Goal: Task Accomplishment & Management: Contribute content

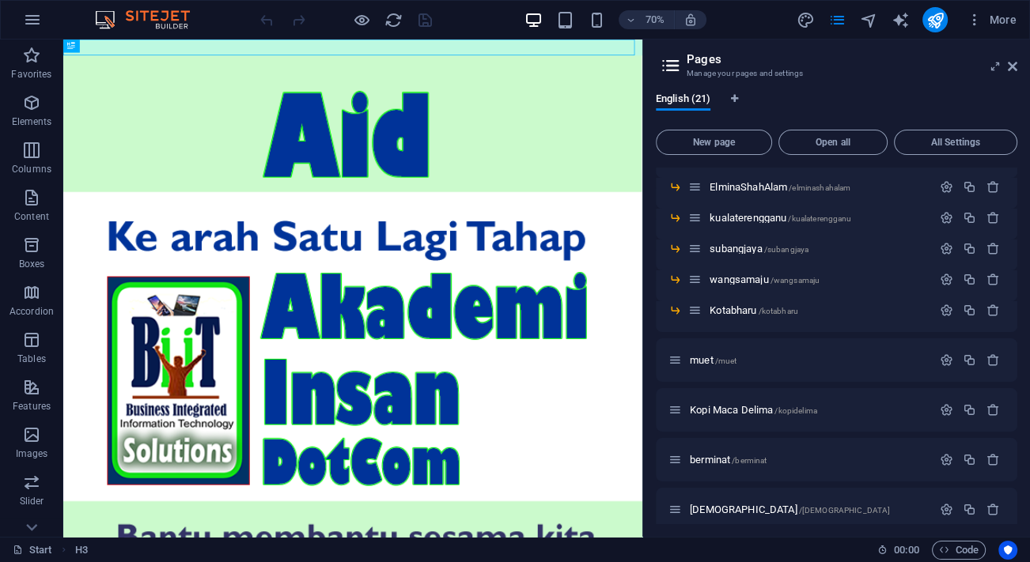
scroll to position [431, 0]
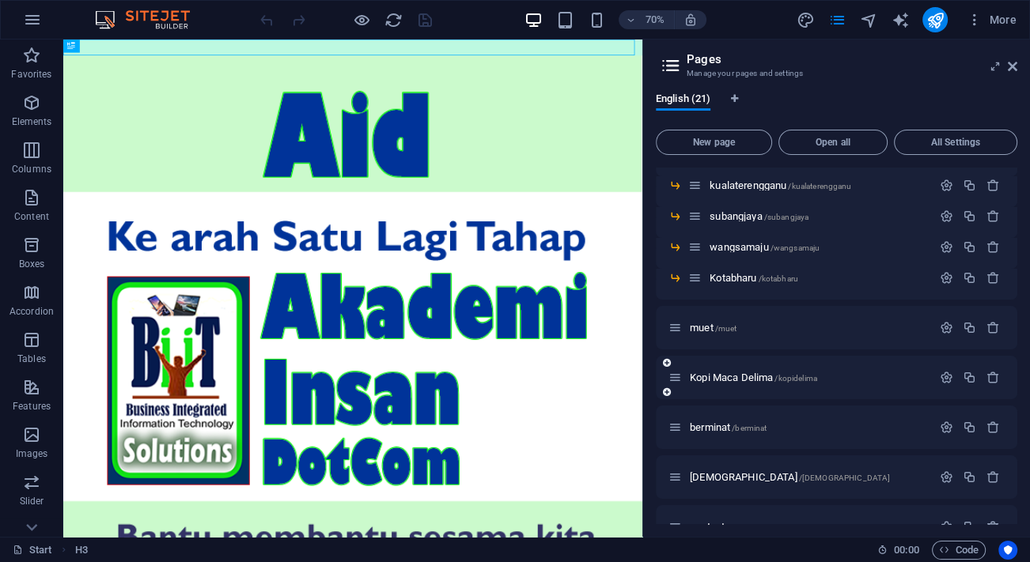
click at [744, 371] on div "Kopi Maca Delima /kopidelima" at bounding box center [799, 378] width 263 height 18
click at [715, 380] on span "Kopi Maca Delima /kopidelima" at bounding box center [753, 378] width 127 height 12
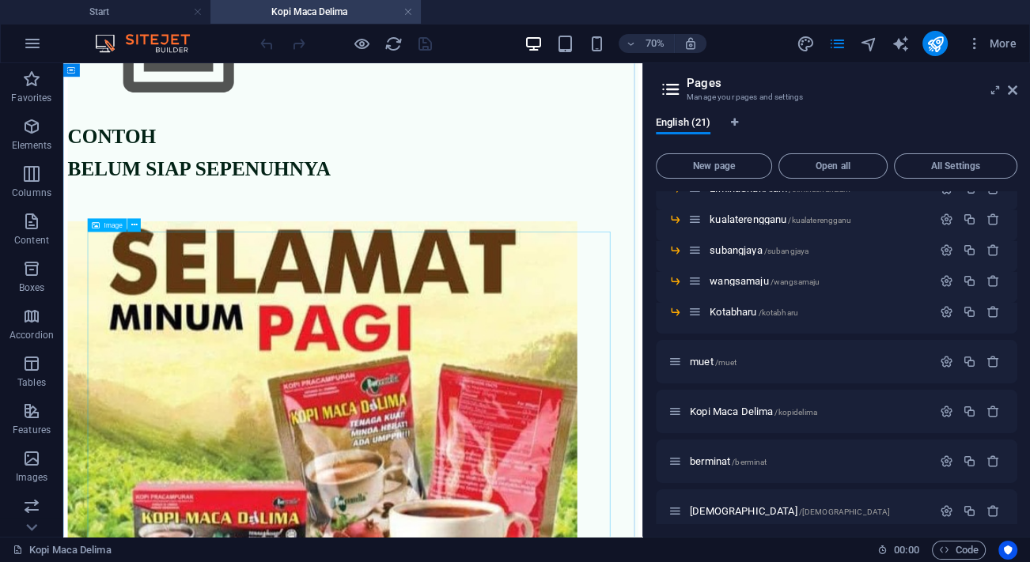
scroll to position [0, 0]
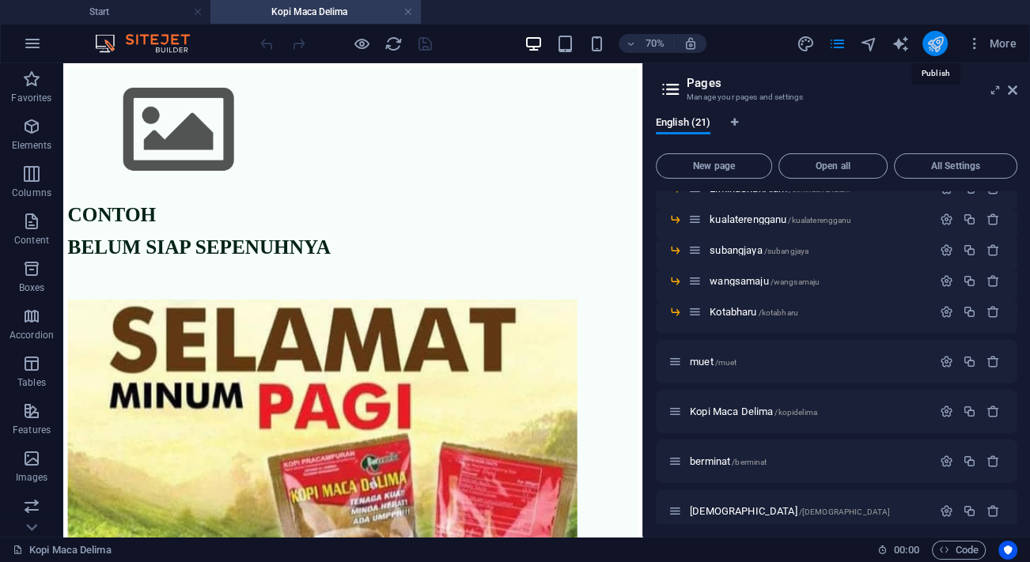
click at [935, 40] on icon "publish" at bounding box center [935, 44] width 18 height 18
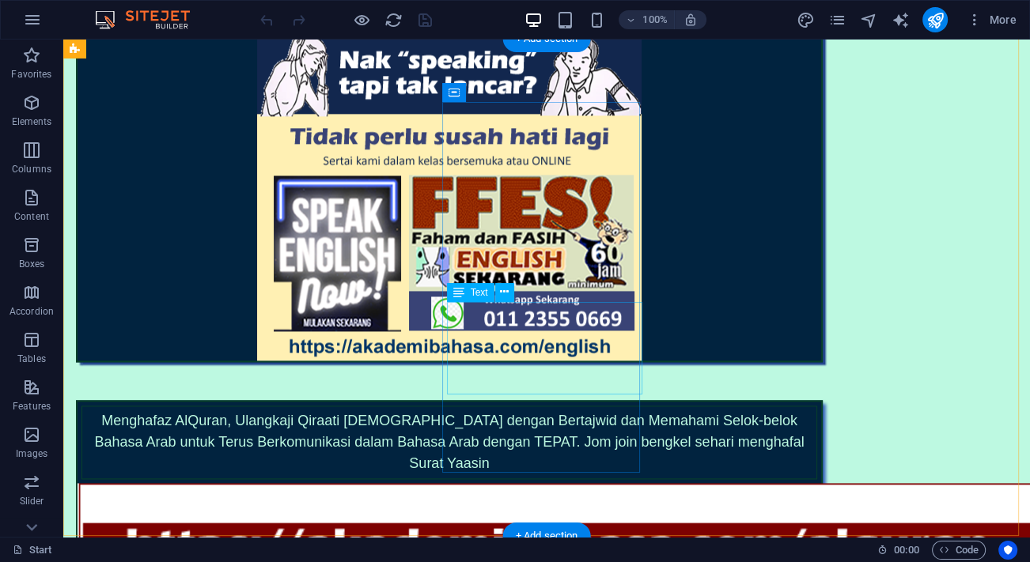
scroll to position [1582, 0]
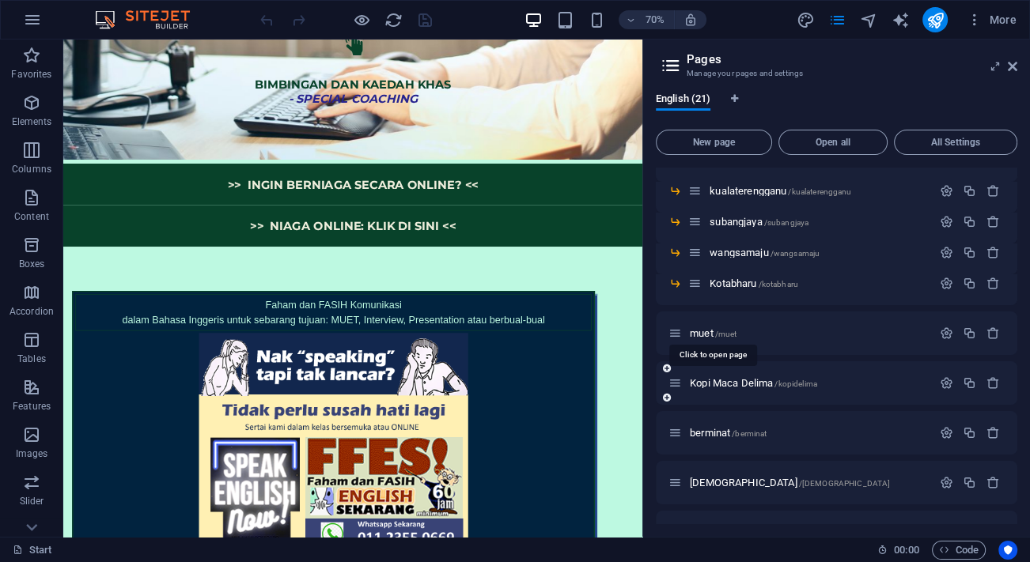
scroll to position [431, 0]
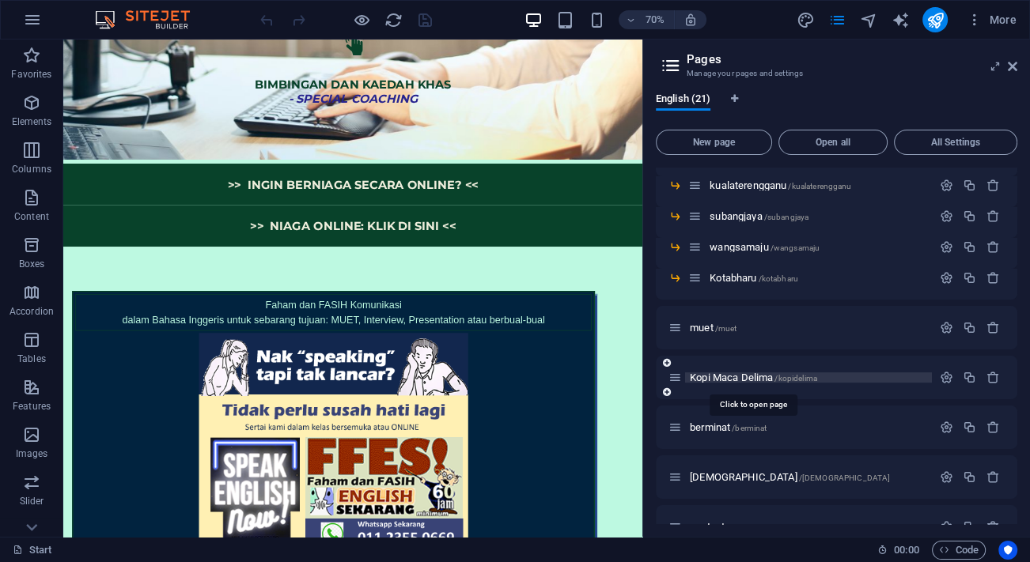
click at [738, 375] on span "Kopi Maca Delima /kopidelima" at bounding box center [753, 378] width 127 height 12
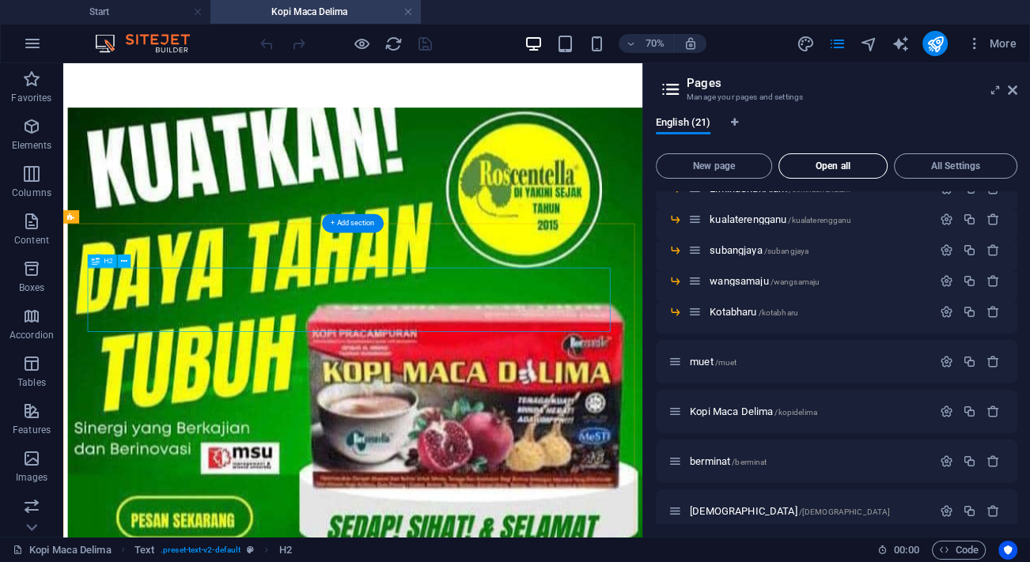
scroll to position [0, 0]
click at [1009, 87] on icon at bounding box center [1012, 90] width 9 height 13
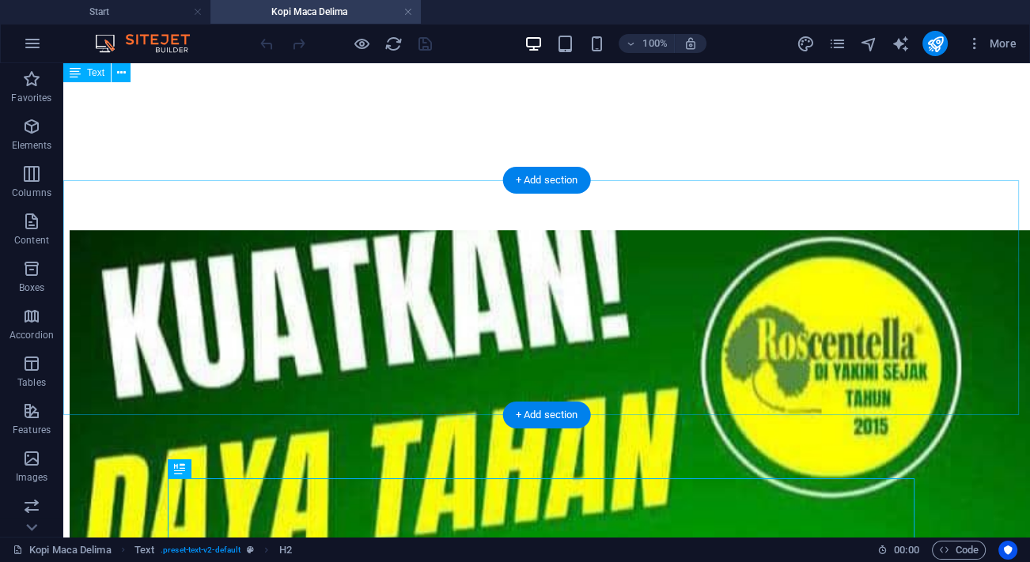
scroll to position [6786, 0]
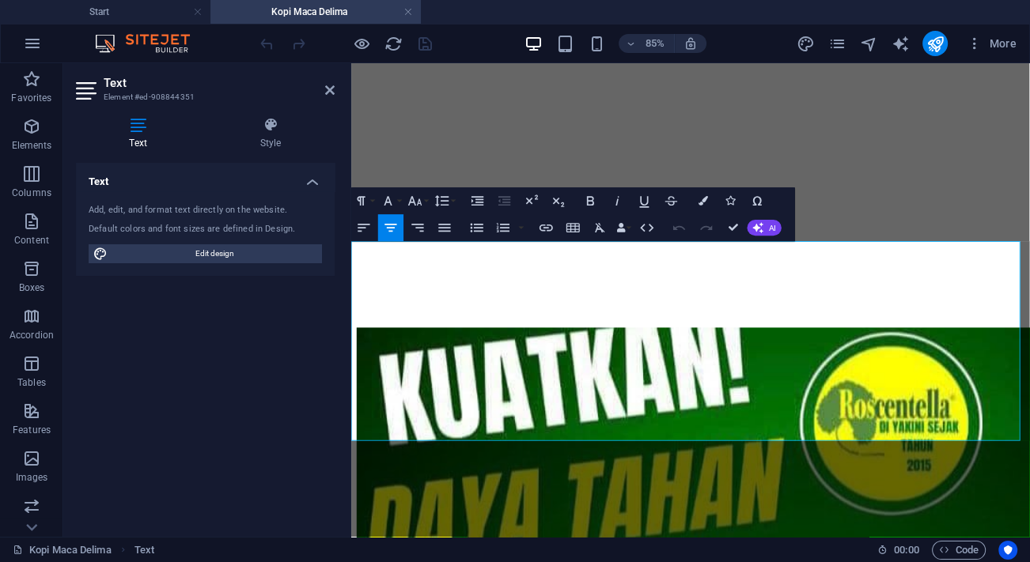
drag, startPoint x: 866, startPoint y: 323, endPoint x: 642, endPoint y: 315, distance: 224.0
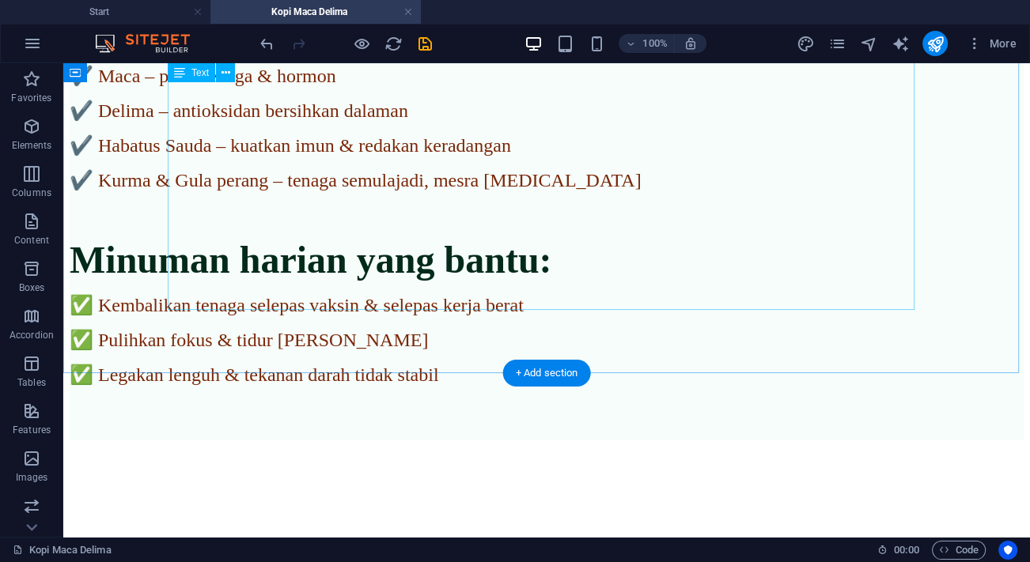
scroll to position [2286, 0]
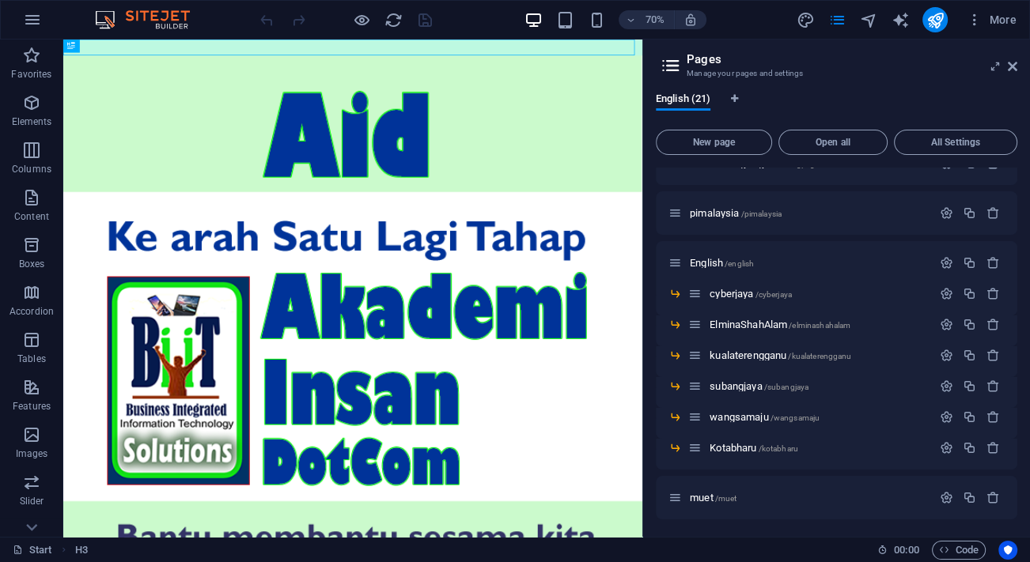
scroll to position [287, 0]
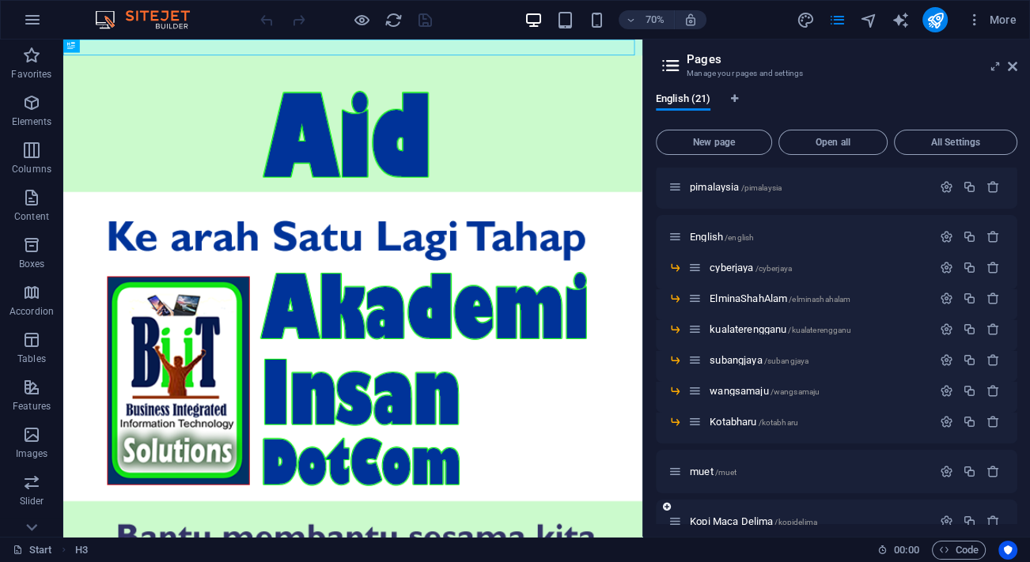
click at [718, 514] on div "Kopi Maca Delima /kopidelima" at bounding box center [799, 522] width 263 height 18
click at [714, 521] on span "Kopi Maca Delima /kopidelima" at bounding box center [753, 522] width 127 height 12
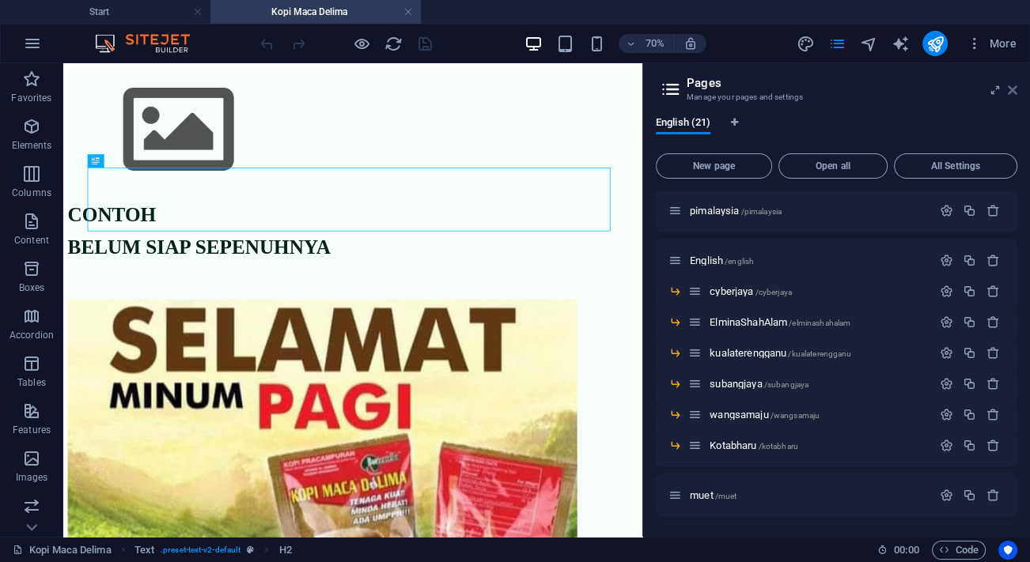
scroll to position [7145, 0]
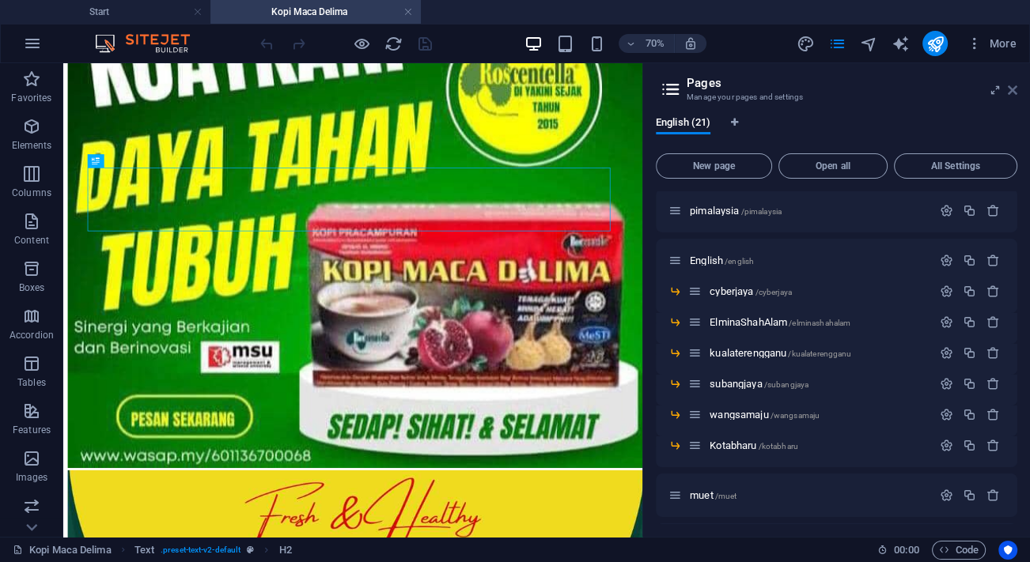
drag, startPoint x: 1009, startPoint y: 89, endPoint x: 316, endPoint y: 225, distance: 706.0
click at [0, 0] on icon at bounding box center [0, 0] width 0 height 0
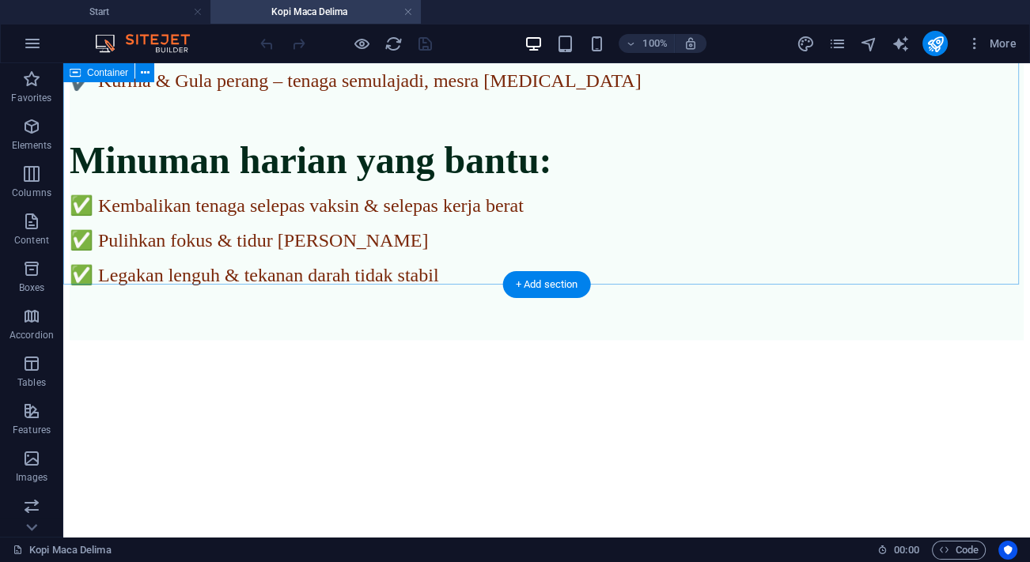
scroll to position [2421, 0]
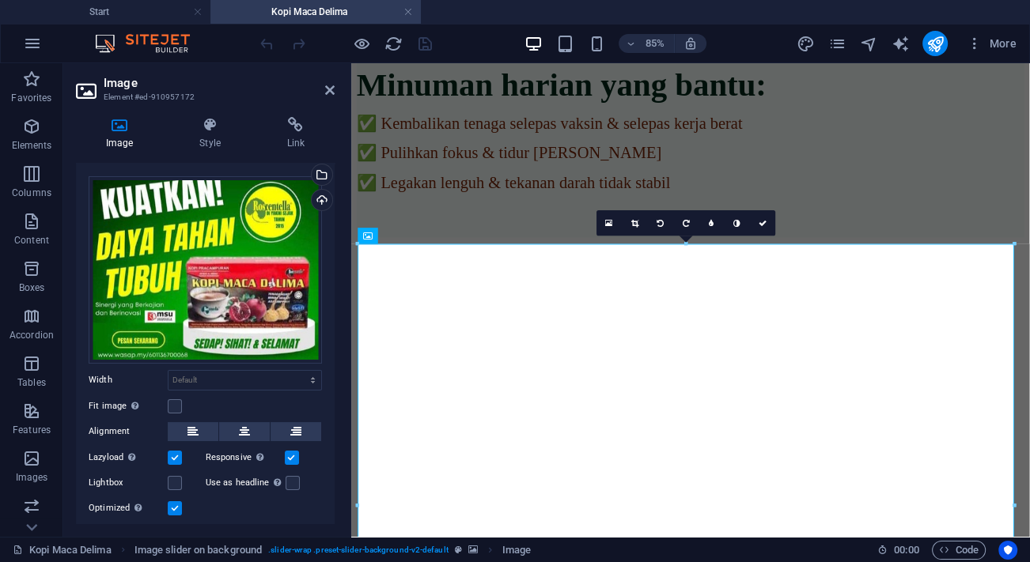
scroll to position [70, 0]
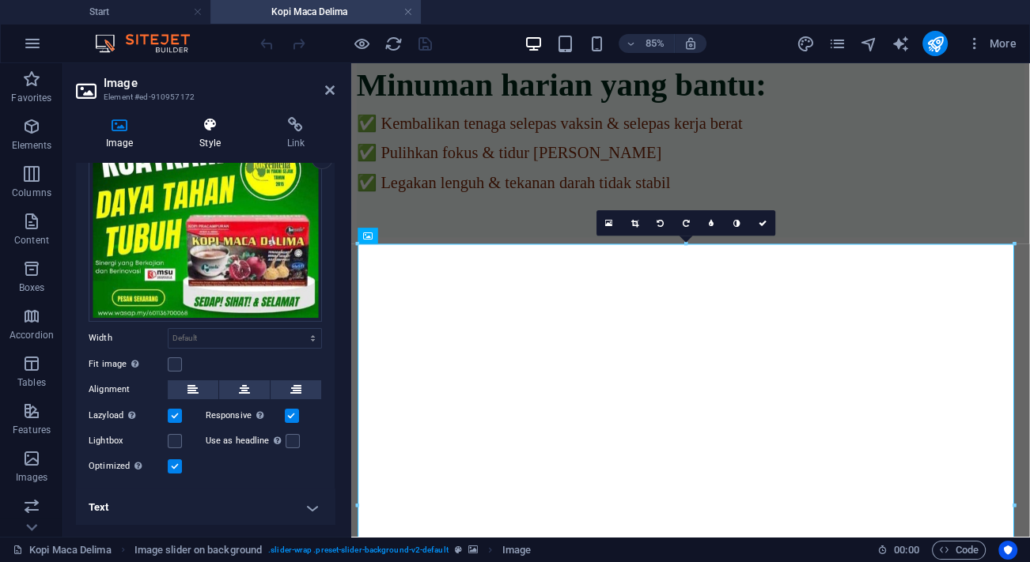
click at [214, 134] on h4 "Style" at bounding box center [212, 133] width 87 height 33
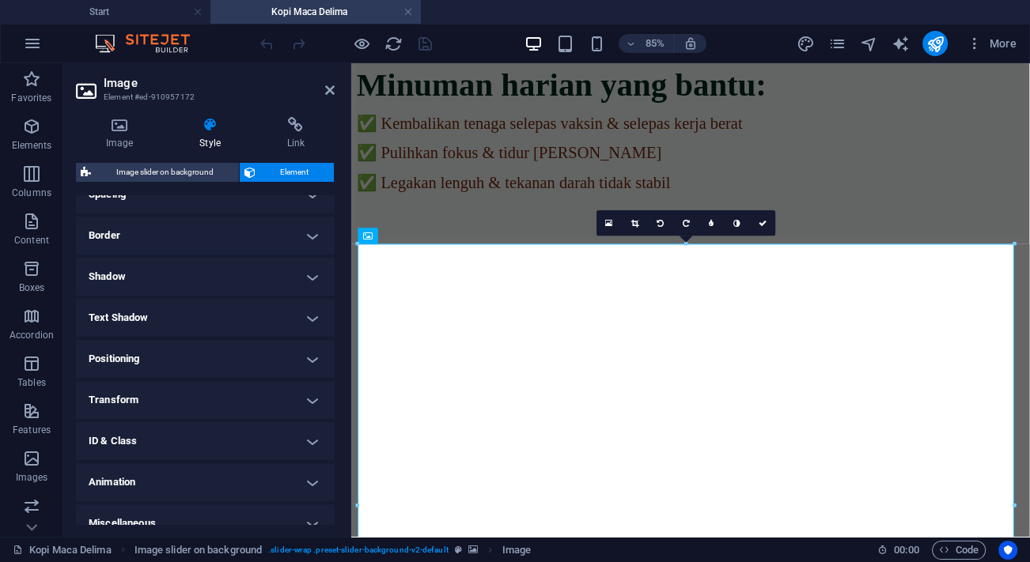
scroll to position [339, 0]
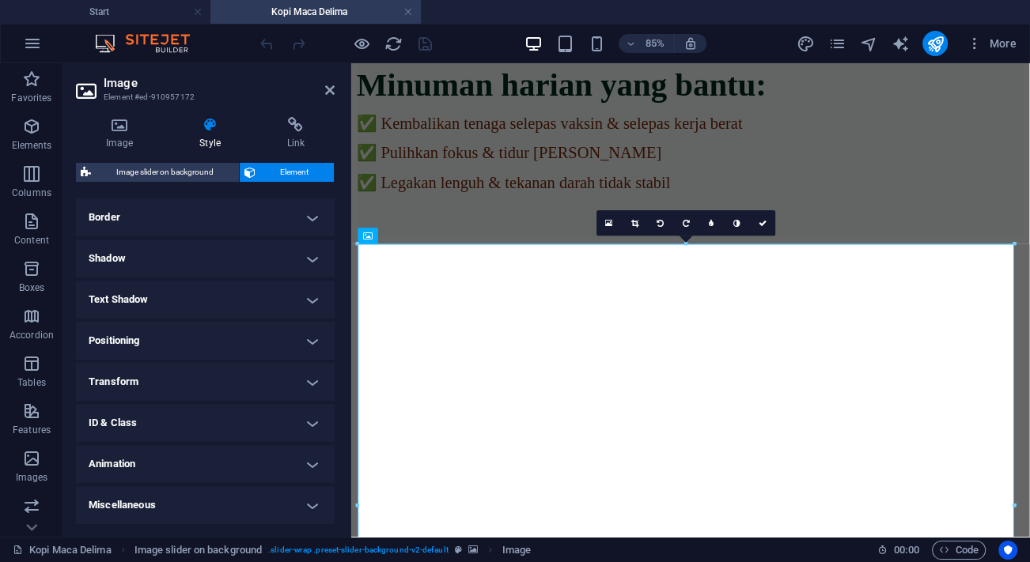
click at [163, 463] on h4 "Animation" at bounding box center [205, 464] width 259 height 38
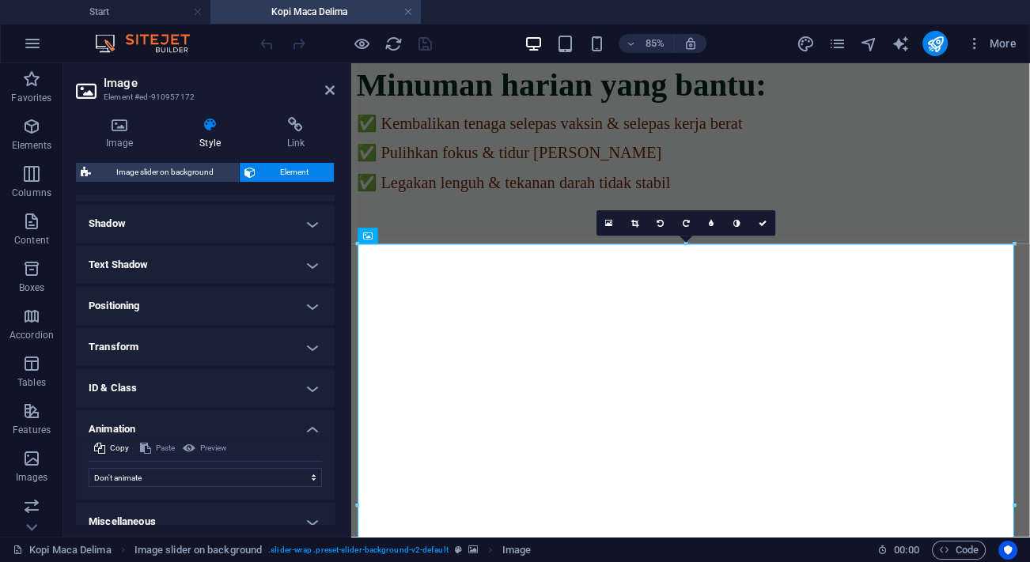
scroll to position [390, 0]
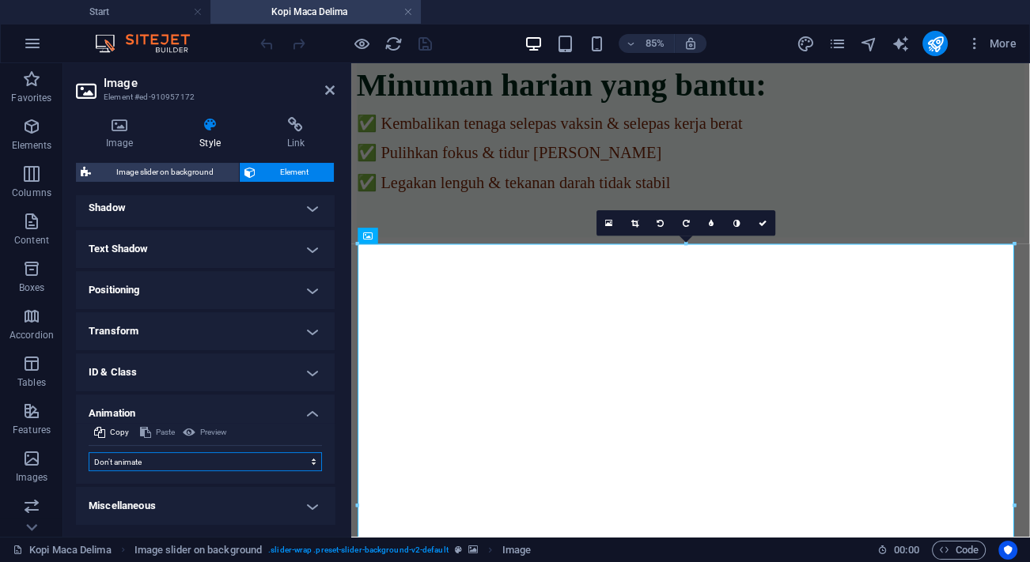
click at [157, 456] on select "Don't animate Show / Hide Slide up/down Zoom in/out Slide left to right Slide r…" at bounding box center [205, 461] width 233 height 19
select select "shrink"
click at [89, 452] on select "Don't animate Show / Hide Slide up/down Zoom in/out Slide left to right Slide r…" at bounding box center [205, 461] width 233 height 19
select select "scroll"
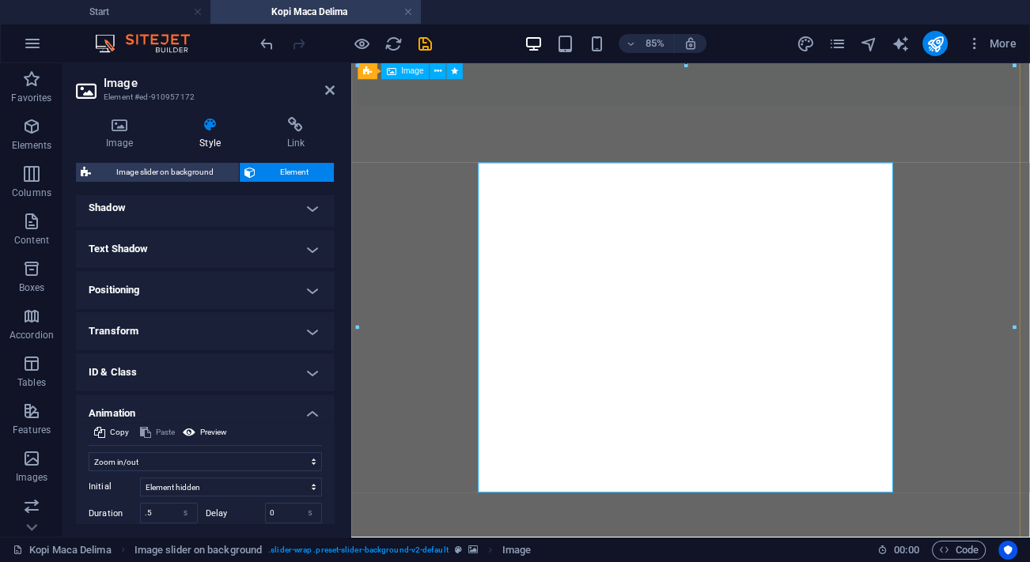
scroll to position [2564, 0]
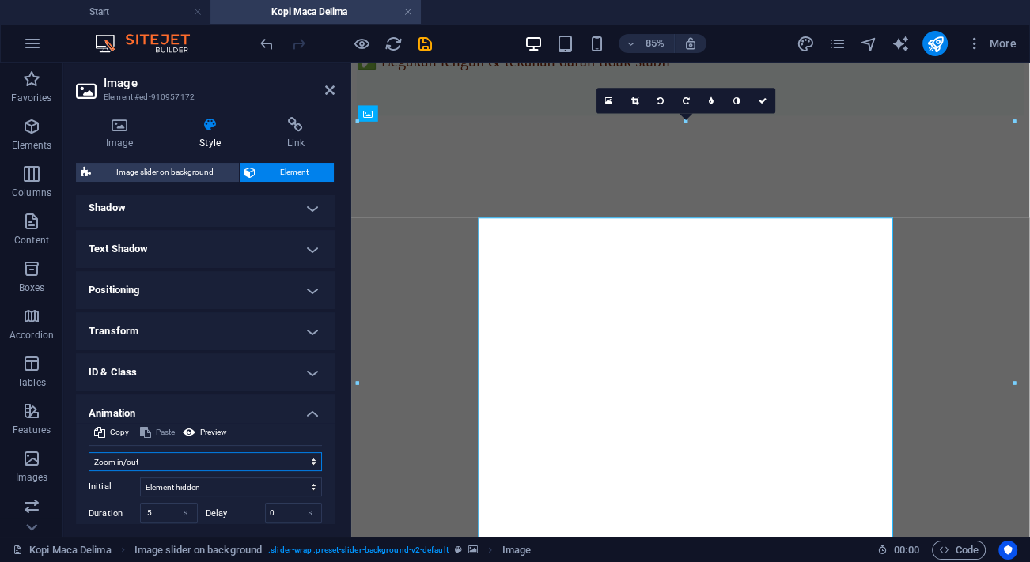
click at [141, 458] on select "Don't animate Show / Hide Slide up/down Zoom in/out Slide left to right Slide r…" at bounding box center [205, 461] width 233 height 19
click at [89, 452] on select "Don't animate Show / Hide Slide up/down Zoom in/out Slide left to right Slide r…" at bounding box center [205, 461] width 233 height 19
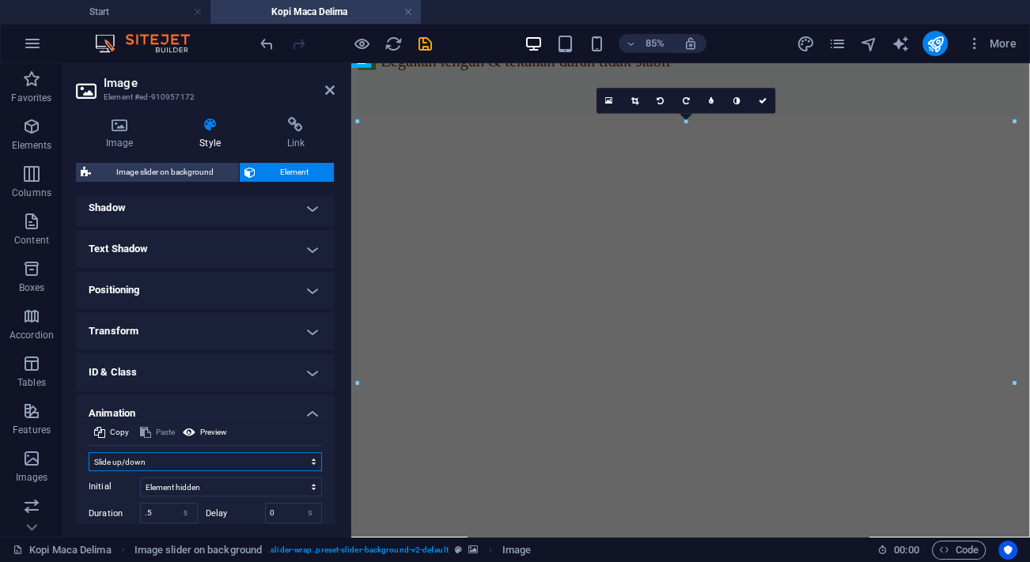
click at [135, 454] on select "Don't animate Show / Hide Slide up/down Zoom in/out Slide left to right Slide r…" at bounding box center [205, 461] width 233 height 19
click at [89, 452] on select "Don't animate Show / Hide Slide up/down Zoom in/out Slide left to right Slide r…" at bounding box center [205, 461] width 233 height 19
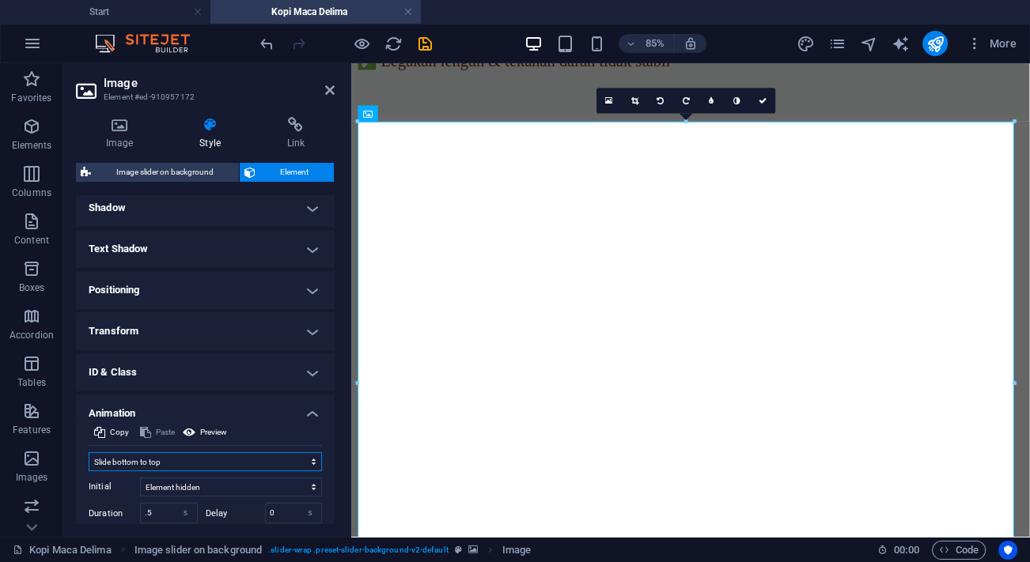
click at [128, 461] on select "Don't animate Show / Hide Slide up/down Zoom in/out Slide left to right Slide r…" at bounding box center [205, 461] width 233 height 19
click at [89, 452] on select "Don't animate Show / Hide Slide up/down Zoom in/out Slide left to right Slide r…" at bounding box center [205, 461] width 233 height 19
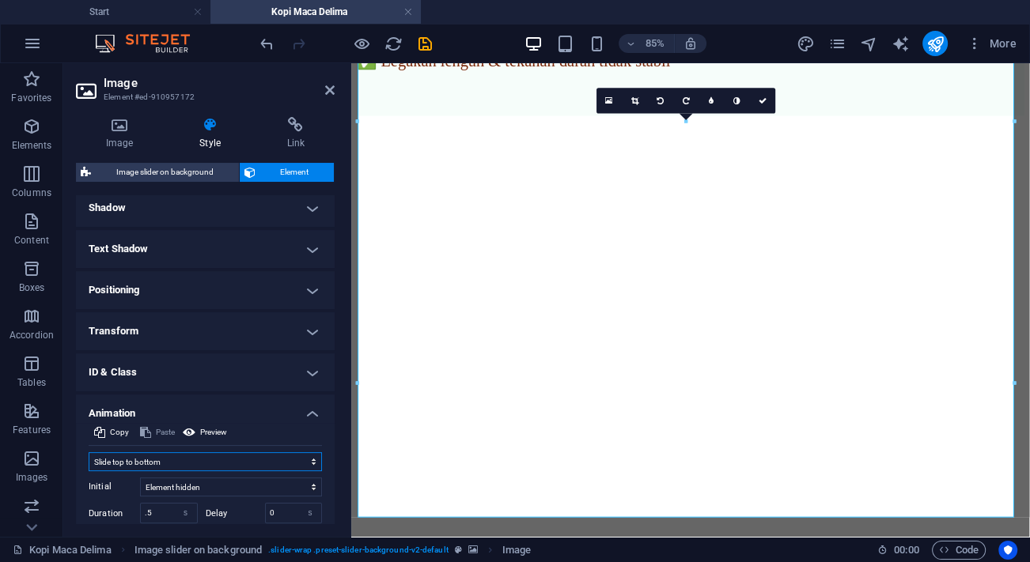
click at [141, 463] on select "Don't animate Show / Hide Slide up/down Zoom in/out Slide left to right Slide r…" at bounding box center [205, 461] width 233 height 19
click at [89, 452] on select "Don't animate Show / Hide Slide up/down Zoom in/out Slide left to right Slide r…" at bounding box center [205, 461] width 233 height 19
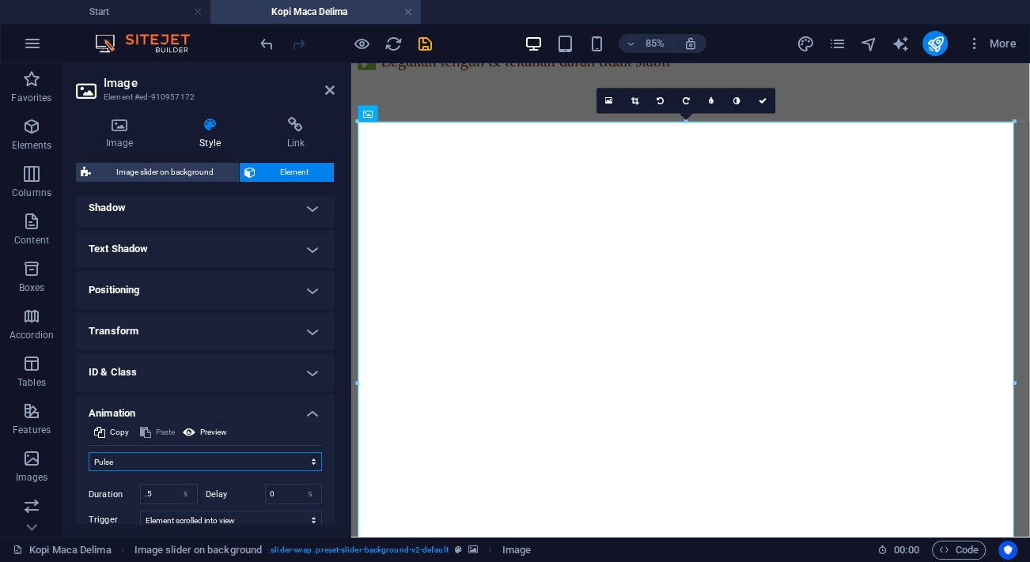
click at [158, 454] on select "Don't animate Show / Hide Slide up/down Zoom in/out Slide left to right Slide r…" at bounding box center [205, 461] width 233 height 19
click at [89, 452] on select "Don't animate Show / Hide Slide up/down Zoom in/out Slide left to right Slide r…" at bounding box center [205, 461] width 233 height 19
click at [149, 459] on select "Don't animate Show / Hide Slide up/down Zoom in/out Slide left to right Slide r…" at bounding box center [205, 461] width 233 height 19
click at [89, 452] on select "Don't animate Show / Hide Slide up/down Zoom in/out Slide left to right Slide r…" at bounding box center [205, 461] width 233 height 19
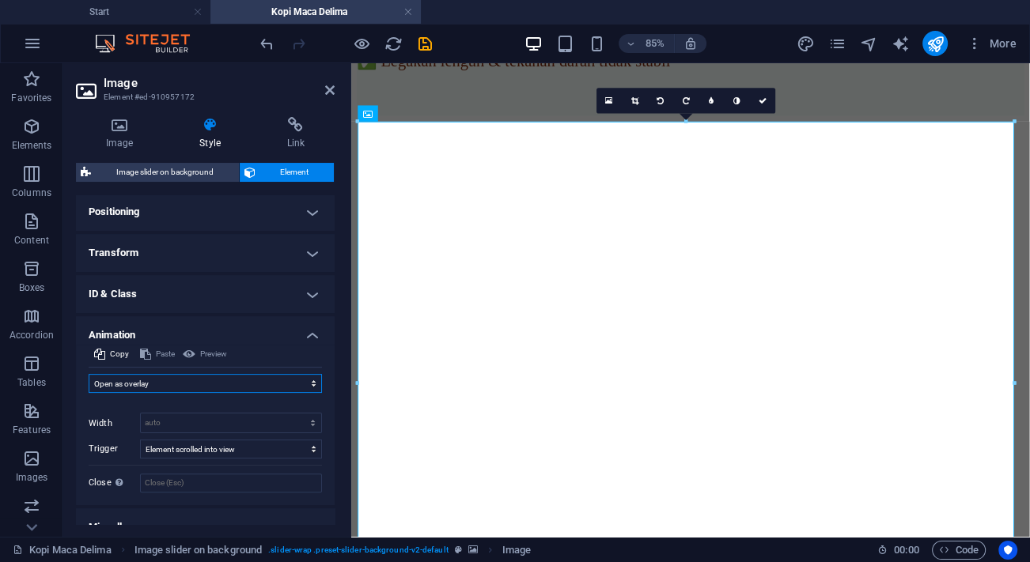
scroll to position [490, 0]
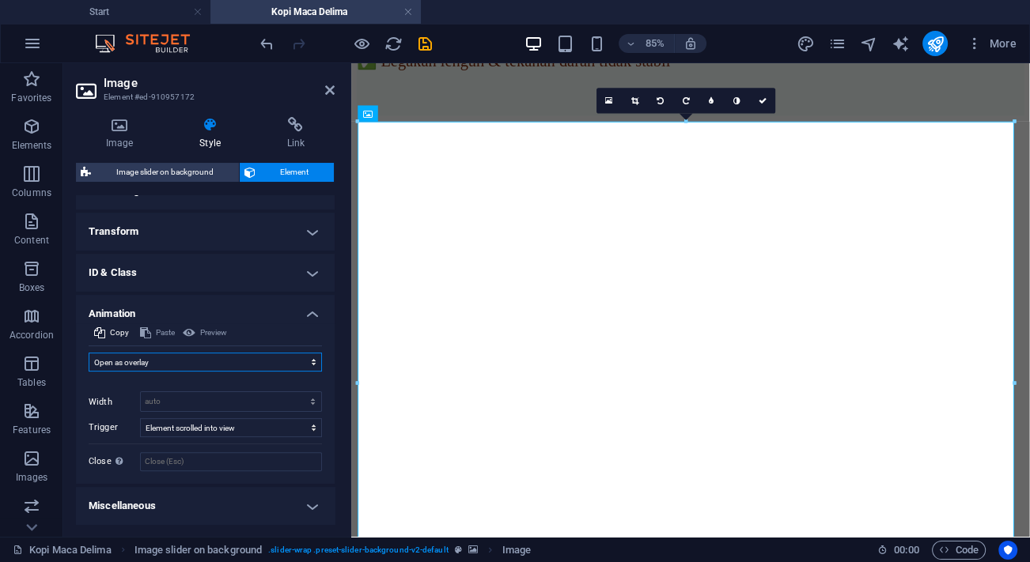
click at [172, 362] on select "Don't animate Show / Hide Slide up/down Zoom in/out Slide left to right Slide r…" at bounding box center [205, 362] width 233 height 19
select select "pulse"
click at [89, 359] on select "Don't animate Show / Hide Slide up/down Zoom in/out Slide left to right Slide r…" at bounding box center [205, 362] width 233 height 19
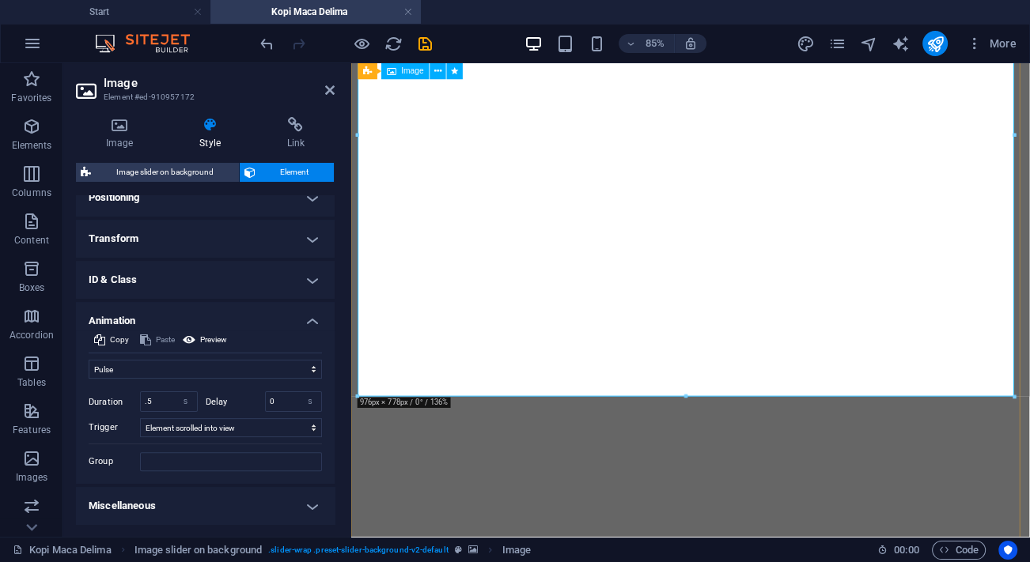
scroll to position [2996, 0]
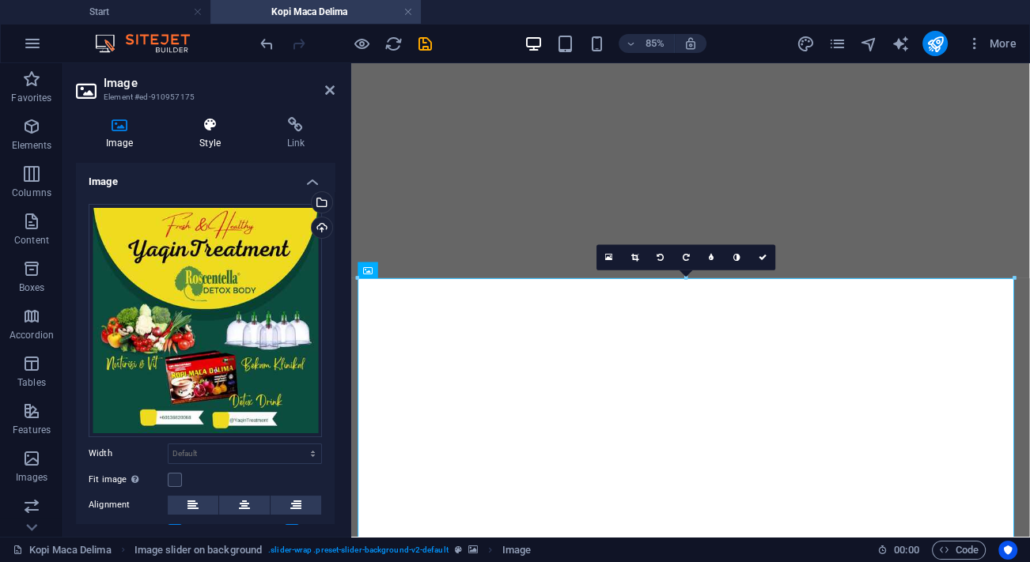
click at [214, 135] on h4 "Style" at bounding box center [212, 133] width 87 height 33
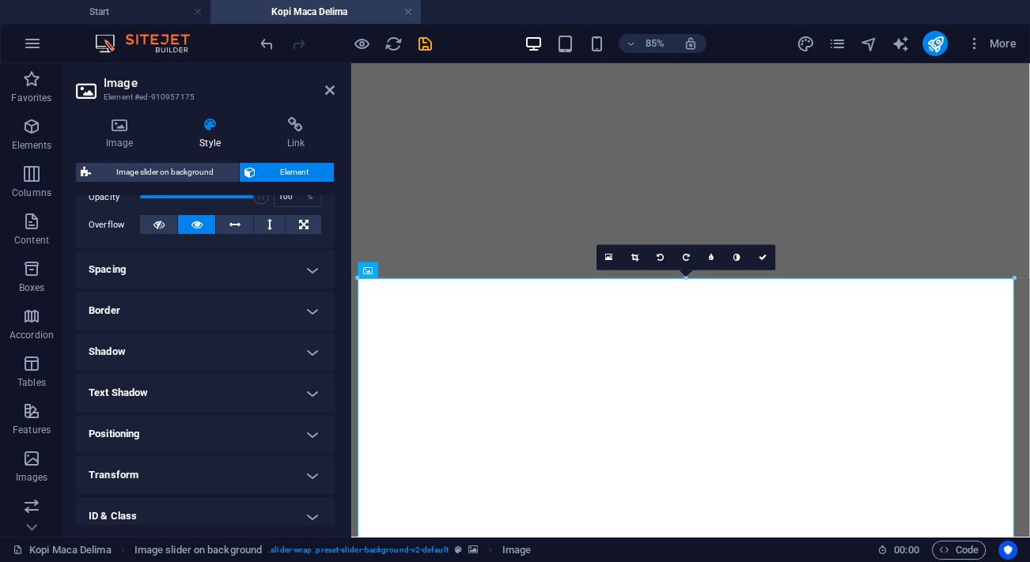
scroll to position [287, 0]
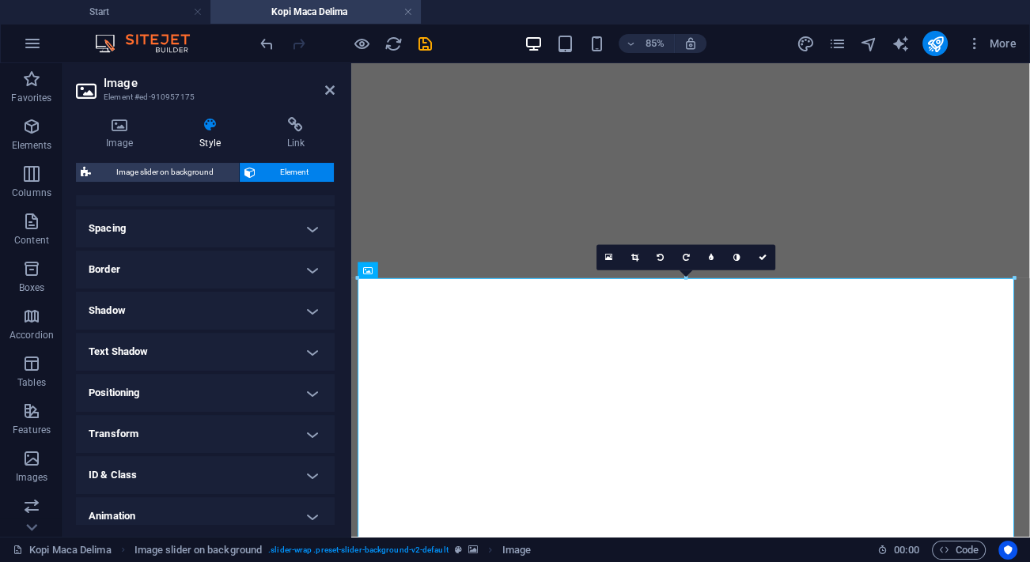
click at [149, 509] on h4 "Animation" at bounding box center [205, 517] width 259 height 38
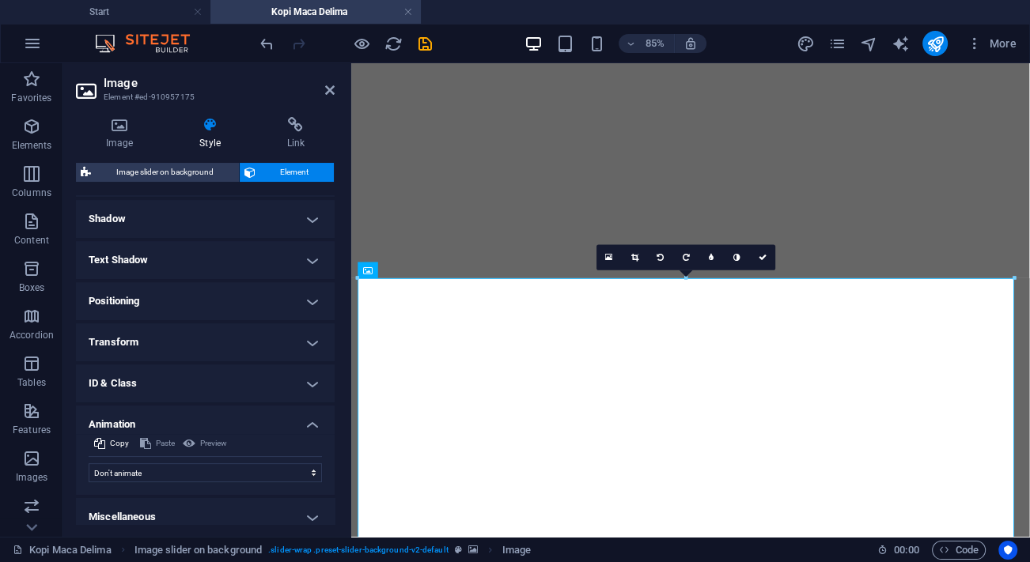
scroll to position [390, 0]
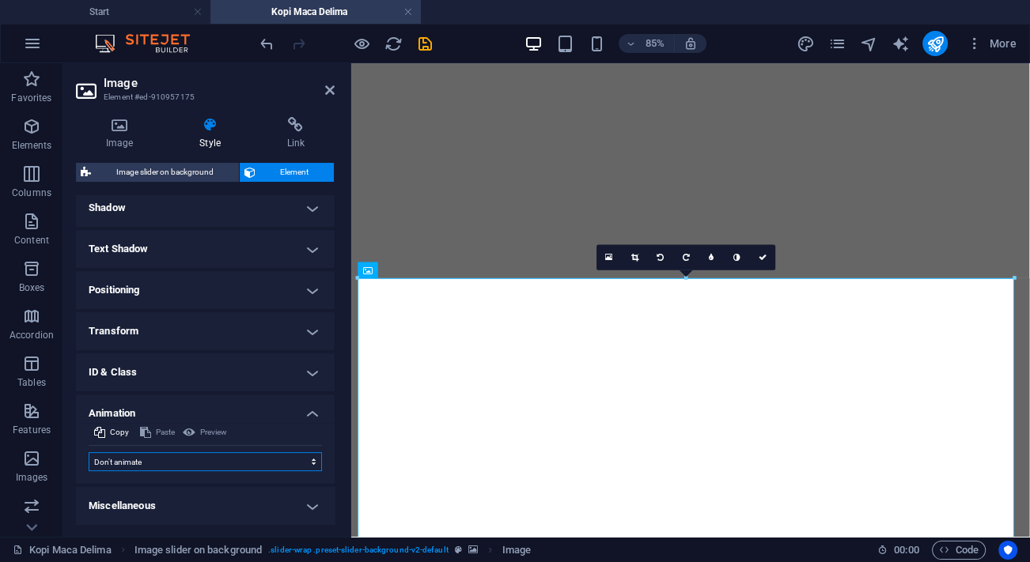
click at [132, 464] on select "Don't animate Show / Hide Slide up/down Zoom in/out Slide left to right Slide r…" at bounding box center [205, 461] width 233 height 19
select select "fade"
click at [89, 452] on select "Don't animate Show / Hide Slide up/down Zoom in/out Slide left to right Slide r…" at bounding box center [205, 461] width 233 height 19
select select "scroll"
click at [136, 458] on select "Don't animate Show / Hide Slide up/down Zoom in/out Slide left to right Slide r…" at bounding box center [205, 461] width 233 height 19
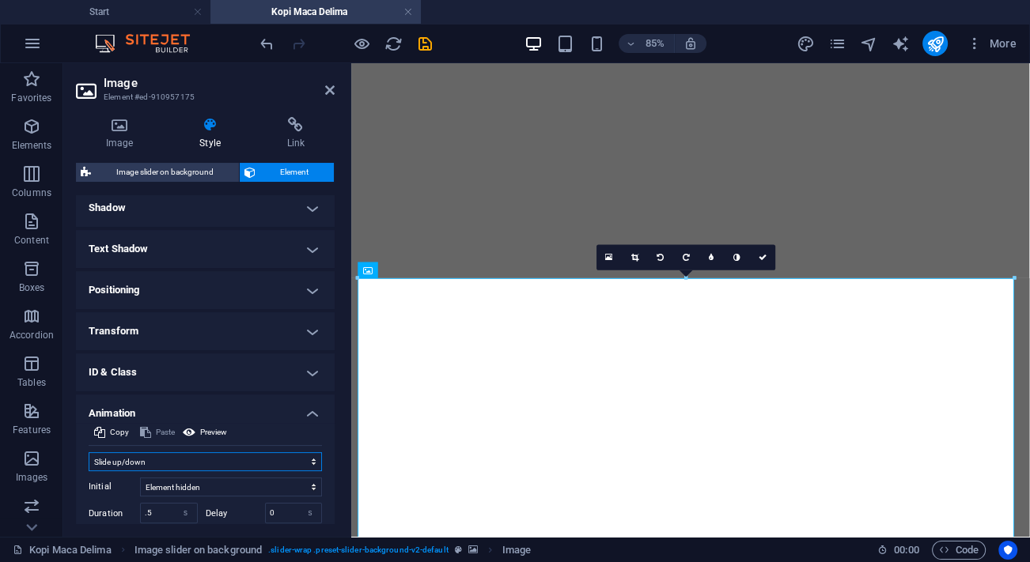
click at [89, 452] on select "Don't animate Show / Hide Slide up/down Zoom in/out Slide left to right Slide r…" at bounding box center [205, 461] width 233 height 19
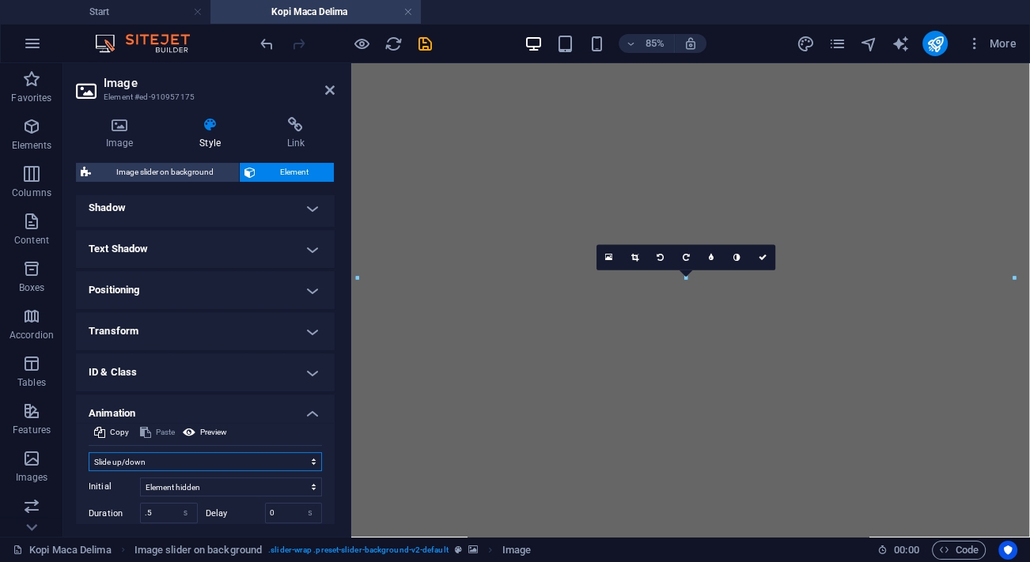
click at [134, 459] on select "Don't animate Show / Hide Slide up/down Zoom in/out Slide left to right Slide r…" at bounding box center [205, 461] width 233 height 19
select select "shrink"
click at [89, 452] on select "Don't animate Show / Hide Slide up/down Zoom in/out Slide left to right Slide r…" at bounding box center [205, 461] width 233 height 19
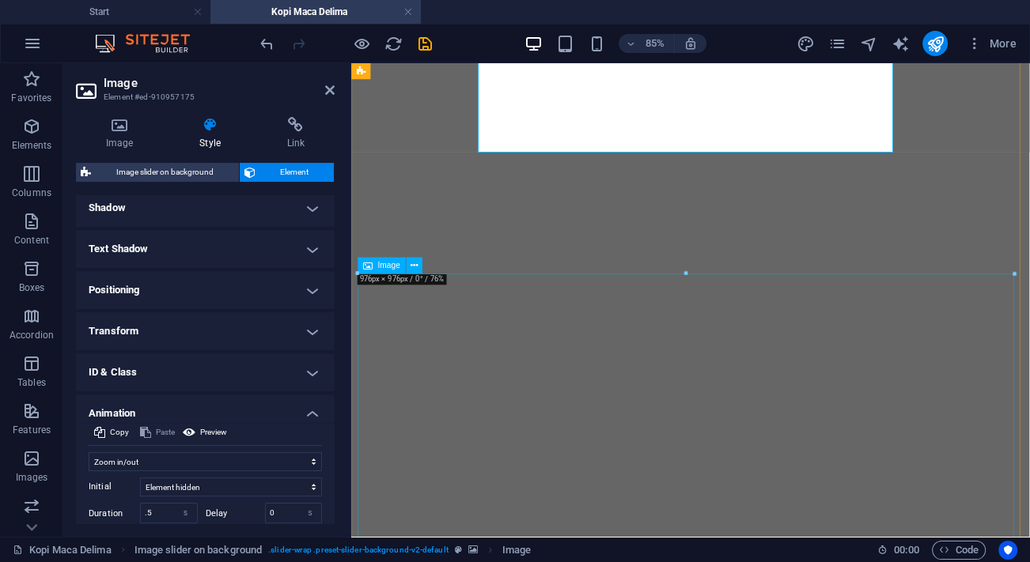
scroll to position [3787, 0]
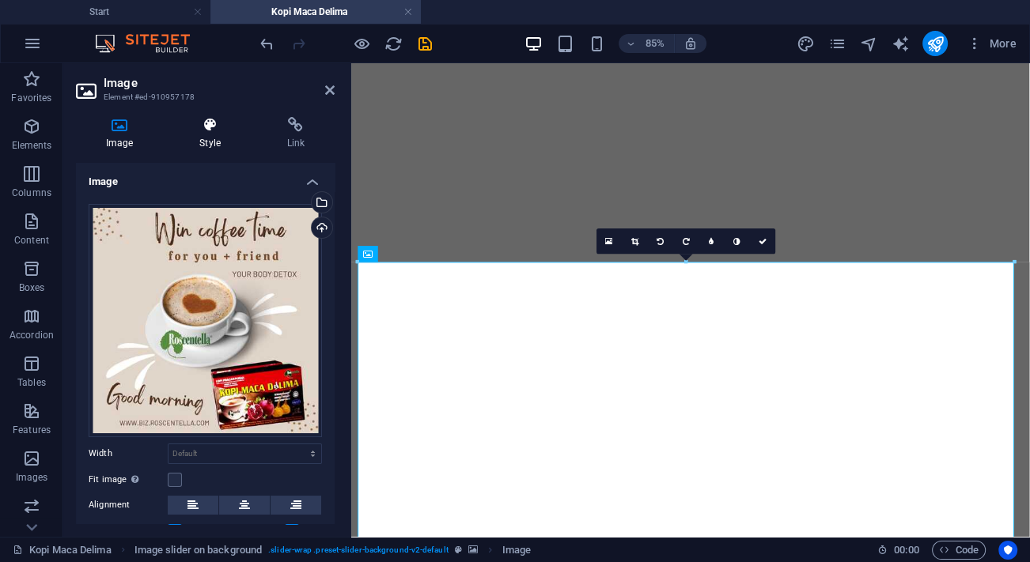
click at [207, 127] on icon at bounding box center [209, 125] width 81 height 16
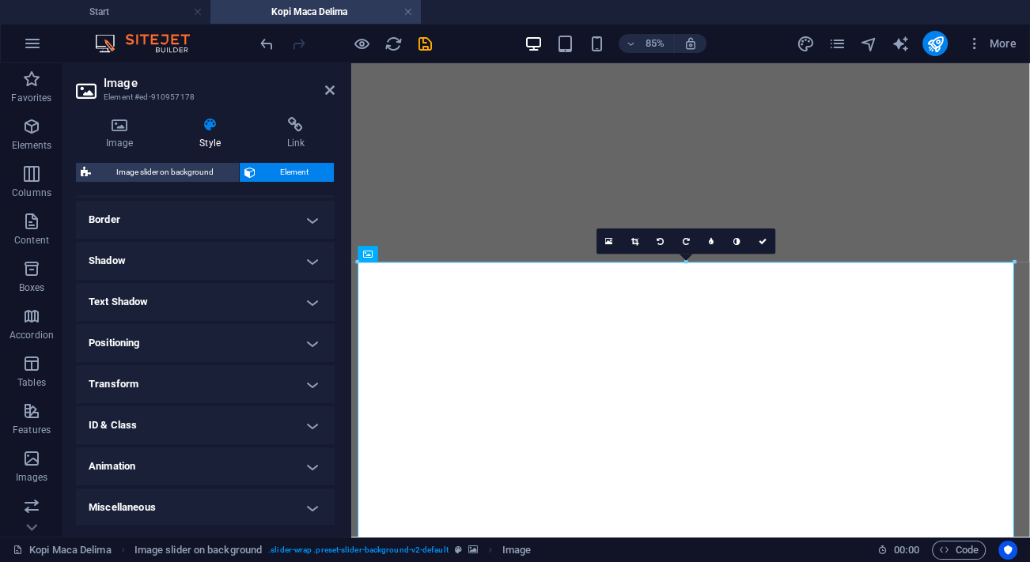
scroll to position [339, 0]
click at [156, 456] on h4 "Animation" at bounding box center [205, 464] width 259 height 38
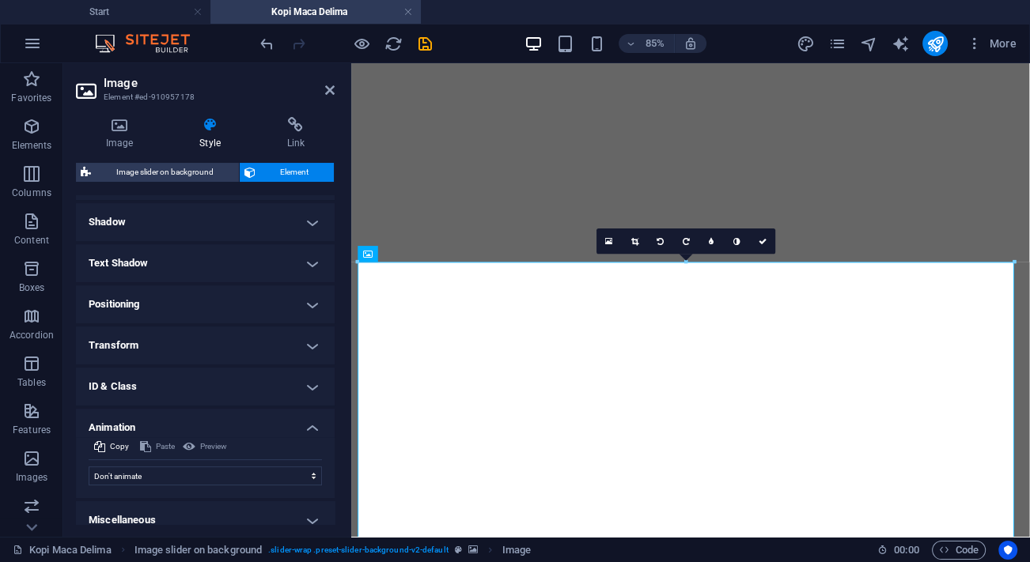
scroll to position [390, 0]
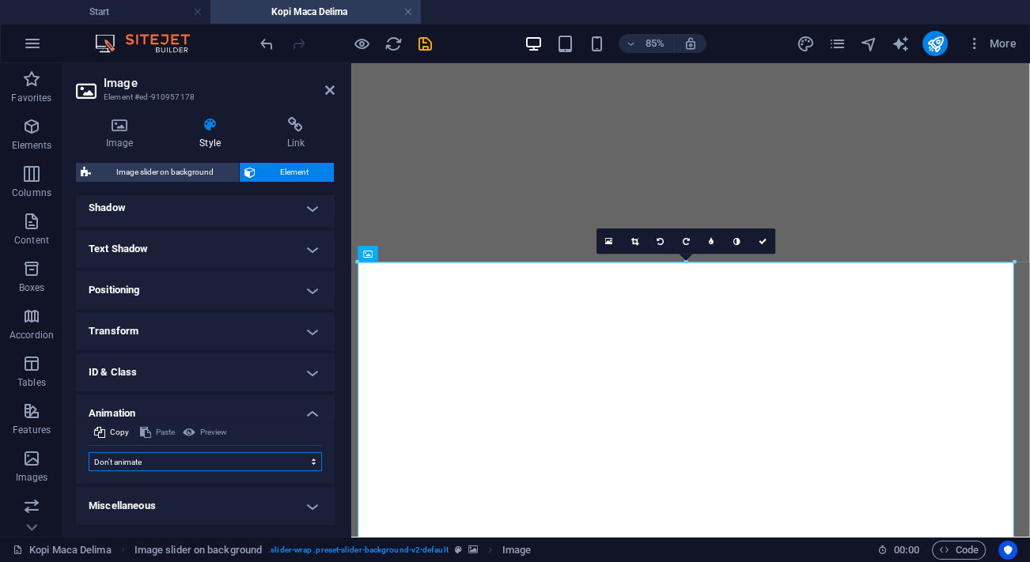
click at [156, 456] on select "Don't animate Show / Hide Slide up/down Zoom in/out Slide left to right Slide r…" at bounding box center [205, 461] width 233 height 19
select select "slide"
click at [89, 452] on select "Don't animate Show / Hide Slide up/down Zoom in/out Slide left to right Slide r…" at bounding box center [205, 461] width 233 height 19
select select "scroll"
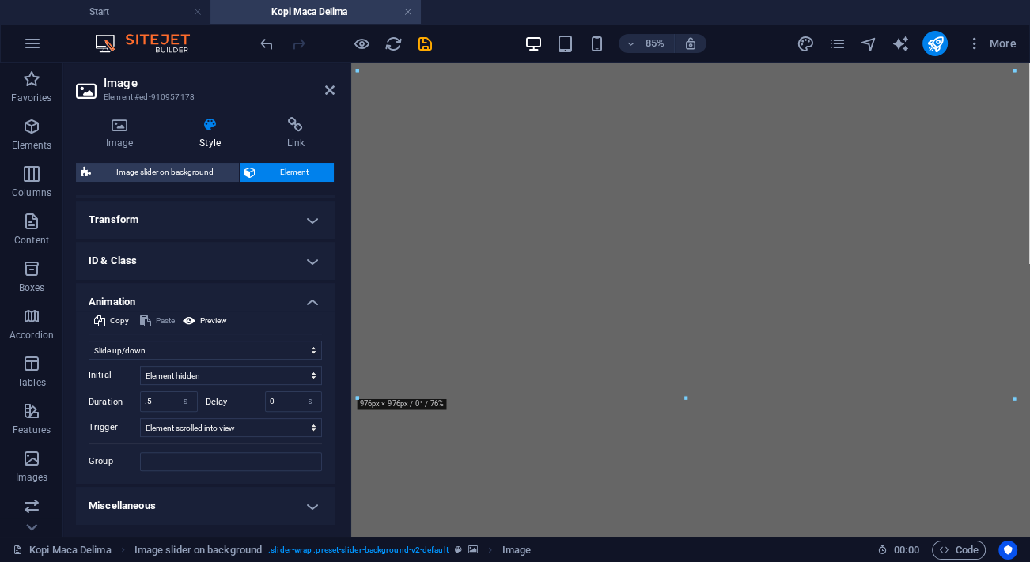
scroll to position [4506, 0]
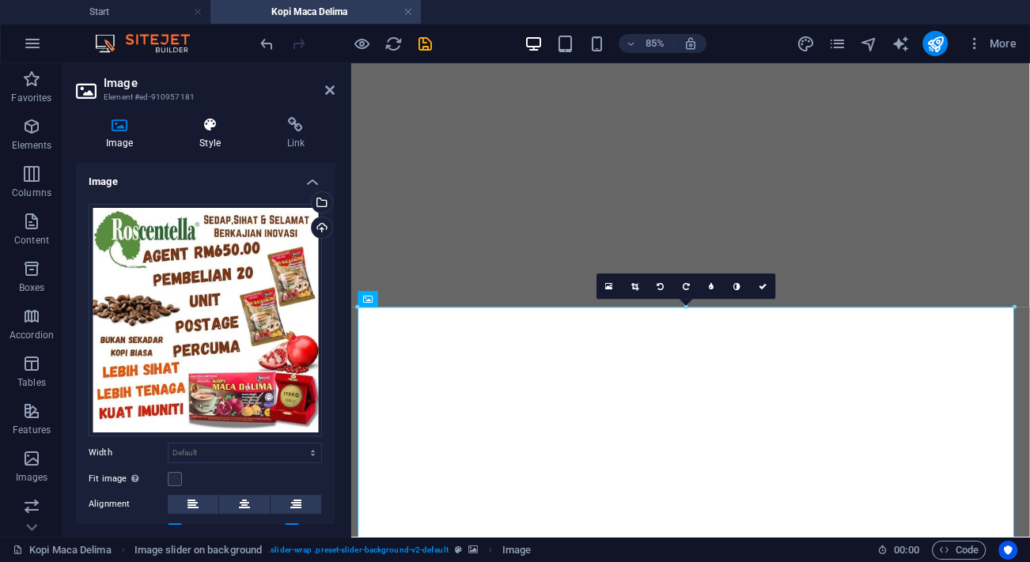
click at [218, 131] on icon at bounding box center [209, 125] width 81 height 16
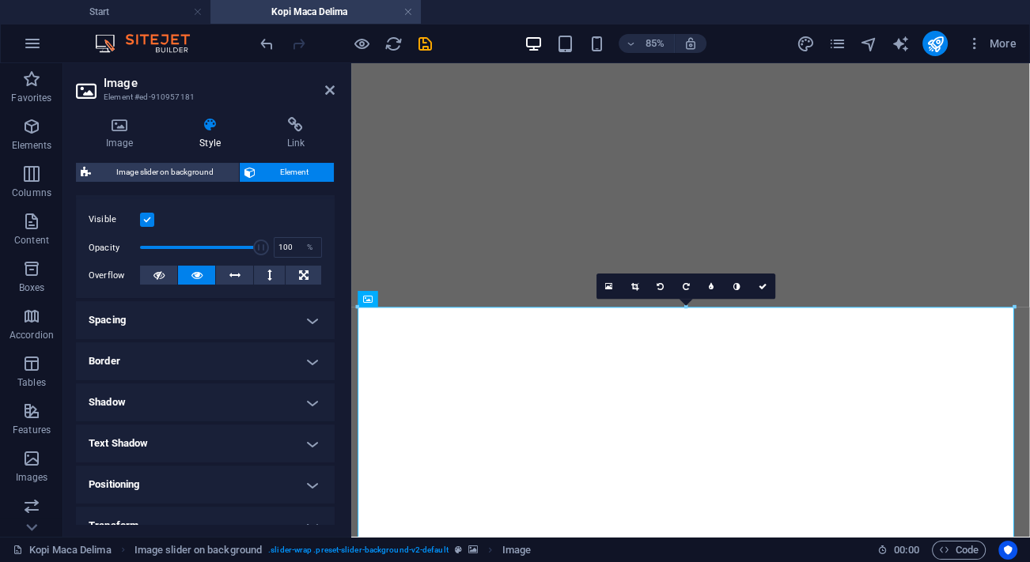
scroll to position [287, 0]
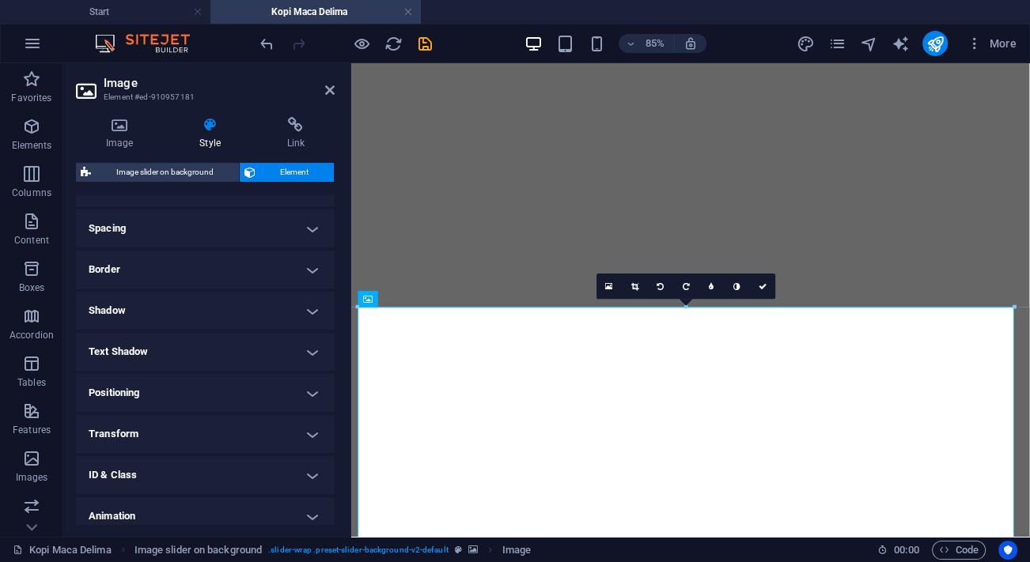
click at [152, 511] on h4 "Animation" at bounding box center [205, 517] width 259 height 38
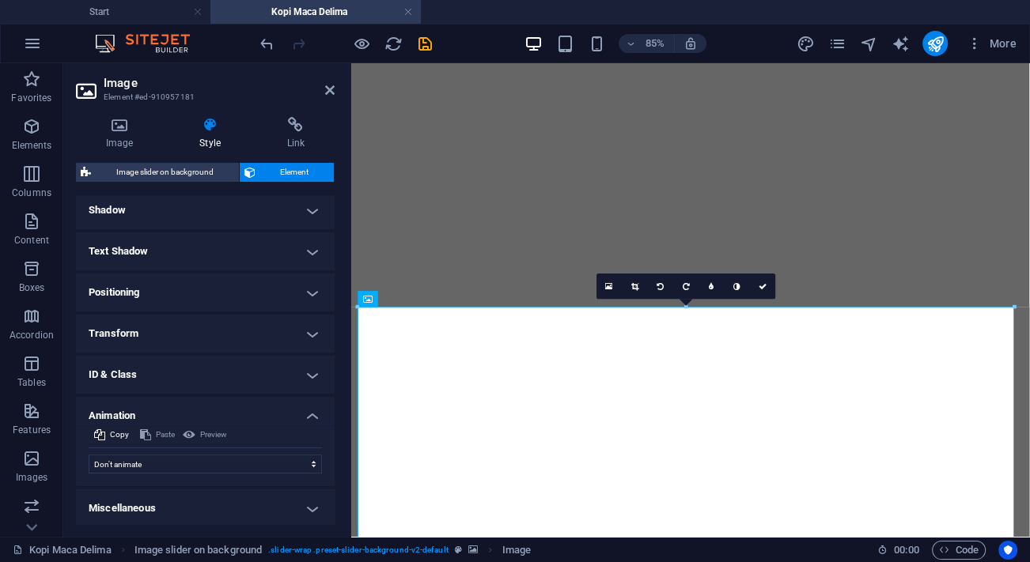
scroll to position [390, 0]
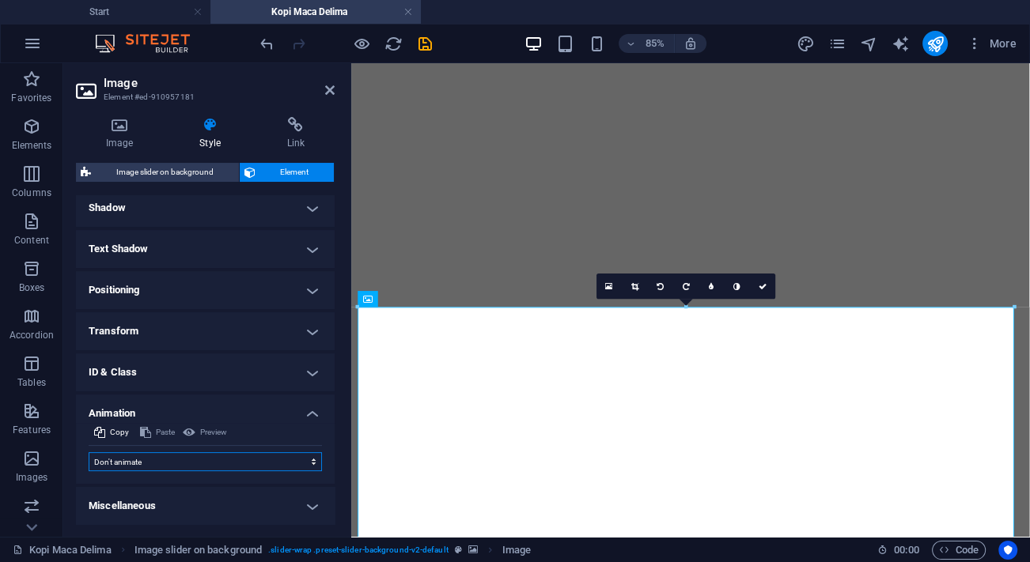
click at [127, 453] on select "Don't animate Show / Hide Slide up/down Zoom in/out Slide left to right Slide r…" at bounding box center [205, 461] width 233 height 19
select select "move-top-to-bottom"
click at [89, 452] on select "Don't animate Show / Hide Slide up/down Zoom in/out Slide left to right Slide r…" at bounding box center [205, 461] width 233 height 19
select select "scroll"
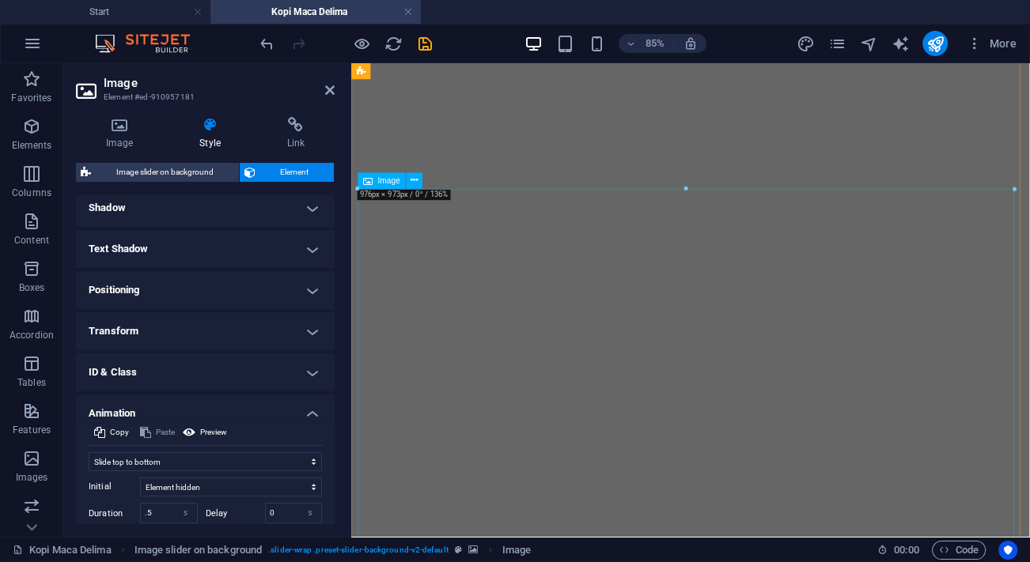
scroll to position [5441, 0]
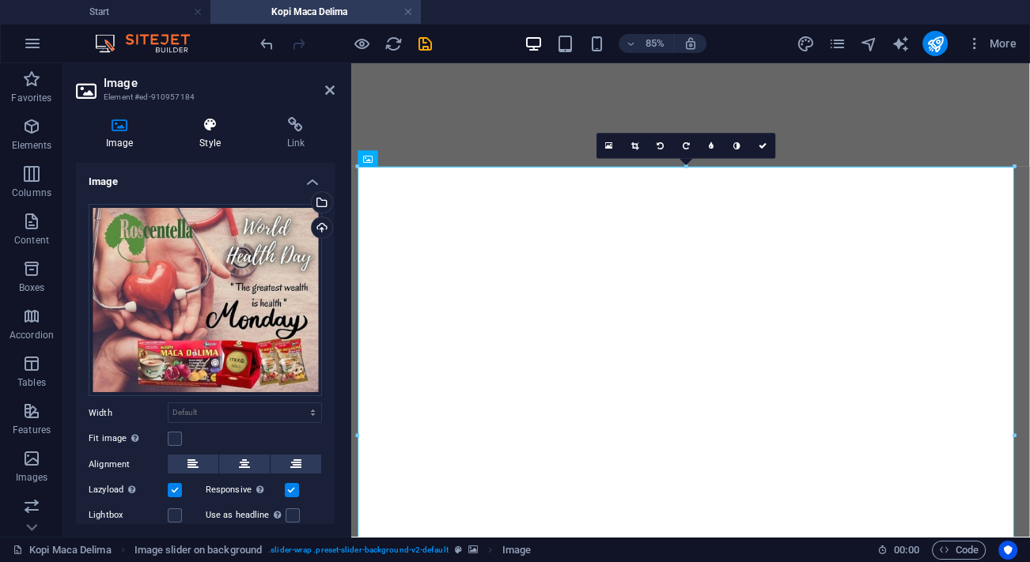
click at [220, 120] on icon at bounding box center [209, 125] width 81 height 16
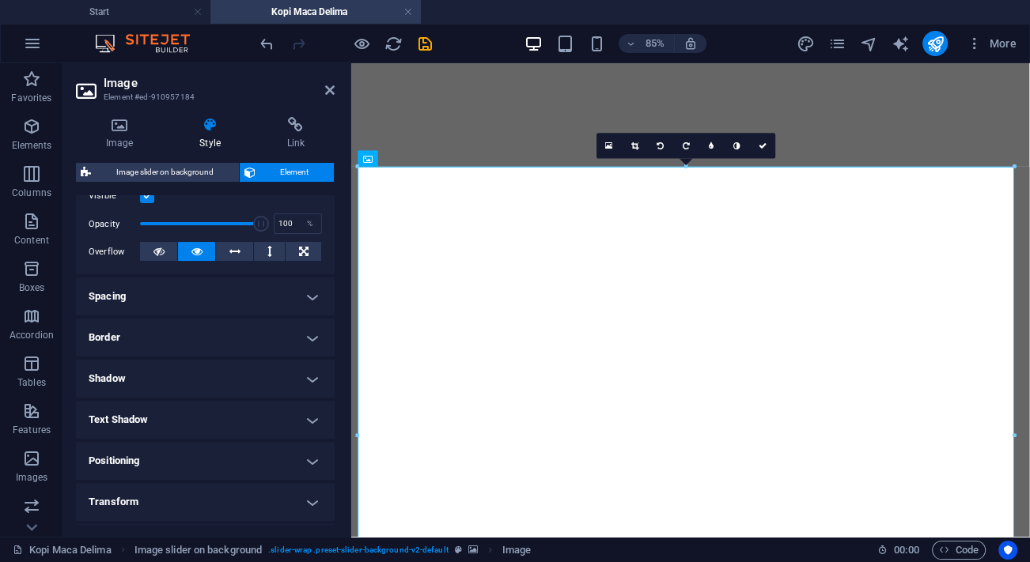
scroll to position [287, 0]
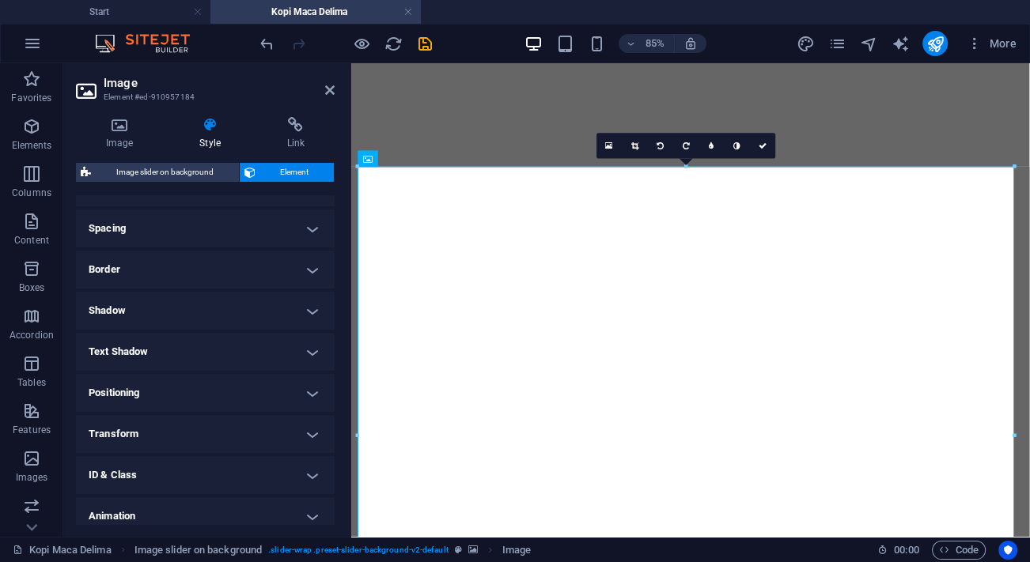
click at [134, 507] on h4 "Animation" at bounding box center [205, 517] width 259 height 38
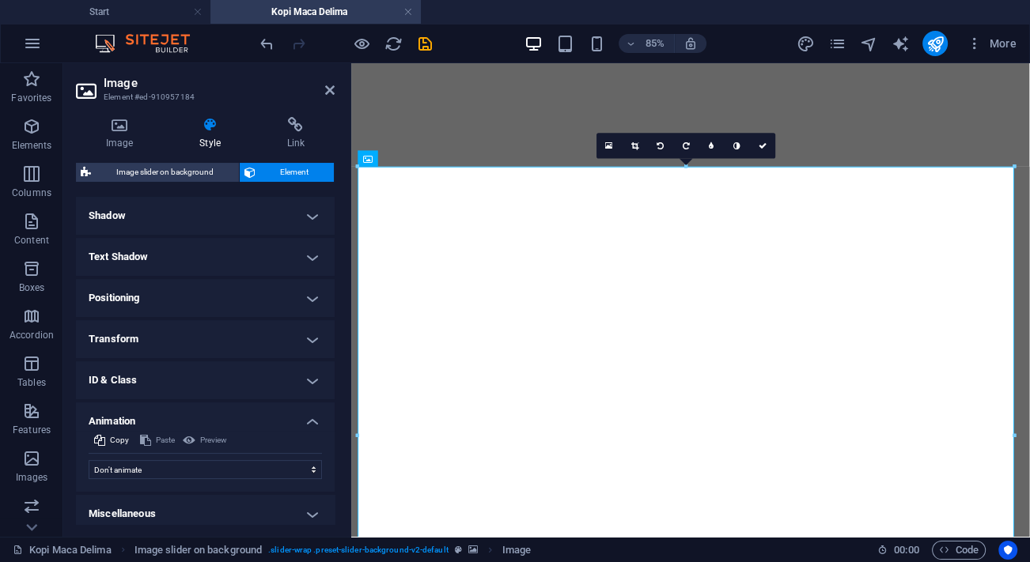
scroll to position [390, 0]
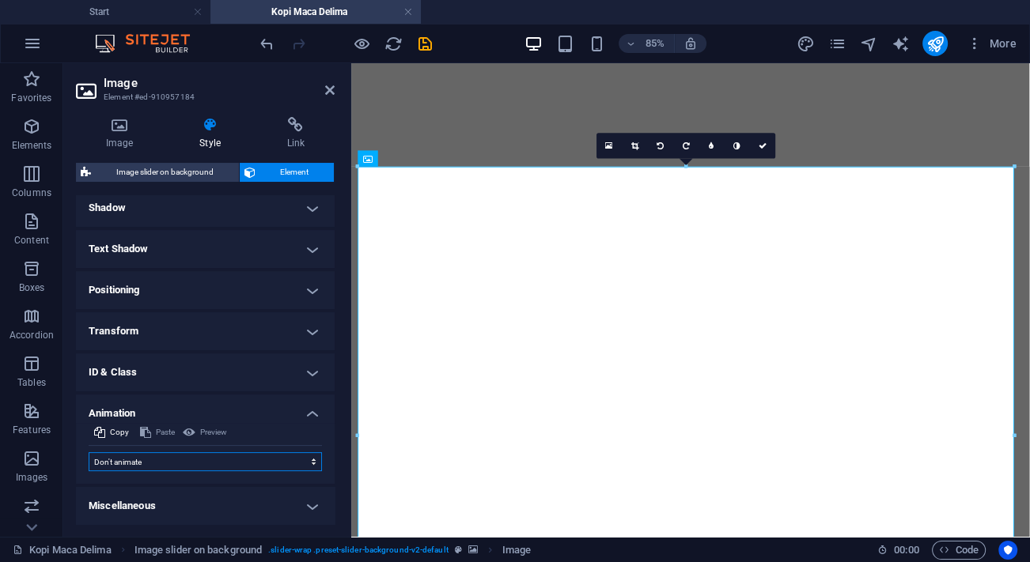
click at [122, 465] on select "Don't animate Show / Hide Slide up/down Zoom in/out Slide left to right Slide r…" at bounding box center [205, 461] width 233 height 19
select select "pulse"
click at [89, 452] on select "Don't animate Show / Hide Slide up/down Zoom in/out Slide left to right Slide r…" at bounding box center [205, 461] width 233 height 19
select select "scroll"
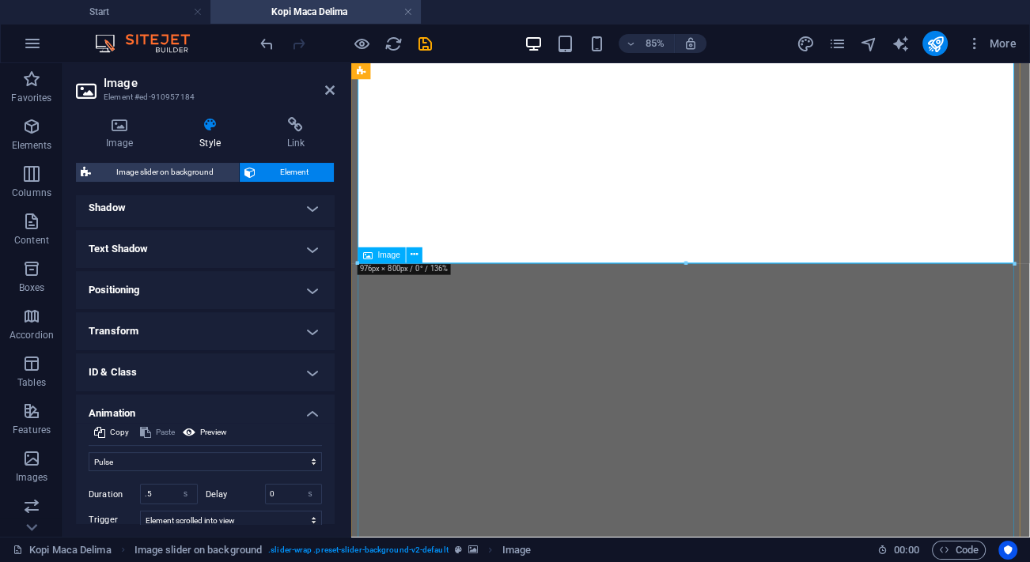
scroll to position [6088, 0]
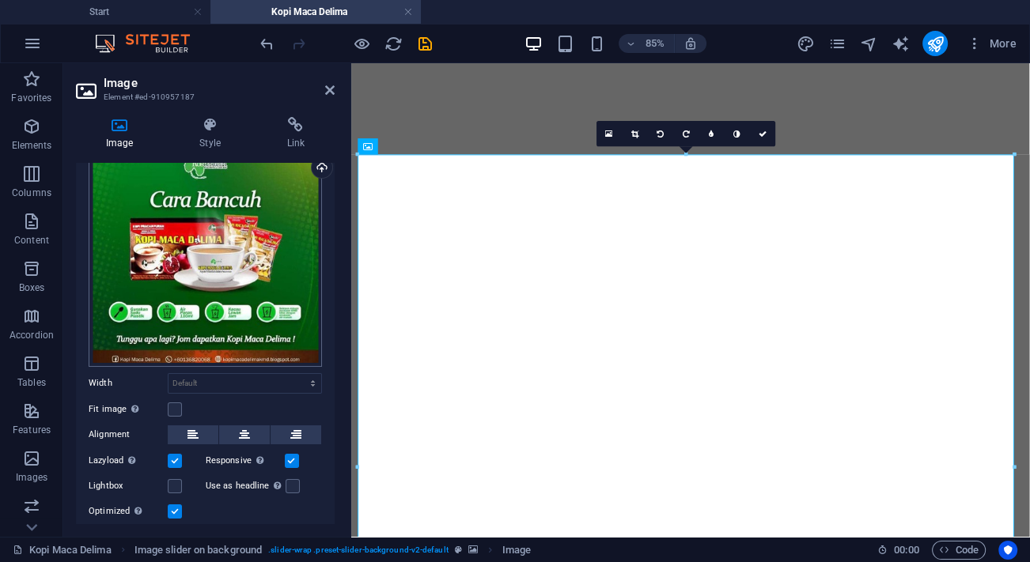
scroll to position [104, 0]
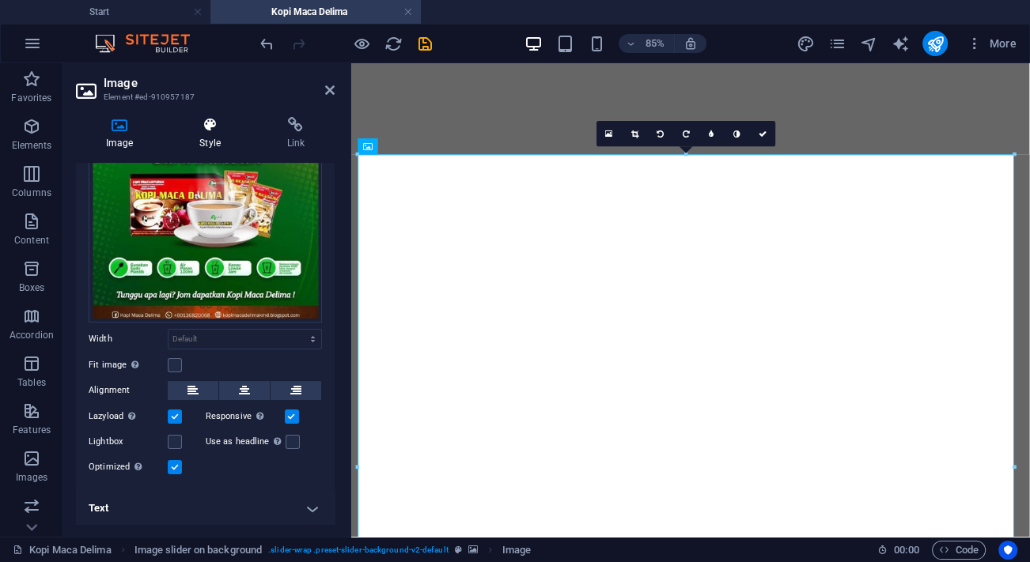
click at [206, 129] on icon at bounding box center [209, 125] width 81 height 16
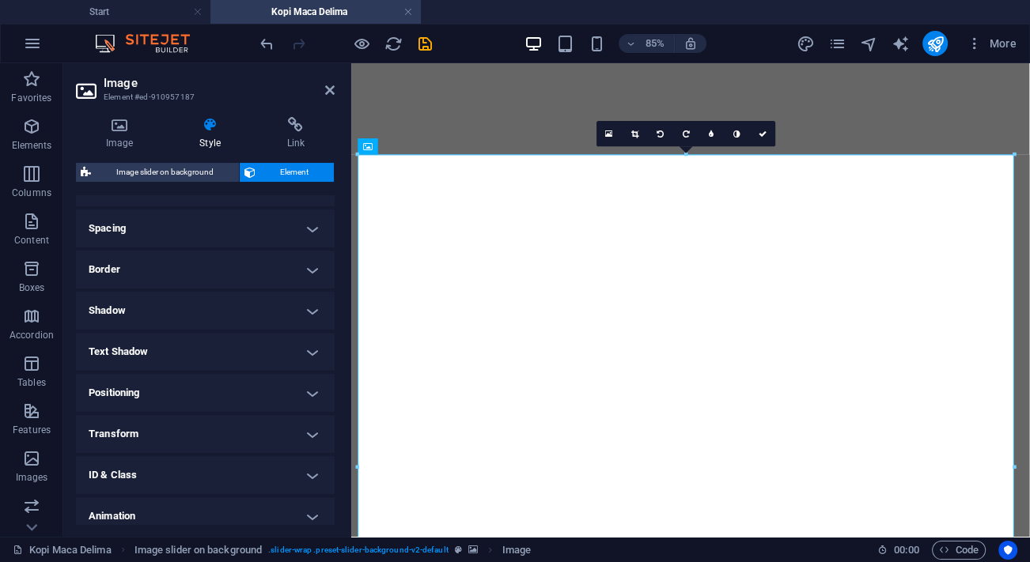
scroll to position [339, 0]
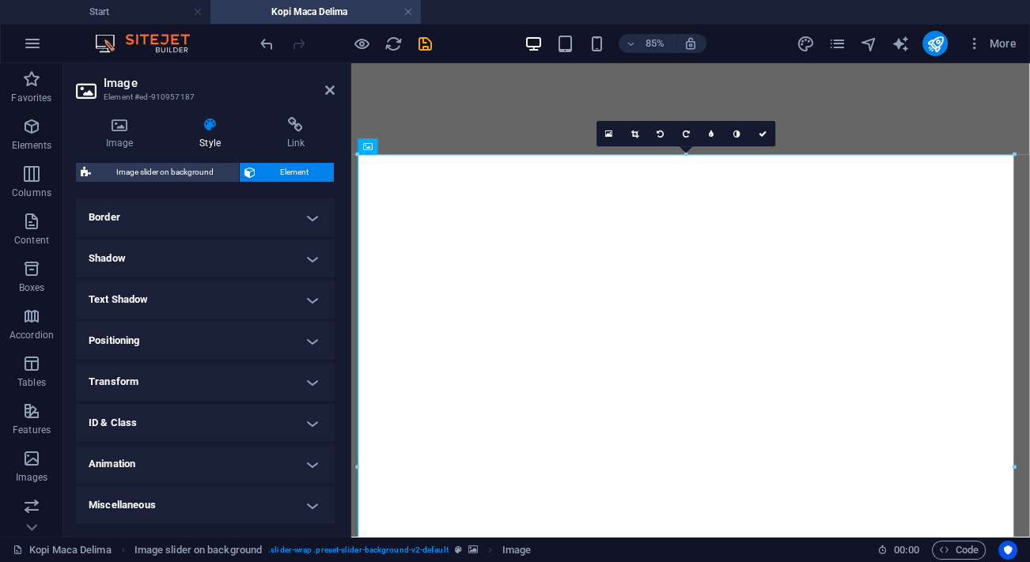
click at [170, 457] on h4 "Animation" at bounding box center [205, 464] width 259 height 38
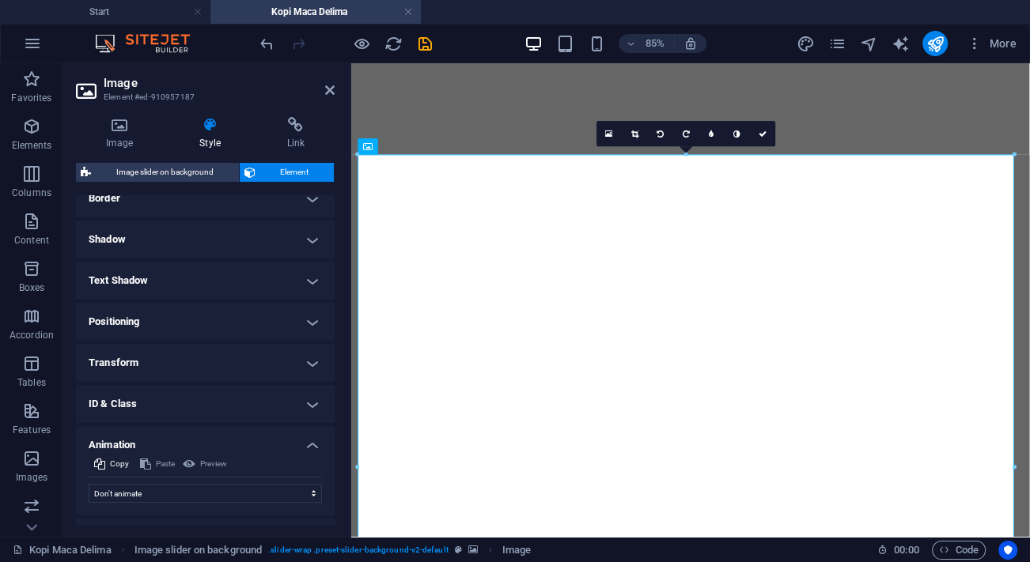
scroll to position [390, 0]
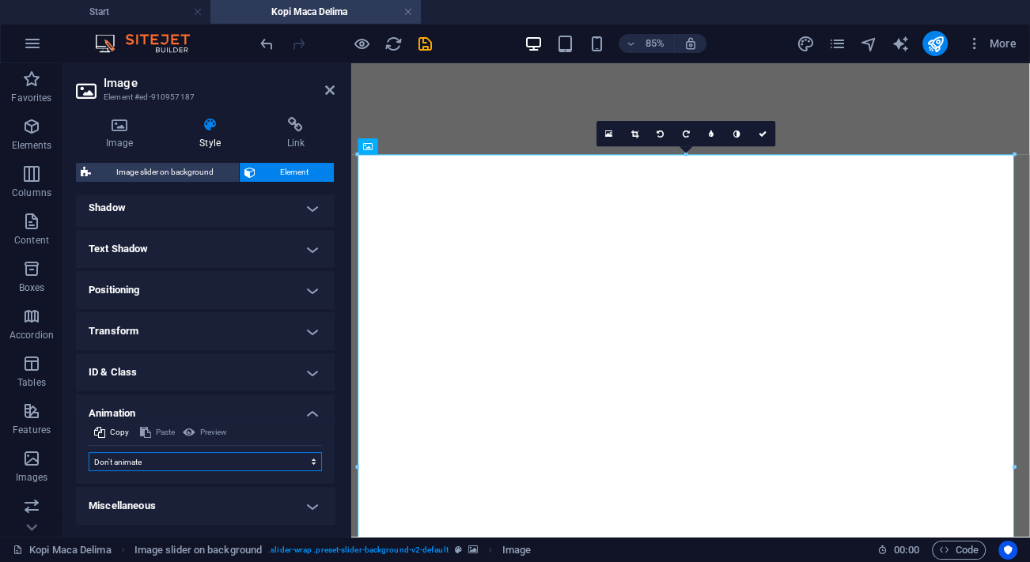
click at [173, 462] on select "Don't animate Show / Hide Slide up/down Zoom in/out Slide left to right Slide r…" at bounding box center [205, 461] width 233 height 19
select select "flash"
click at [89, 452] on select "Don't animate Show / Hide Slide up/down Zoom in/out Slide left to right Slide r…" at bounding box center [205, 461] width 233 height 19
select select "scroll"
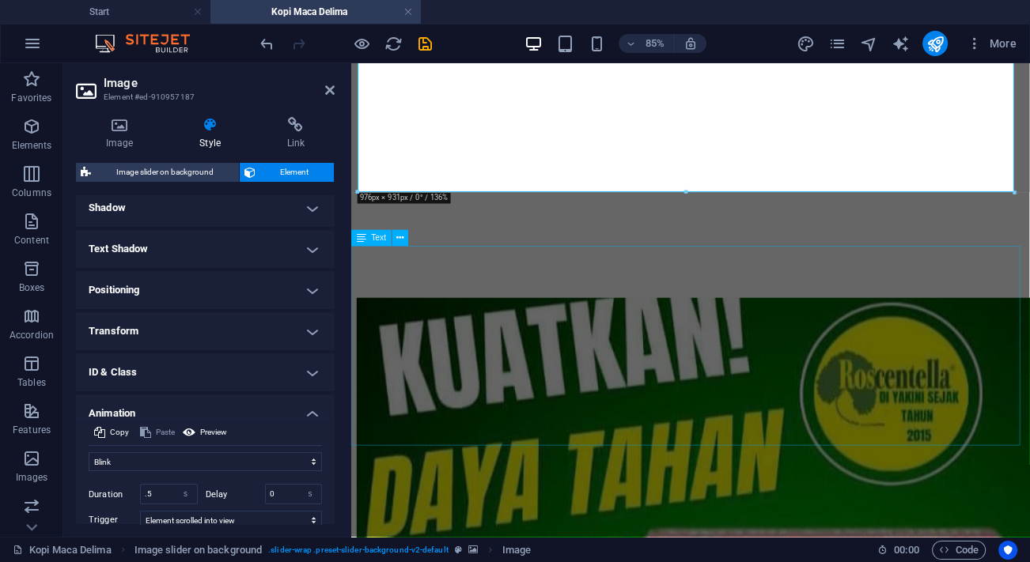
scroll to position [6879, 0]
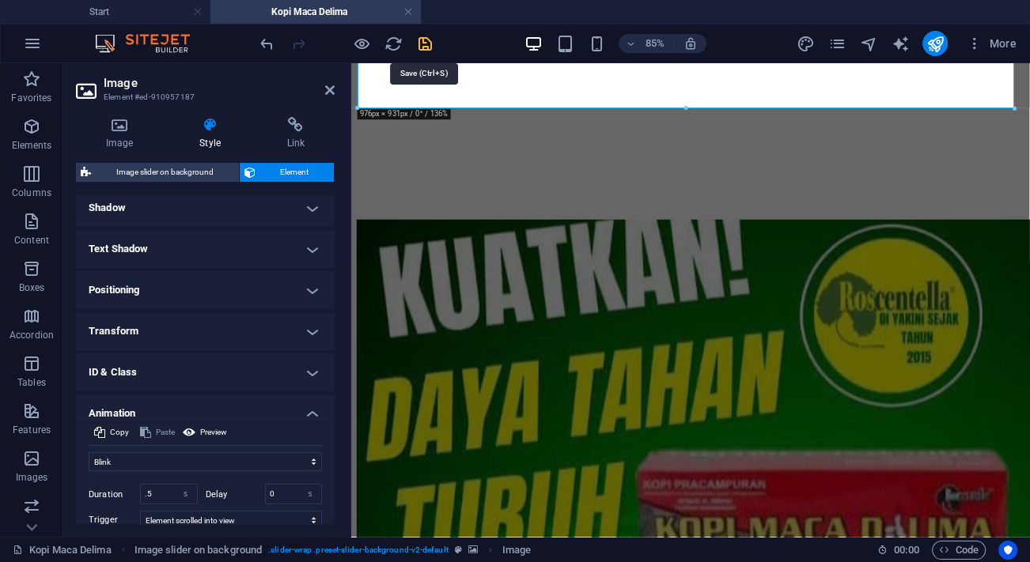
click at [427, 39] on icon "save" at bounding box center [425, 44] width 18 height 18
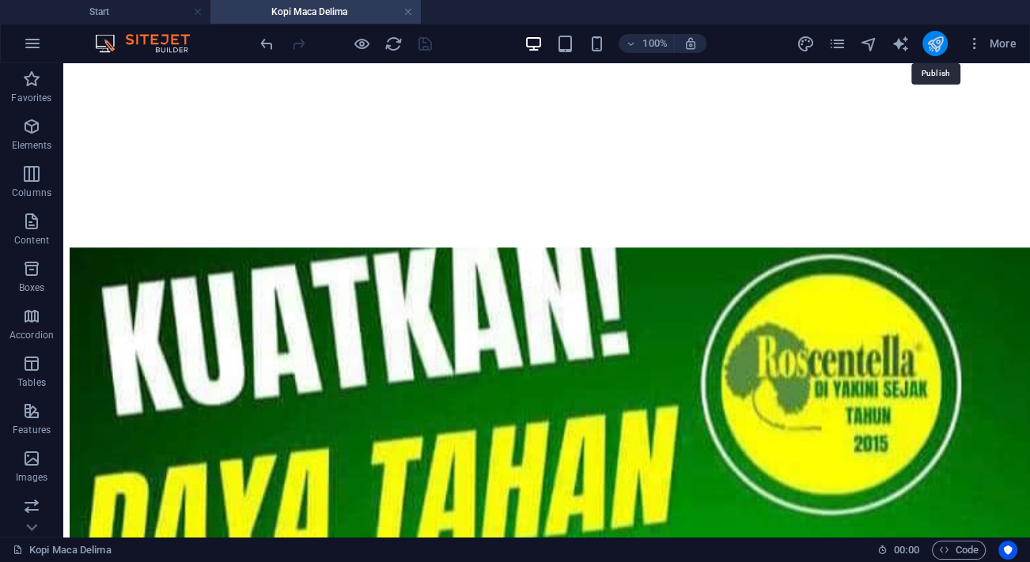
click at [935, 45] on icon "publish" at bounding box center [935, 44] width 18 height 18
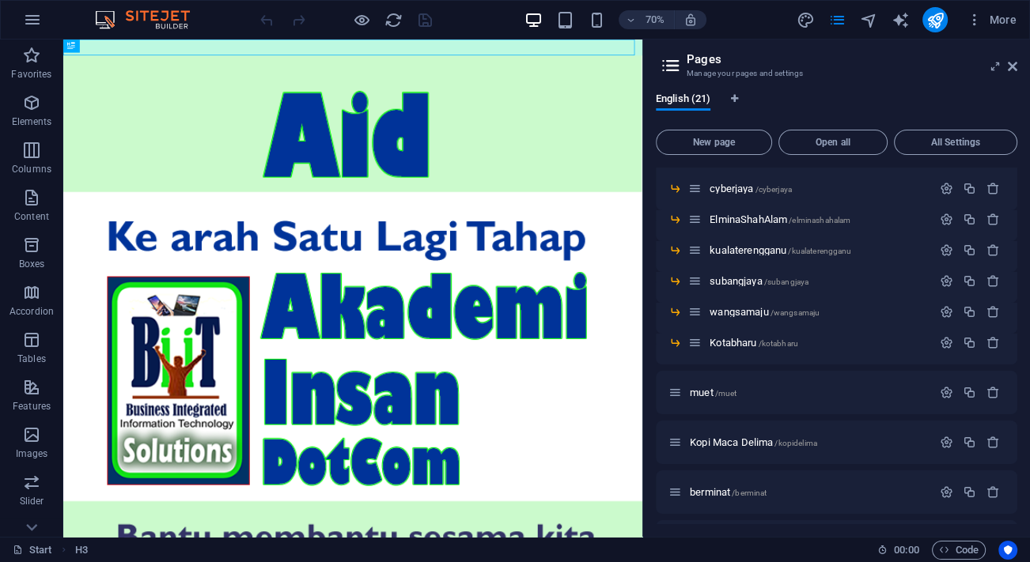
scroll to position [431, 0]
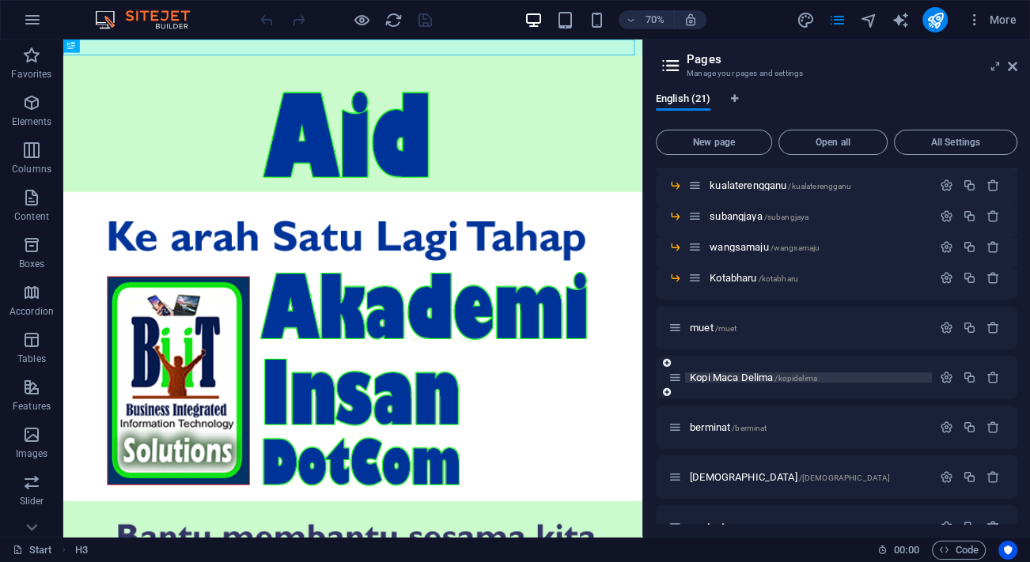
click at [739, 380] on span "Kopi Maca Delima /kopidelima" at bounding box center [753, 378] width 127 height 12
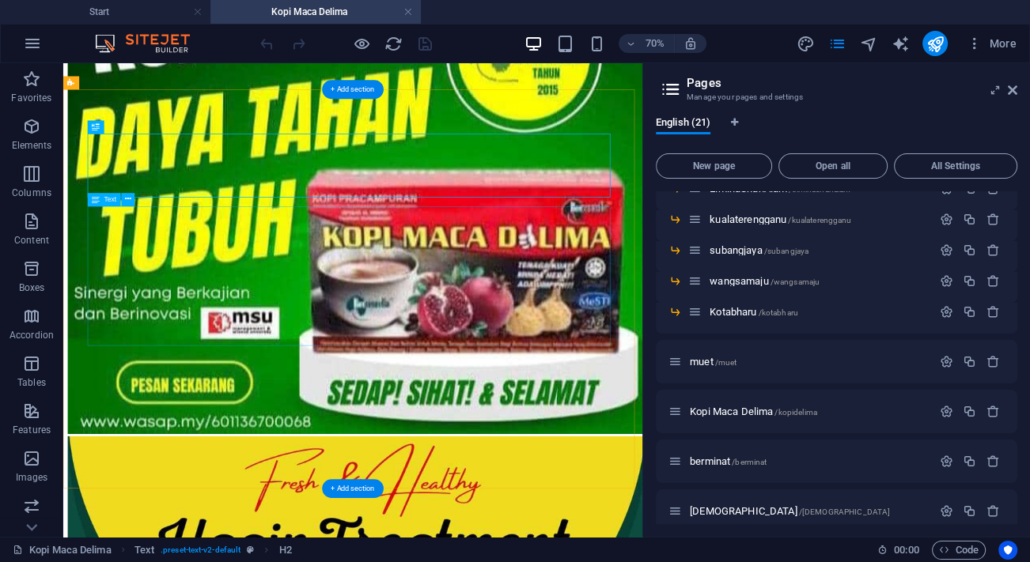
scroll to position [7210, 0]
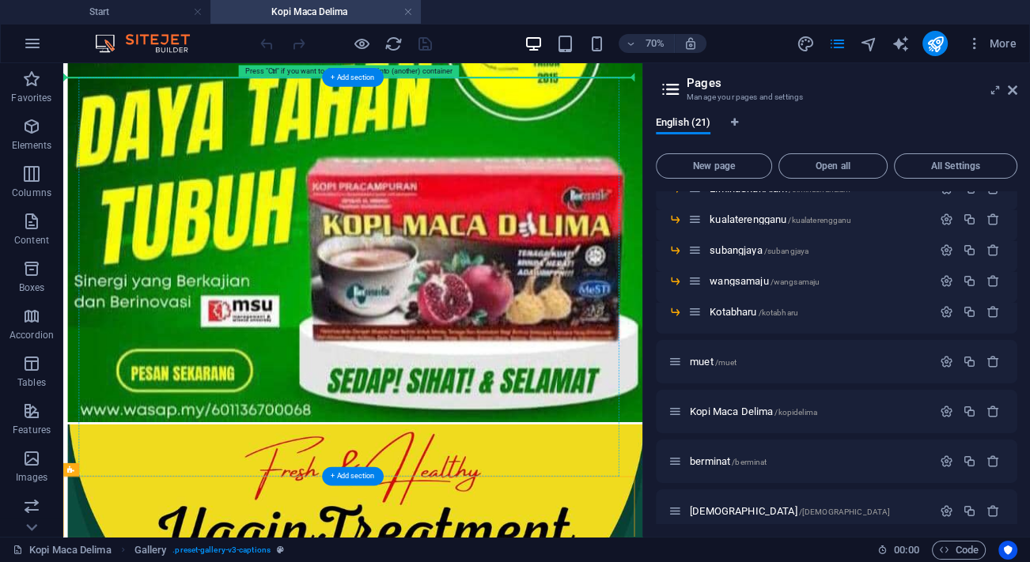
drag, startPoint x: 634, startPoint y: 678, endPoint x: 611, endPoint y: 162, distance: 516.3
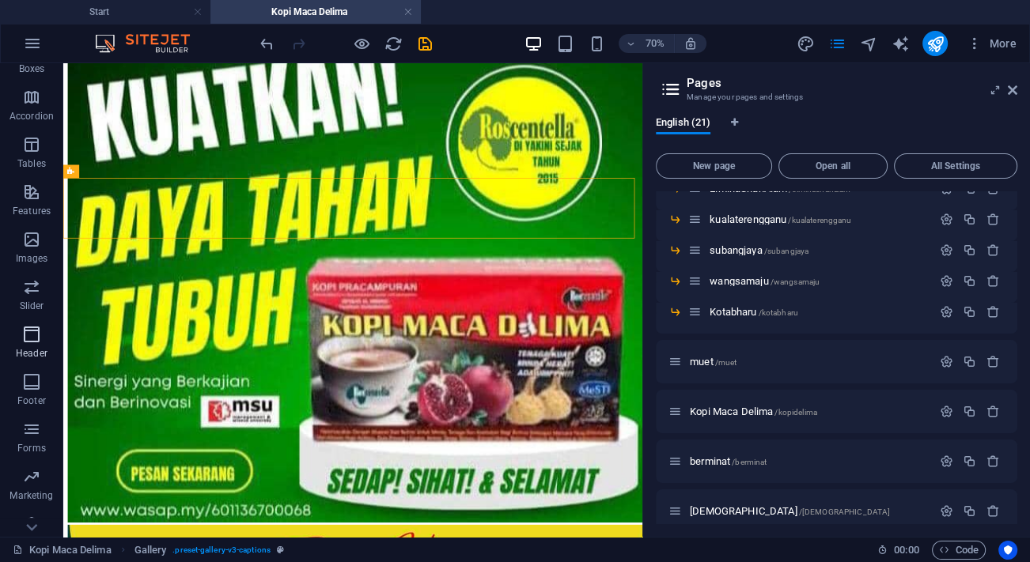
scroll to position [237, 0]
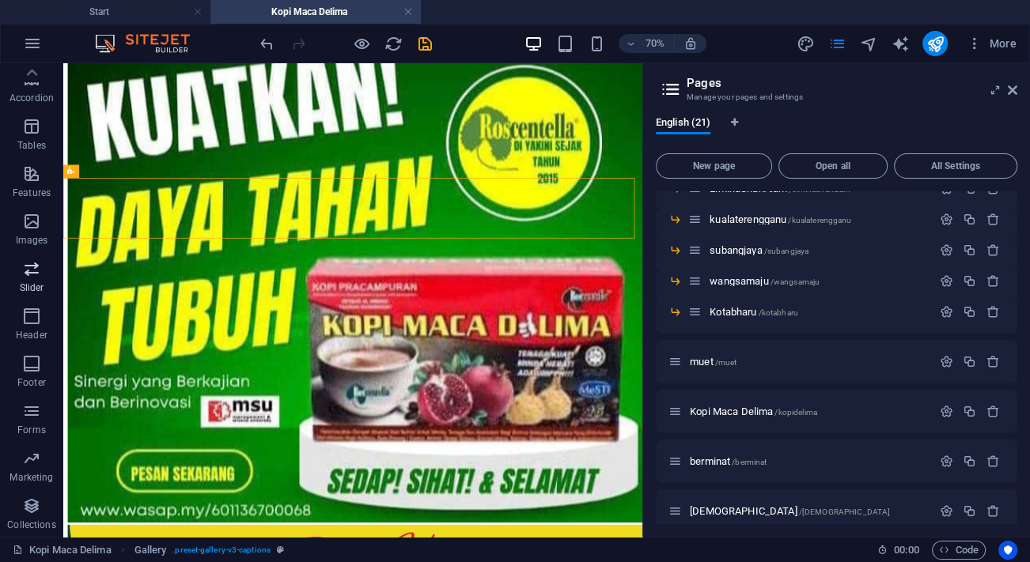
click at [36, 279] on span "Slider" at bounding box center [31, 278] width 63 height 38
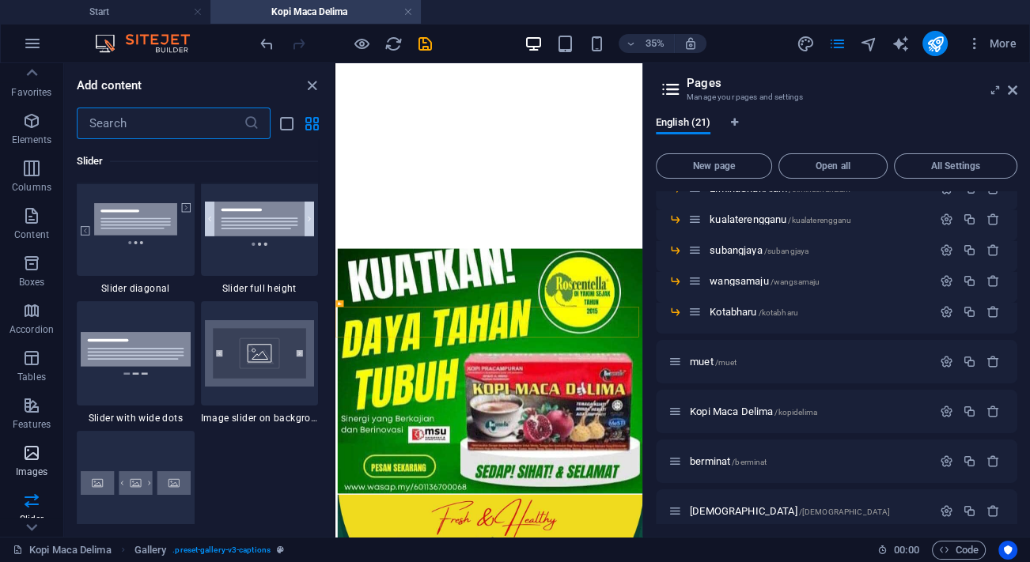
scroll to position [0, 0]
click at [35, 119] on icon "button" at bounding box center [31, 126] width 19 height 19
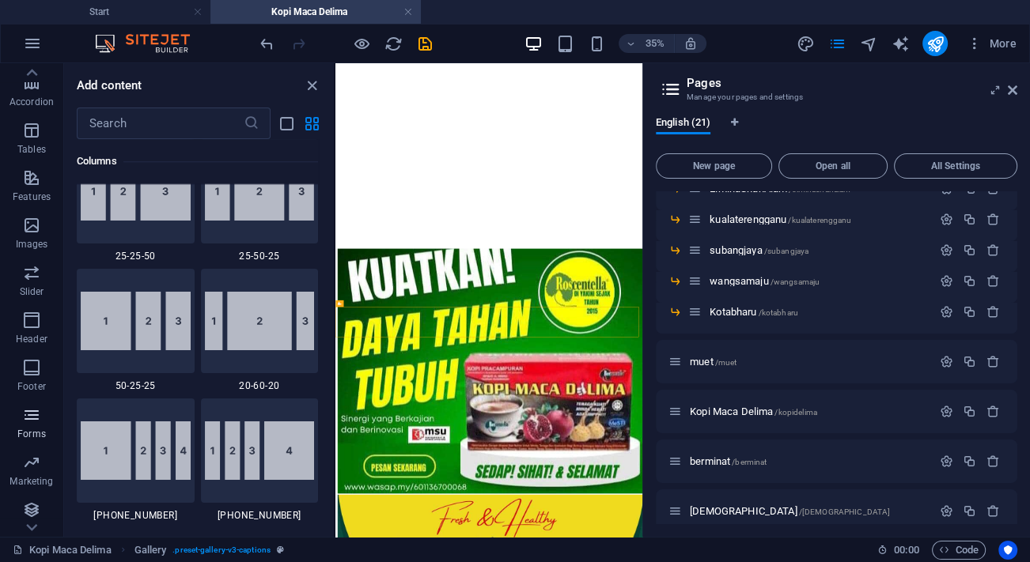
scroll to position [237, 0]
click at [43, 272] on span "Slider" at bounding box center [31, 278] width 63 height 38
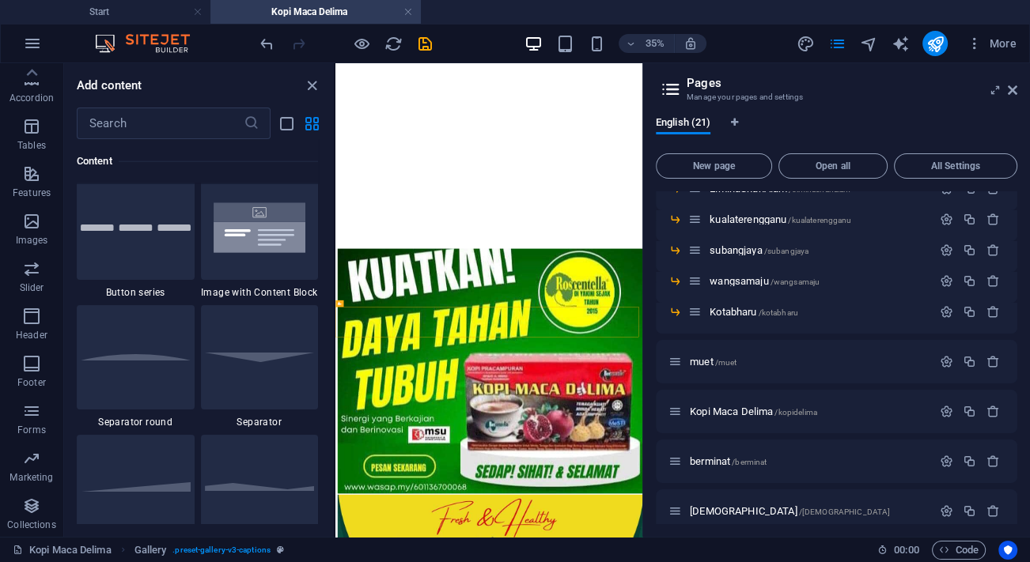
scroll to position [8966, 0]
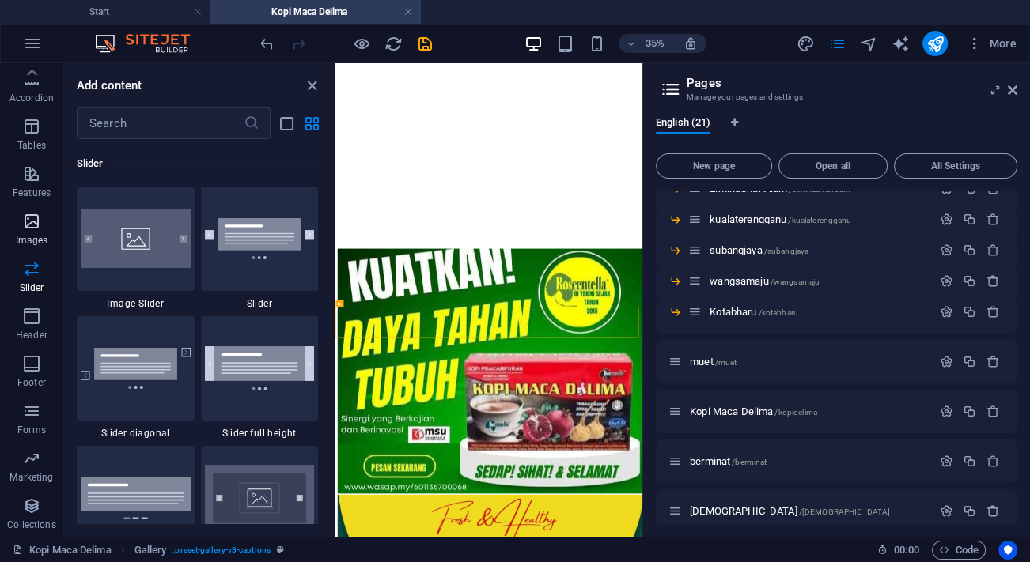
click at [35, 220] on icon "button" at bounding box center [31, 221] width 19 height 19
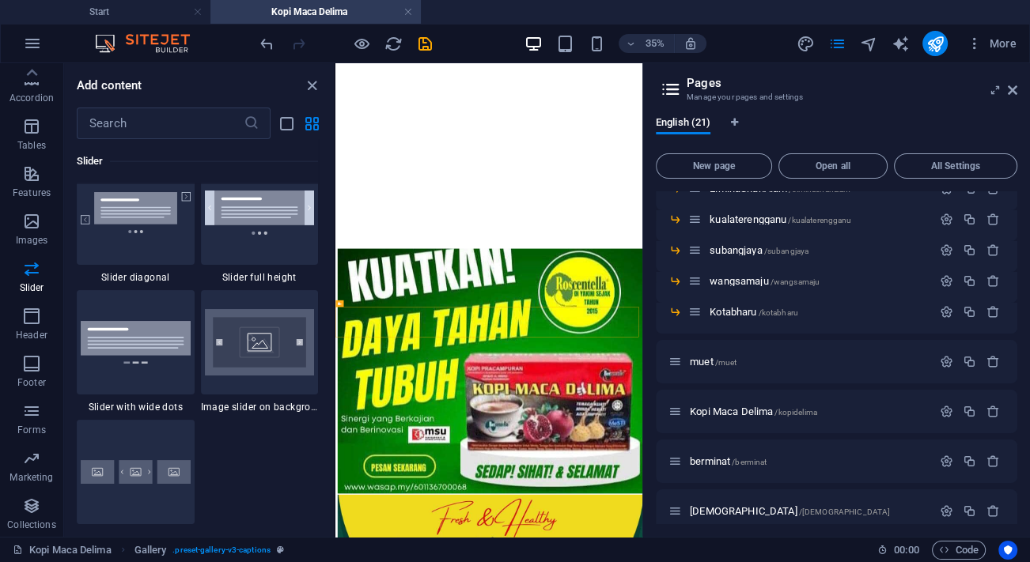
scroll to position [9098, 0]
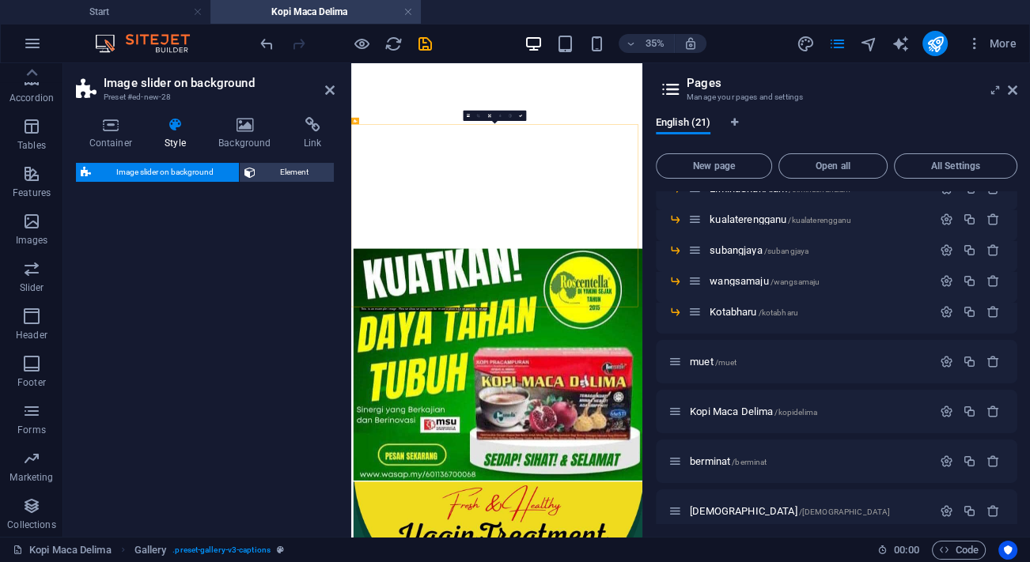
select select "rem"
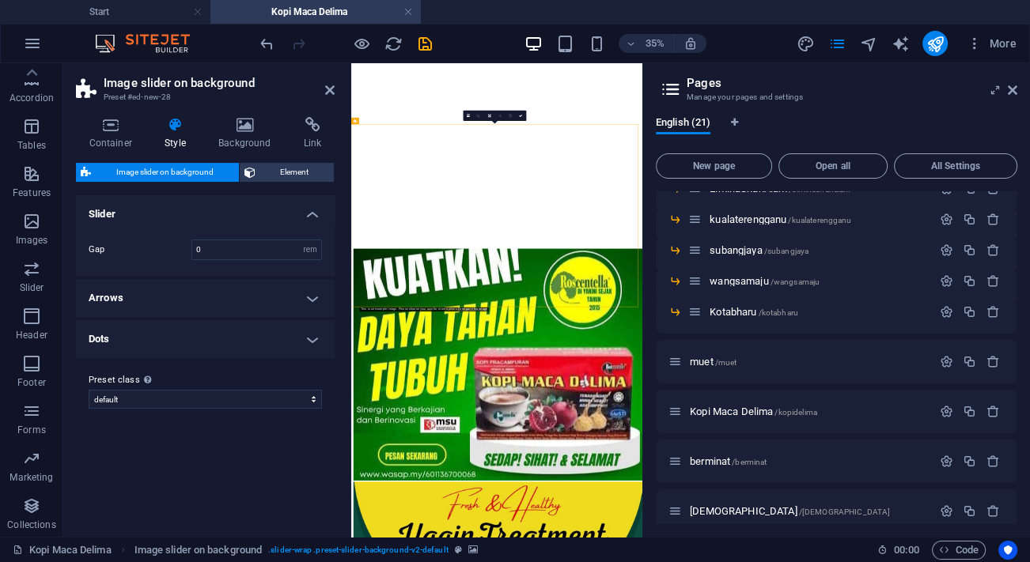
scroll to position [7056, 0]
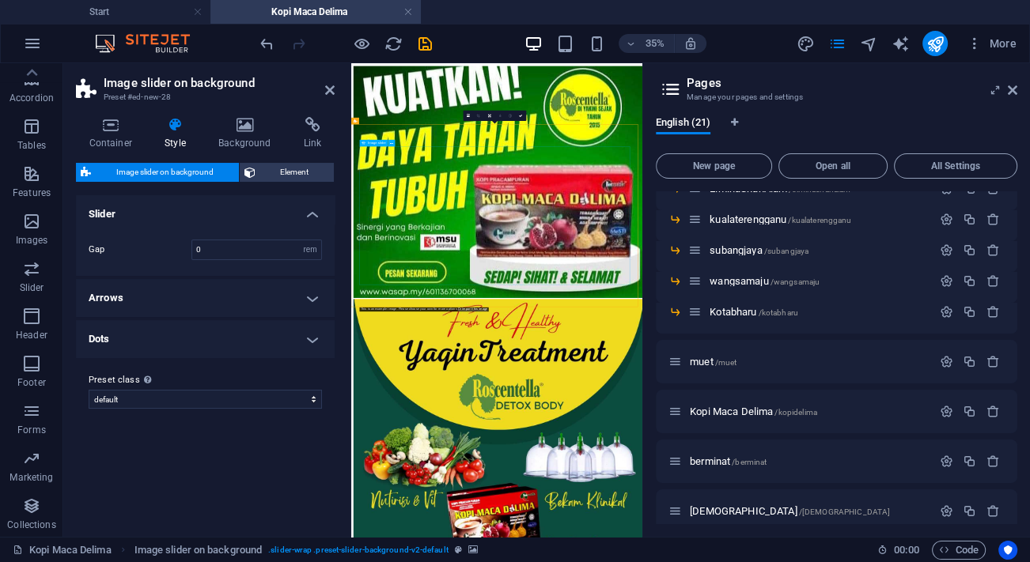
select select "px"
select select "ms"
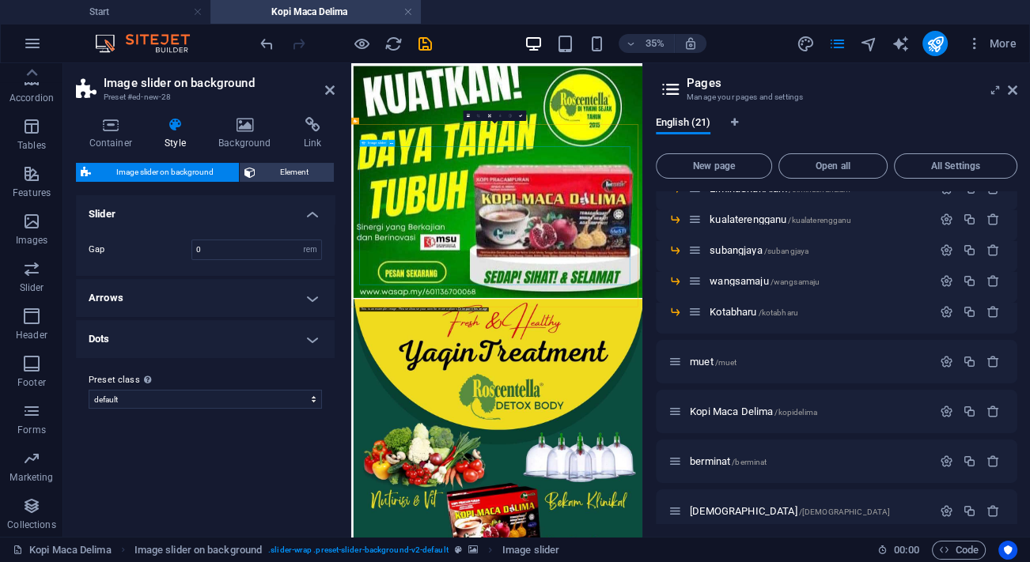
select select "s"
select select "progressive"
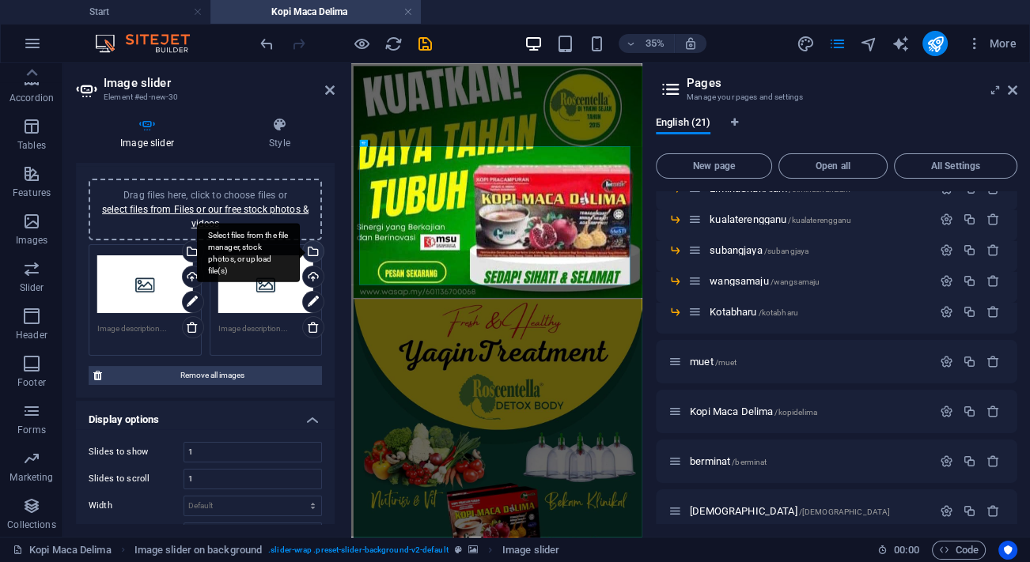
scroll to position [0, 0]
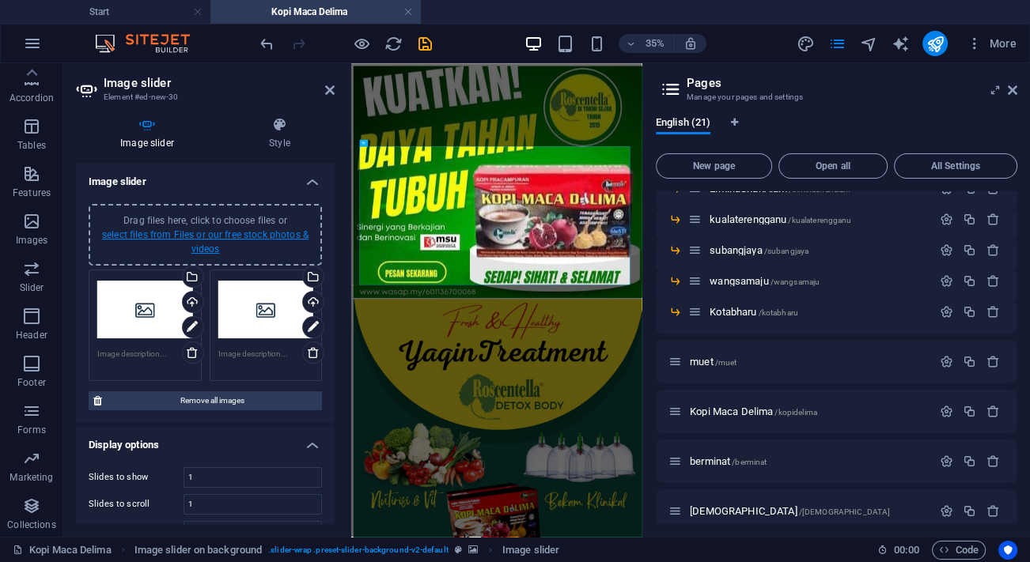
click at [272, 234] on link "select files from Files or our free stock photos & videos" at bounding box center [205, 241] width 206 height 25
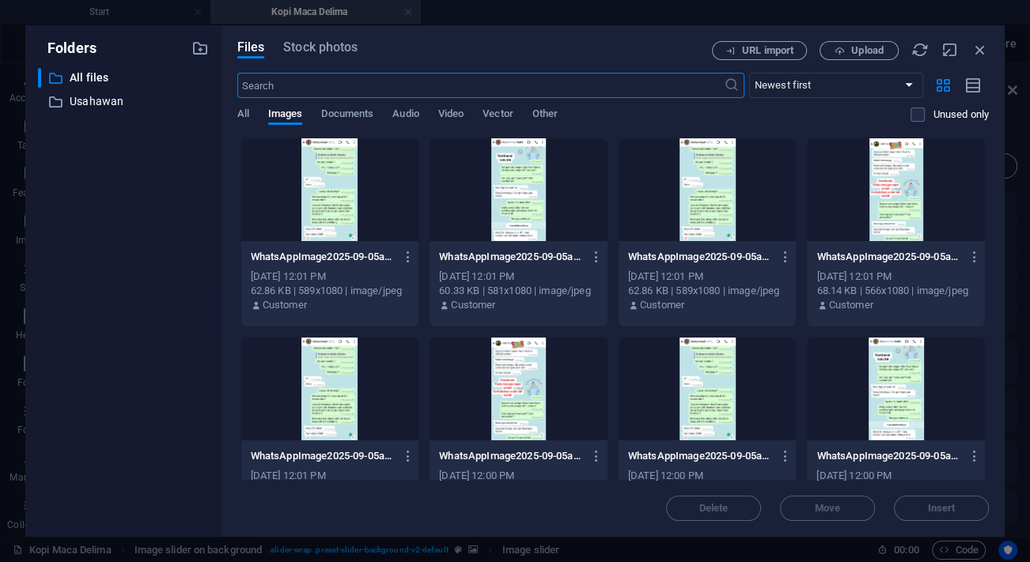
click at [320, 181] on div at bounding box center [330, 189] width 178 height 103
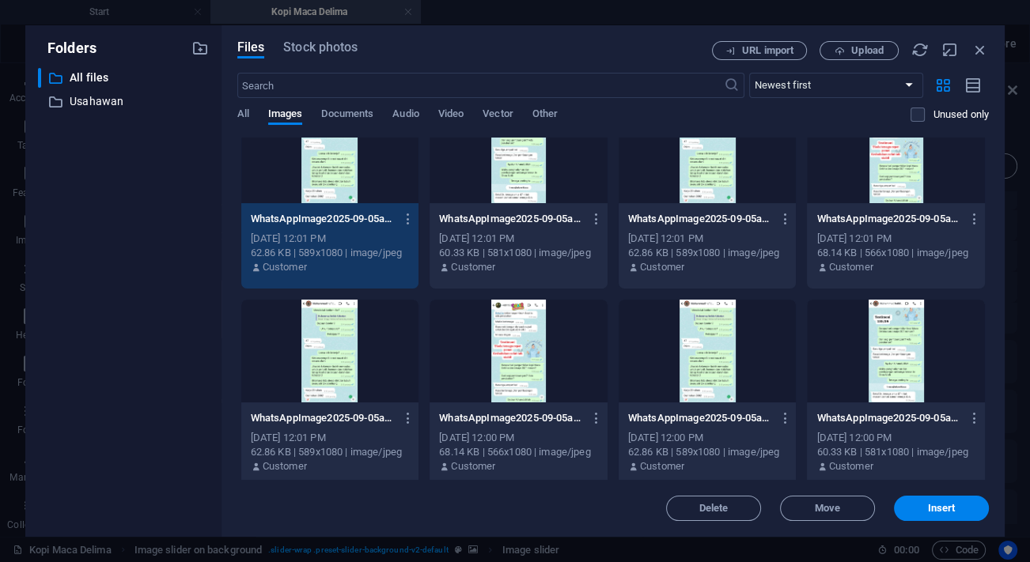
scroll to position [71, 0]
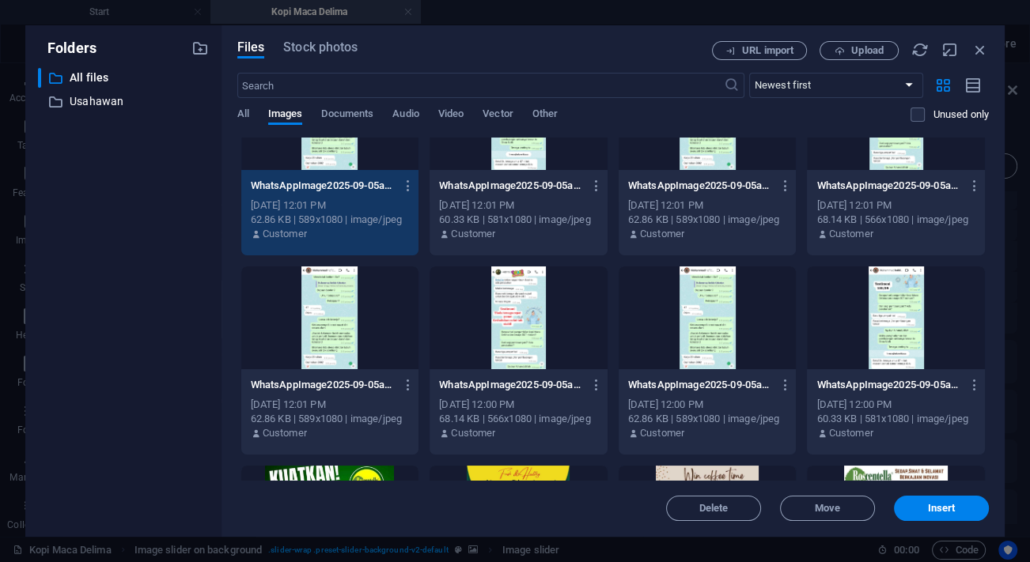
click at [910, 339] on div at bounding box center [896, 318] width 178 height 103
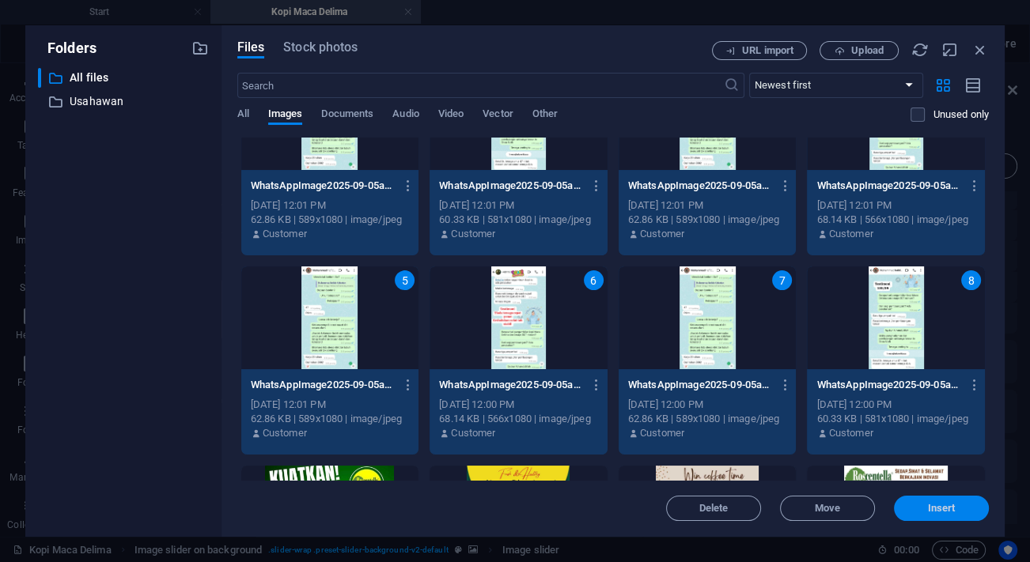
drag, startPoint x: 942, startPoint y: 503, endPoint x: 578, endPoint y: 910, distance: 545.7
click at [942, 504] on span "Insert" at bounding box center [942, 508] width 28 height 9
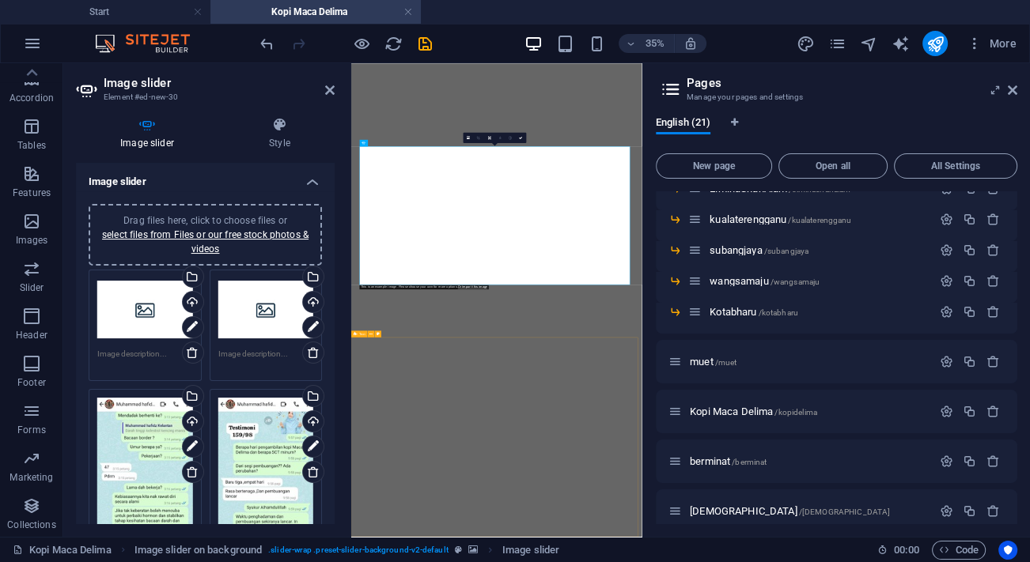
scroll to position [7056, 0]
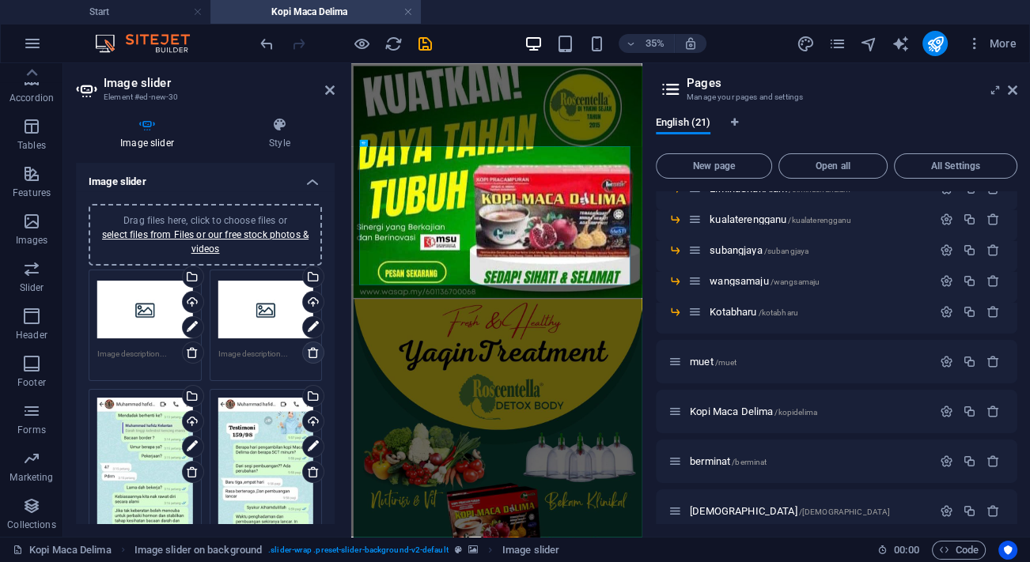
click at [311, 351] on icon at bounding box center [313, 352] width 13 height 13
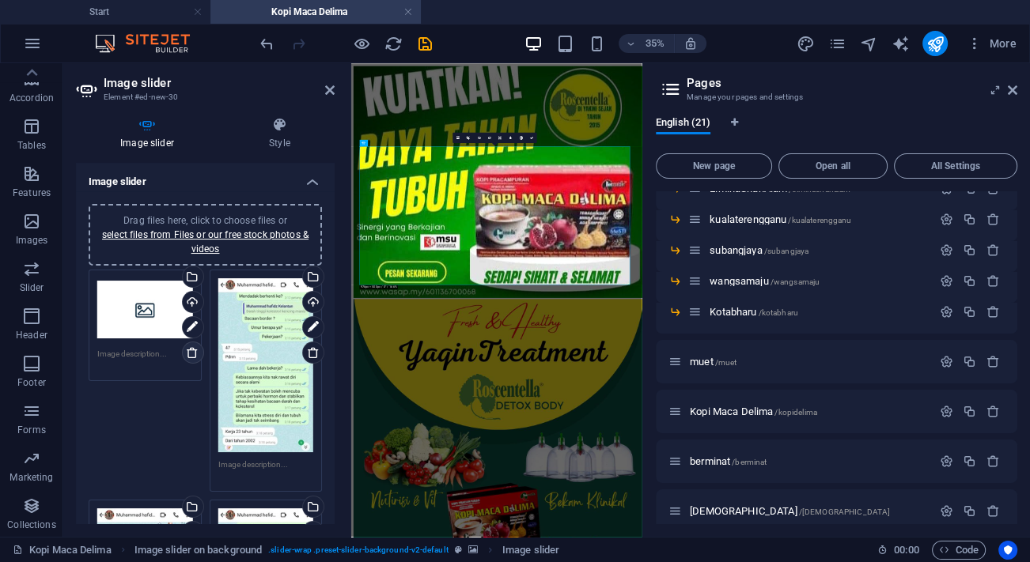
click at [195, 350] on icon at bounding box center [192, 352] width 13 height 13
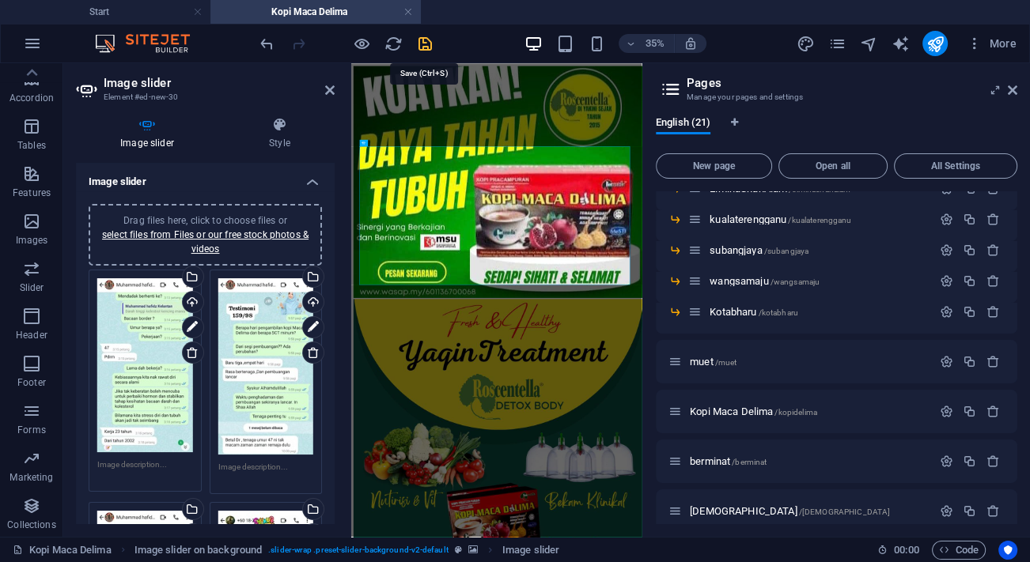
click at [421, 43] on icon "save" at bounding box center [425, 44] width 18 height 18
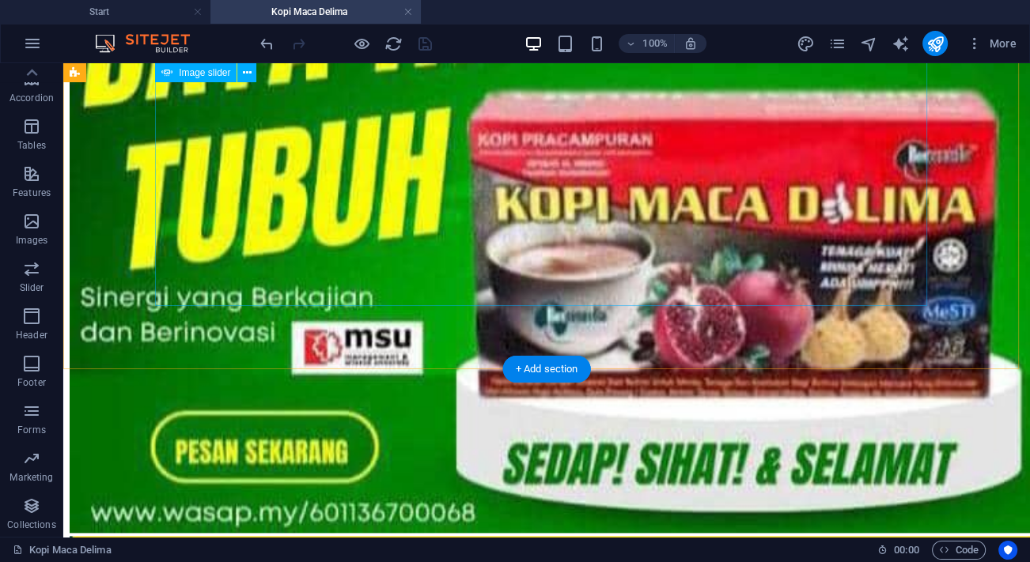
scroll to position [7354, 0]
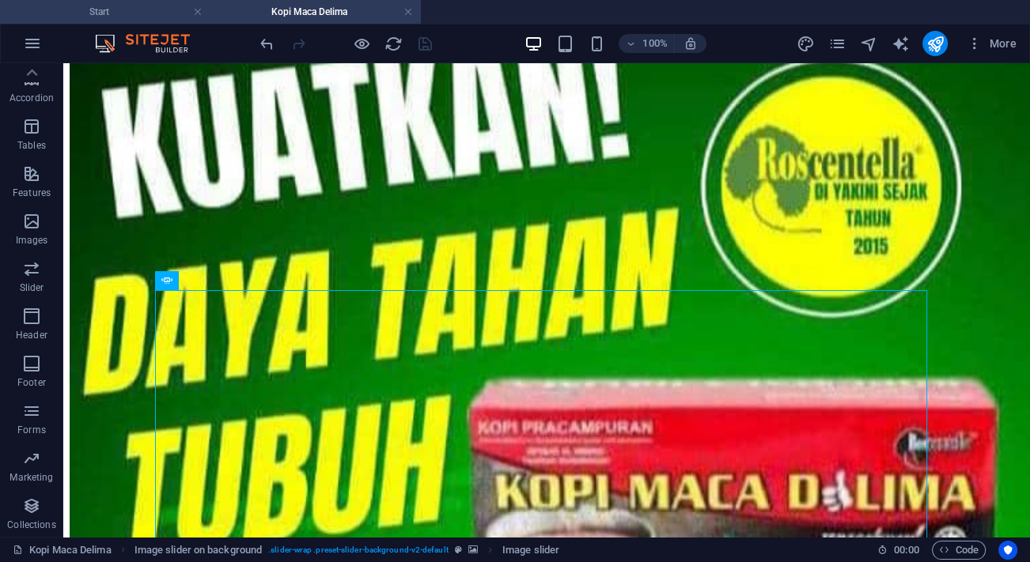
scroll to position [7066, 0]
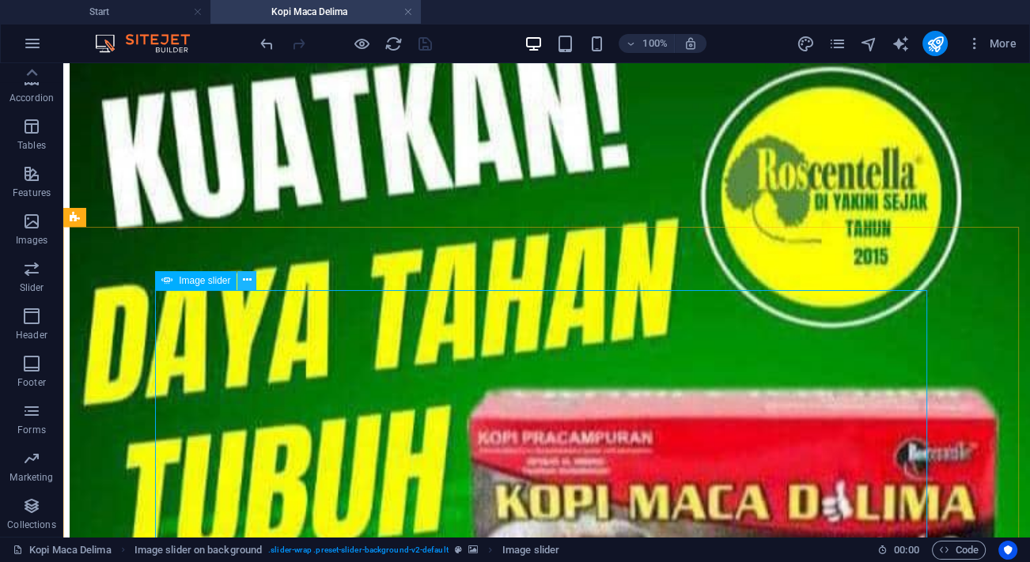
click at [245, 282] on icon at bounding box center [247, 280] width 9 height 17
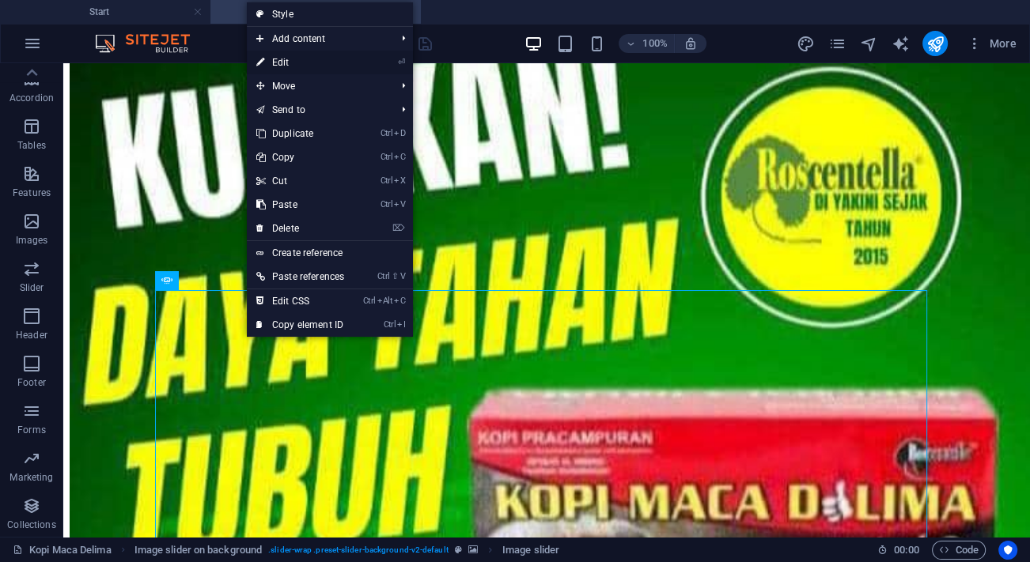
click at [286, 60] on link "⏎ Edit" at bounding box center [300, 63] width 107 height 24
select select "px"
select select "ms"
select select "s"
select select "progressive"
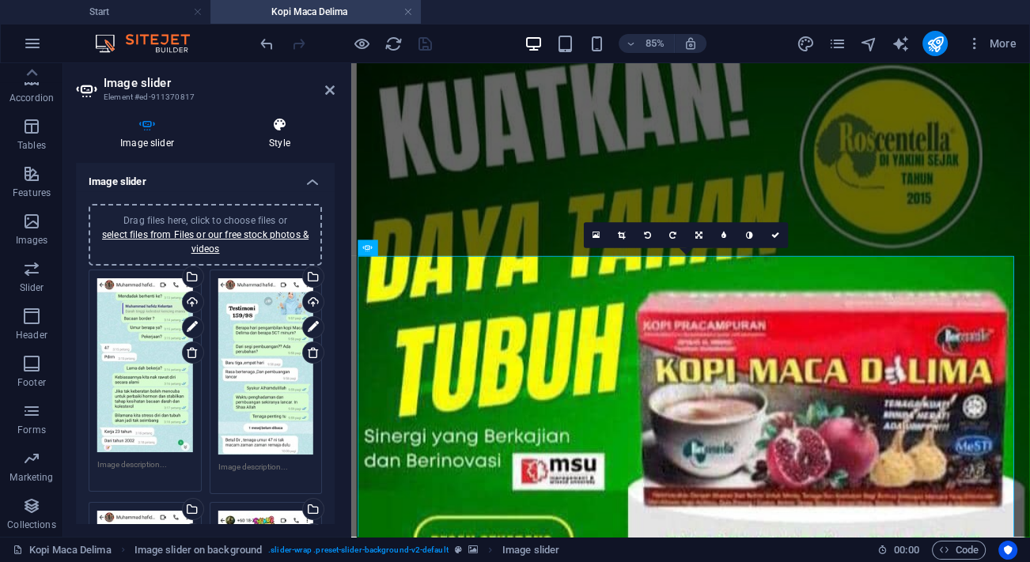
click at [290, 127] on icon at bounding box center [280, 125] width 110 height 16
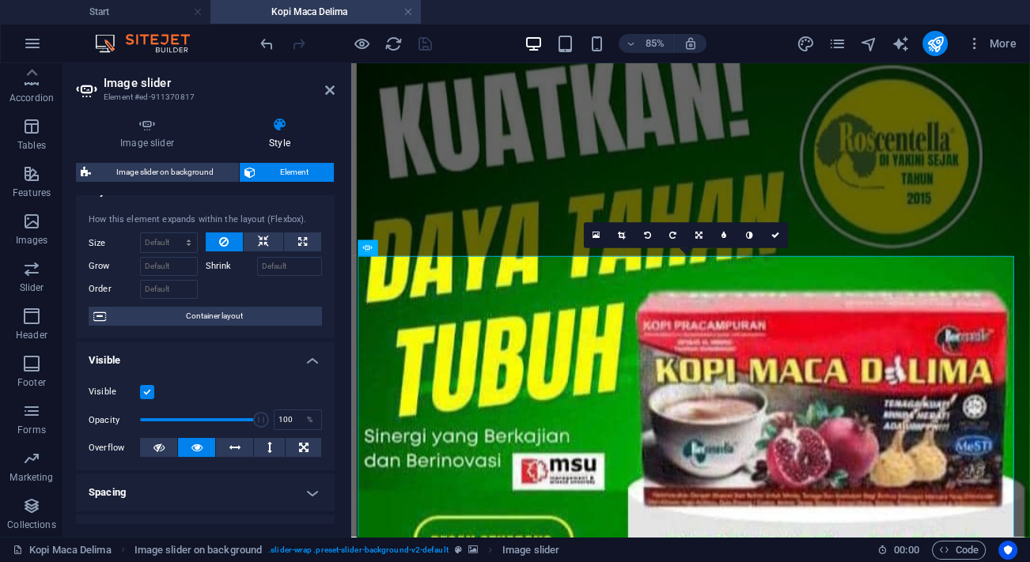
scroll to position [0, 0]
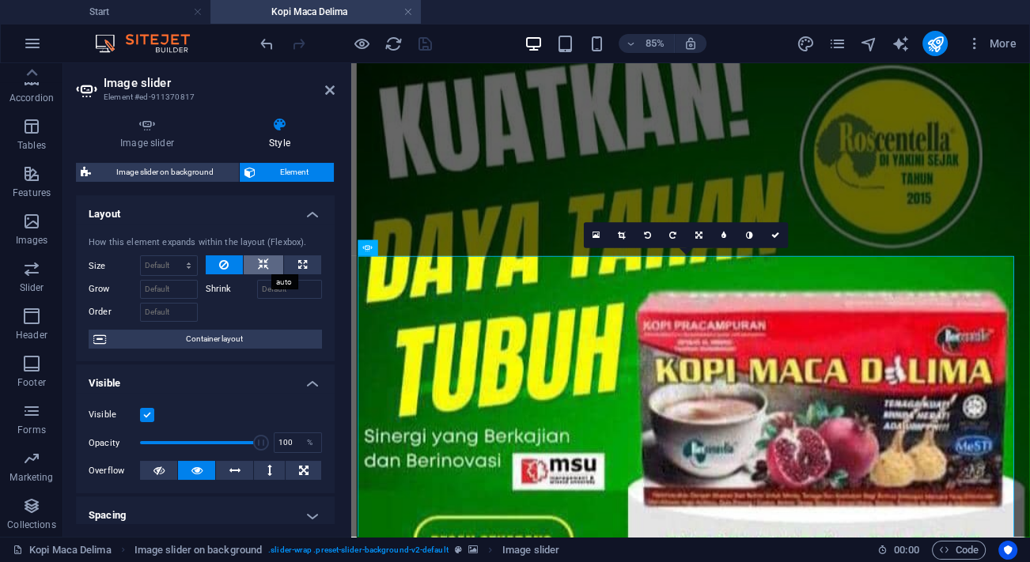
click at [254, 266] on button at bounding box center [264, 265] width 40 height 19
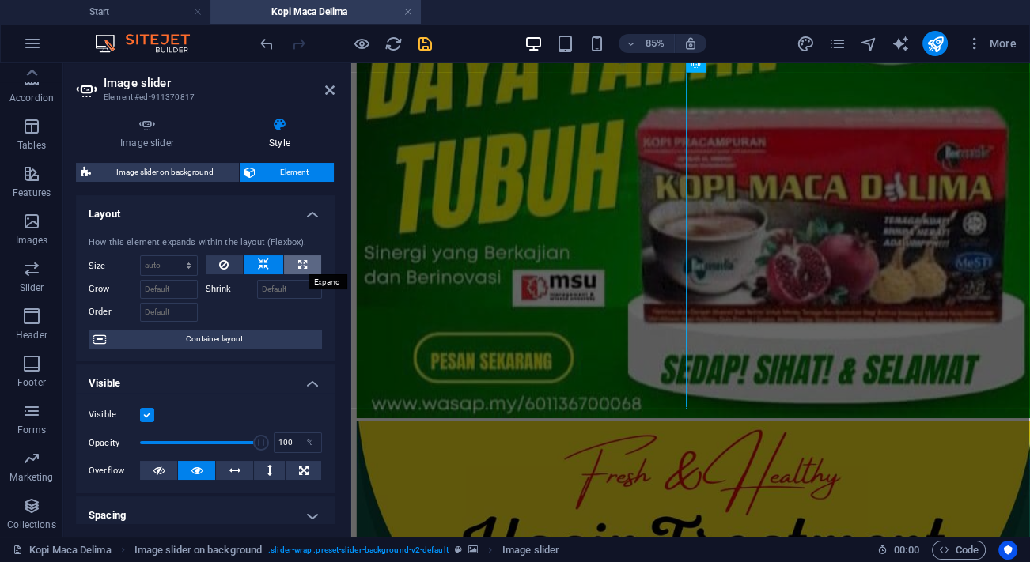
click at [298, 268] on icon at bounding box center [302, 265] width 9 height 19
type input "100"
select select "%"
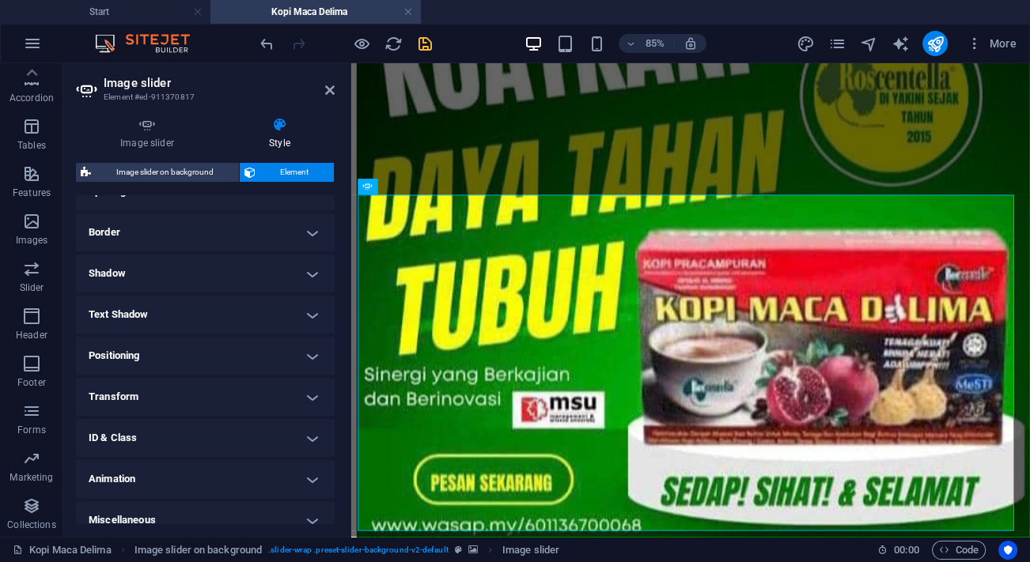
scroll to position [339, 0]
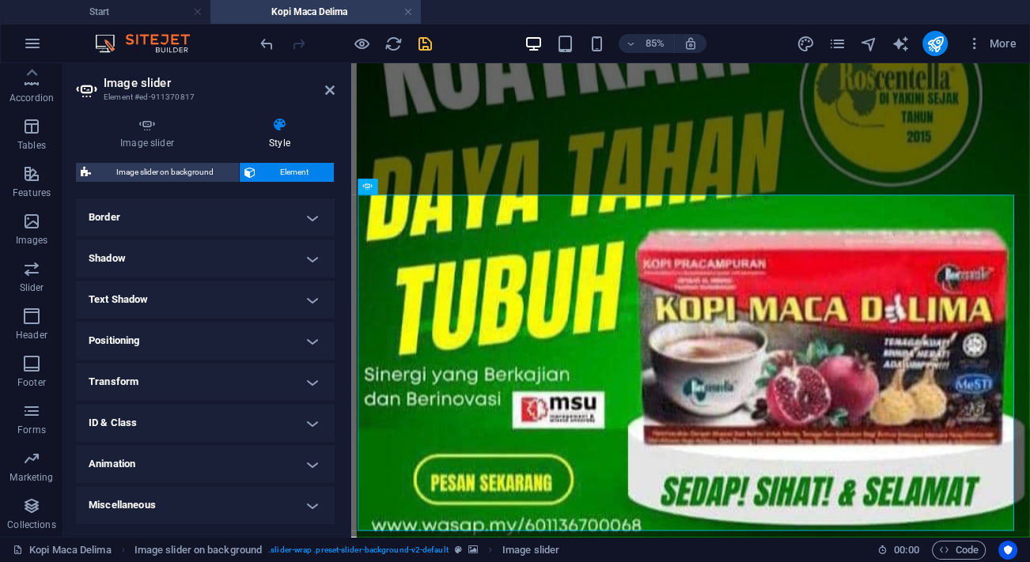
click at [228, 343] on h4 "Positioning" at bounding box center [205, 341] width 259 height 38
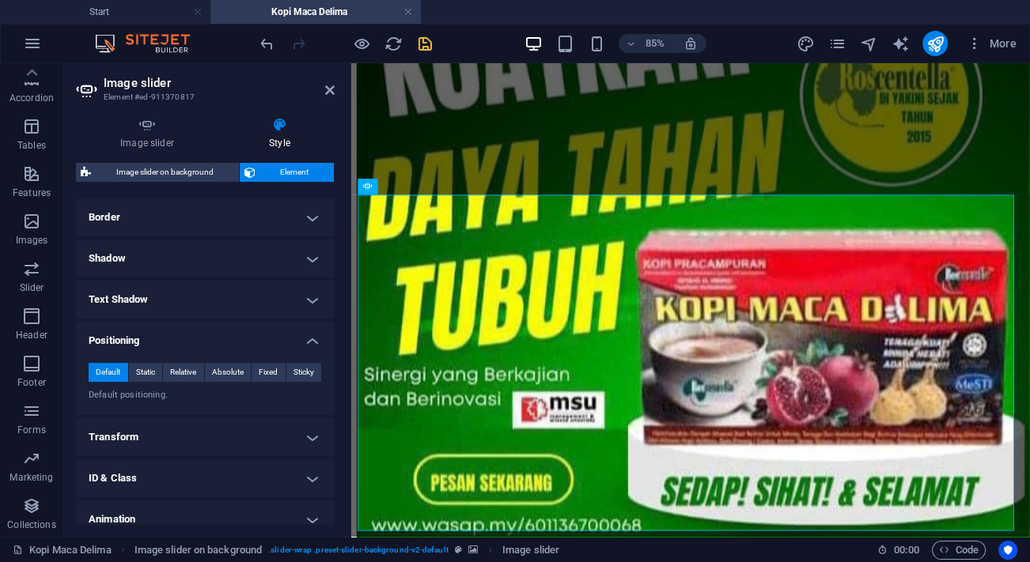
scroll to position [394, 0]
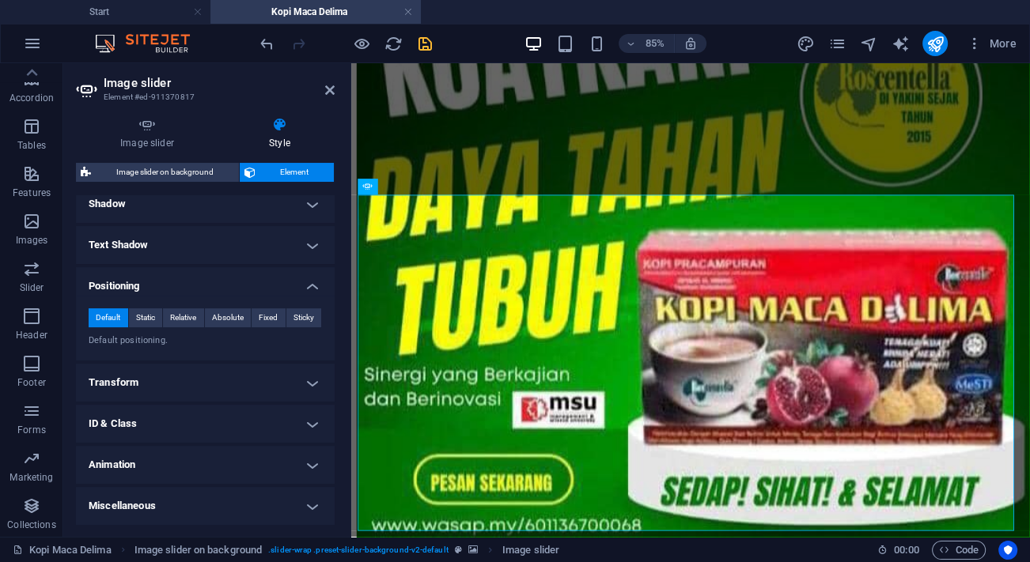
click at [178, 502] on h4 "Miscellaneous" at bounding box center [205, 506] width 259 height 38
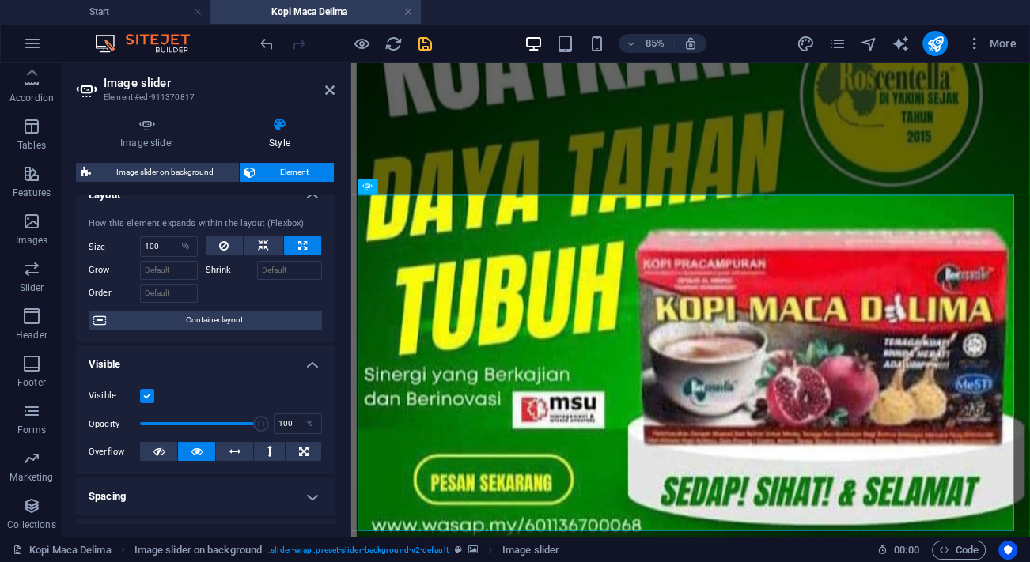
scroll to position [0, 0]
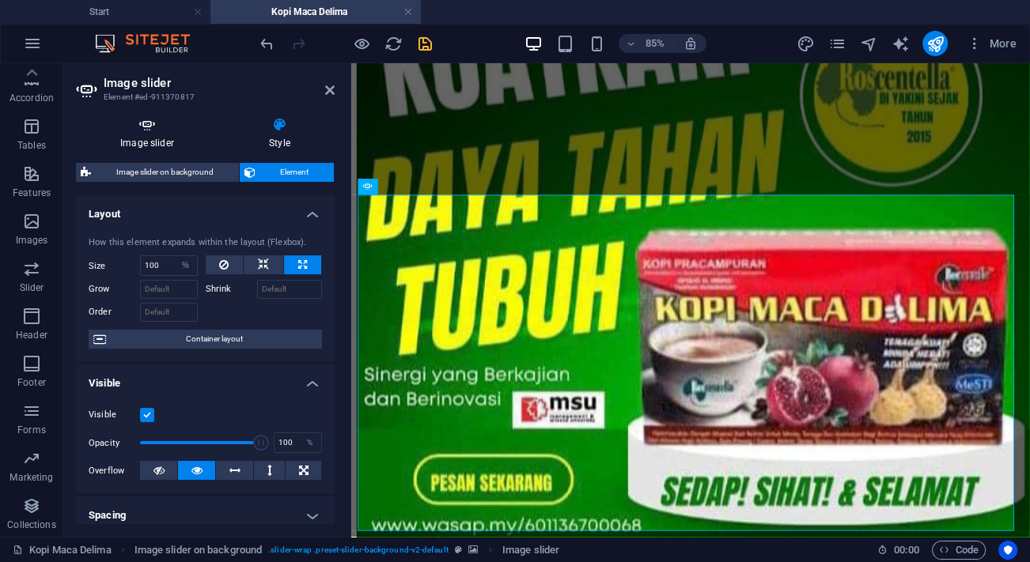
click at [146, 128] on icon at bounding box center [147, 125] width 142 height 16
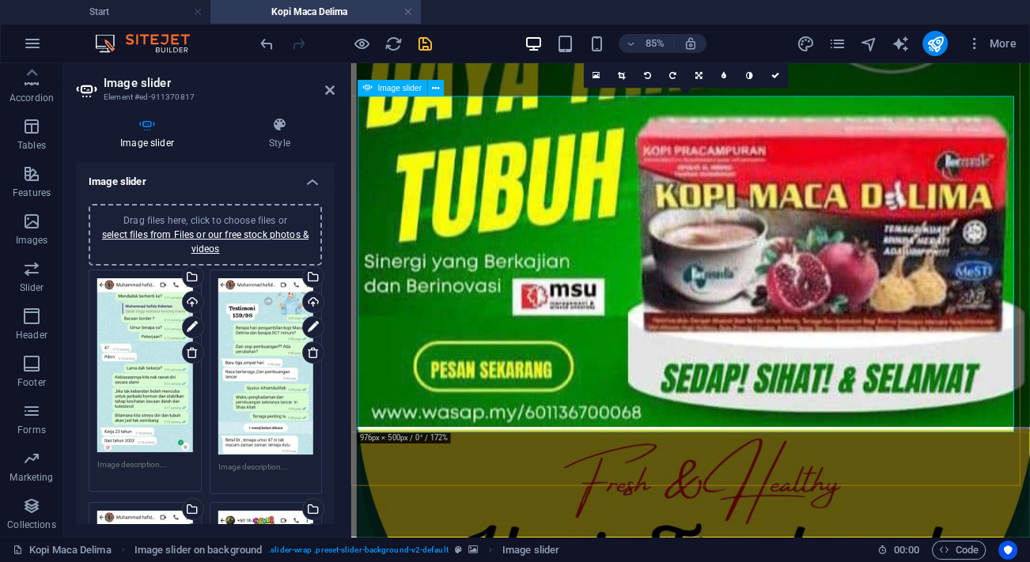
scroll to position [7282, 0]
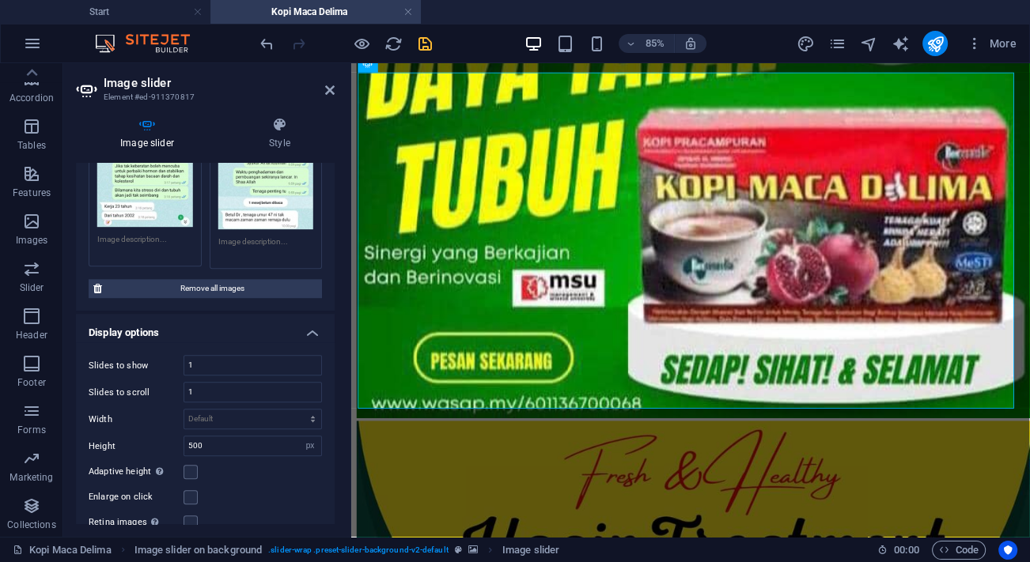
scroll to position [1006, 0]
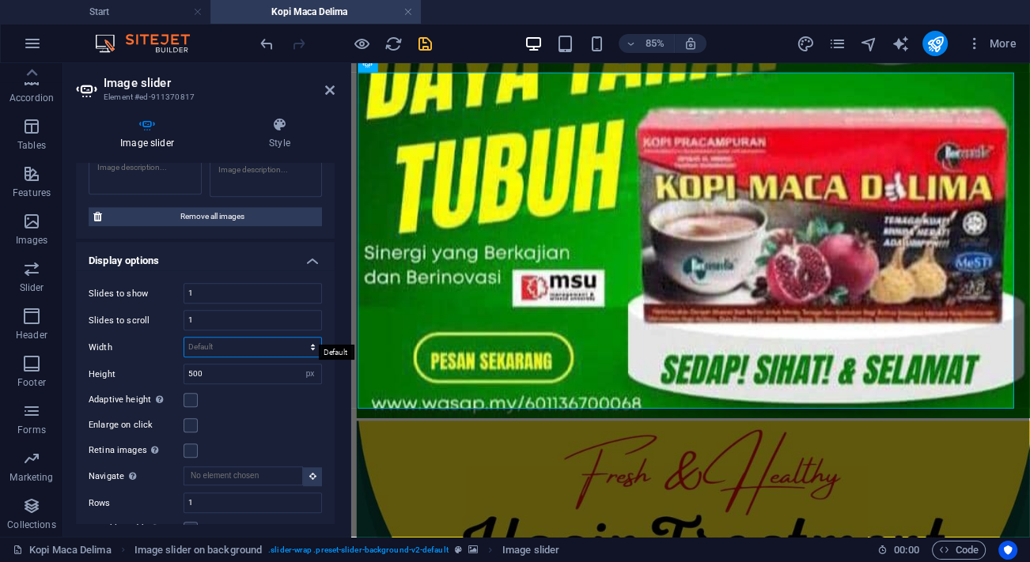
click at [246, 338] on select "Default px % rem em vw vh" at bounding box center [252, 347] width 137 height 19
click at [130, 370] on label "Height" at bounding box center [136, 374] width 95 height 9
click at [249, 365] on input "500" at bounding box center [252, 374] width 137 height 19
drag, startPoint x: 228, startPoint y: 359, endPoint x: 165, endPoint y: 359, distance: 62.5
click at [165, 364] on div "Height 500 Default px rem em vw vh" at bounding box center [205, 374] width 233 height 21
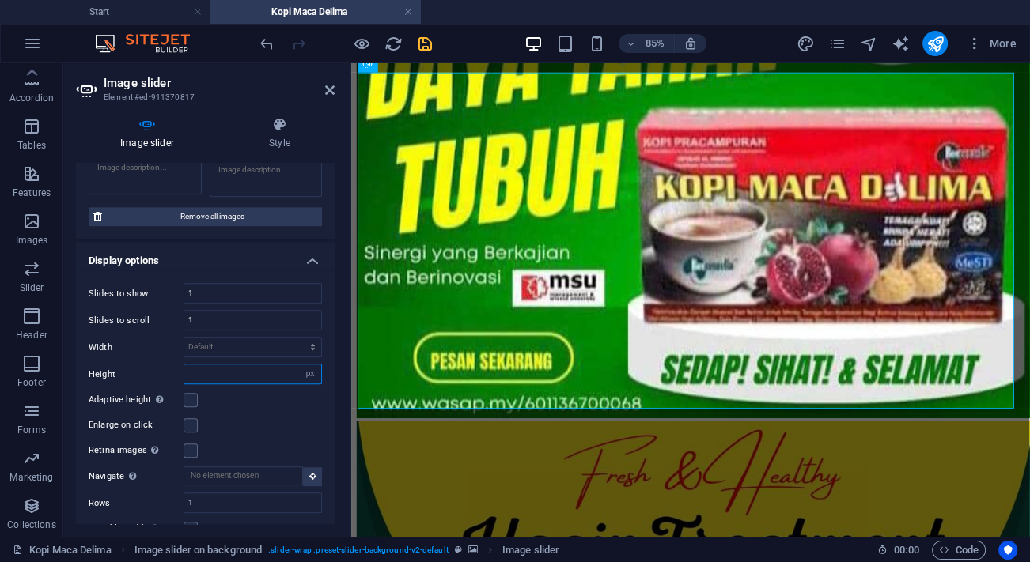
click at [214, 365] on input "number" at bounding box center [252, 374] width 137 height 19
click at [208, 338] on select "Default px % rem em vw vh" at bounding box center [252, 347] width 137 height 19
click at [184, 338] on select "Default px % rem em vw vh" at bounding box center [252, 347] width 137 height 19
select select "DISABLED_OPTION_VALUE"
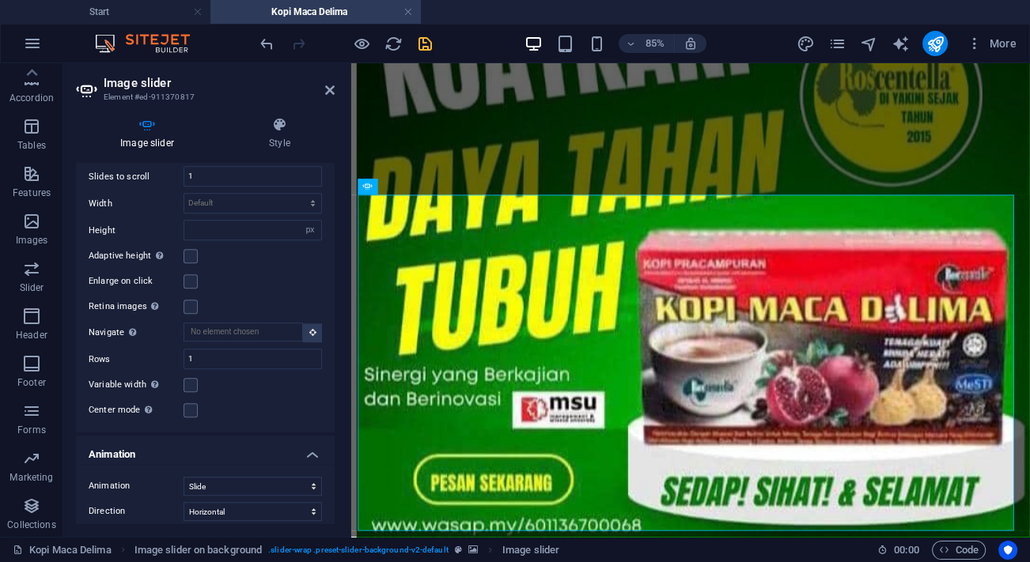
scroll to position [1078, 0]
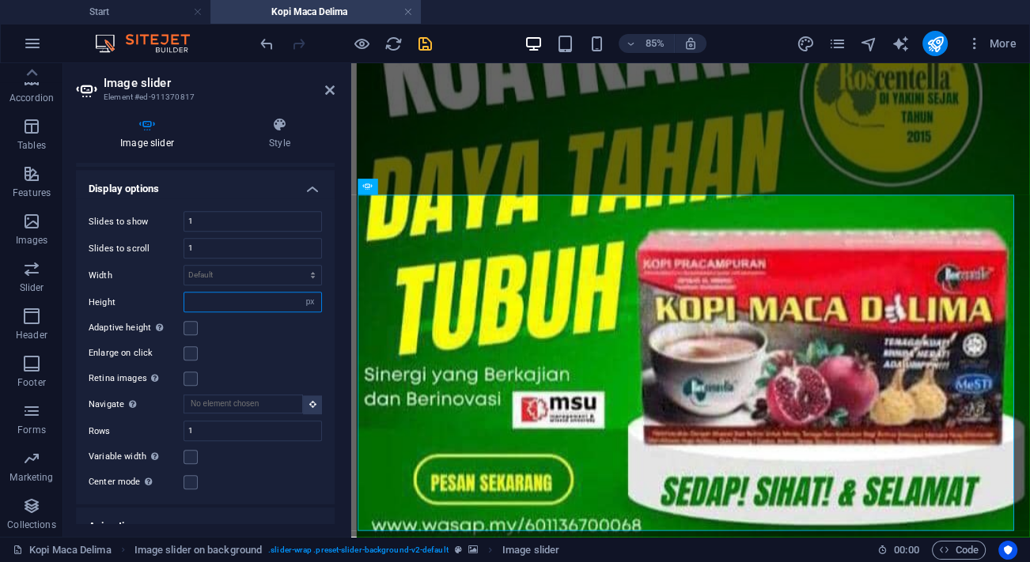
click at [247, 293] on input "number" at bounding box center [252, 302] width 137 height 19
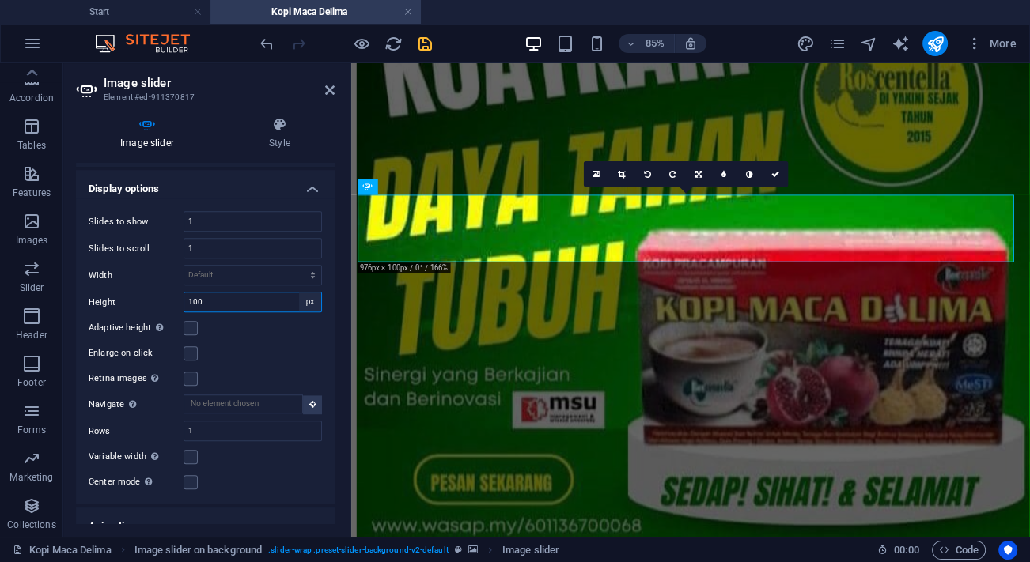
type input "100"
click at [301, 293] on select "Default px rem em vw vh" at bounding box center [310, 302] width 22 height 19
select select "default"
click at [299, 293] on select "Default px rem em vw vh" at bounding box center [310, 302] width 22 height 19
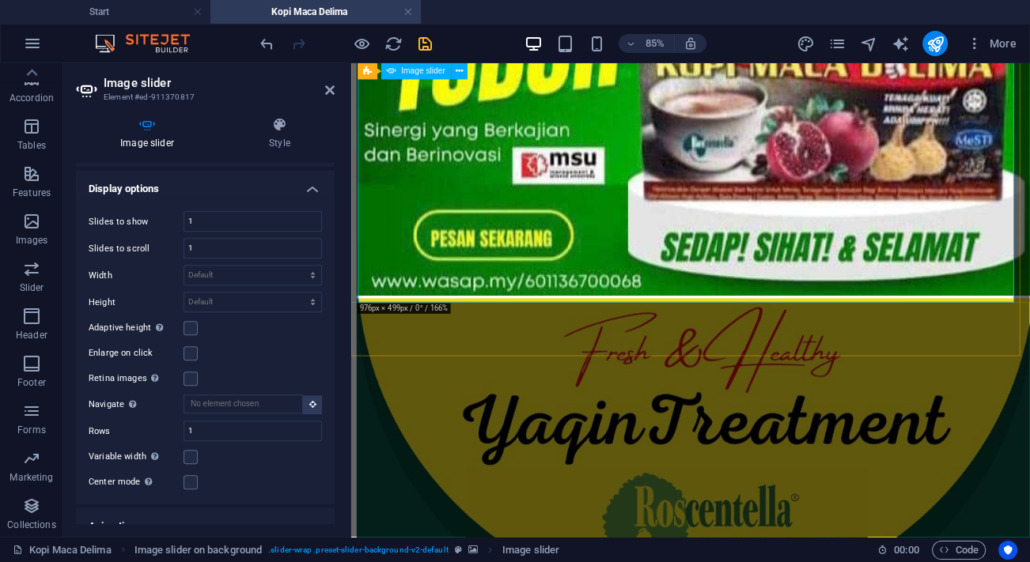
scroll to position [7138, 0]
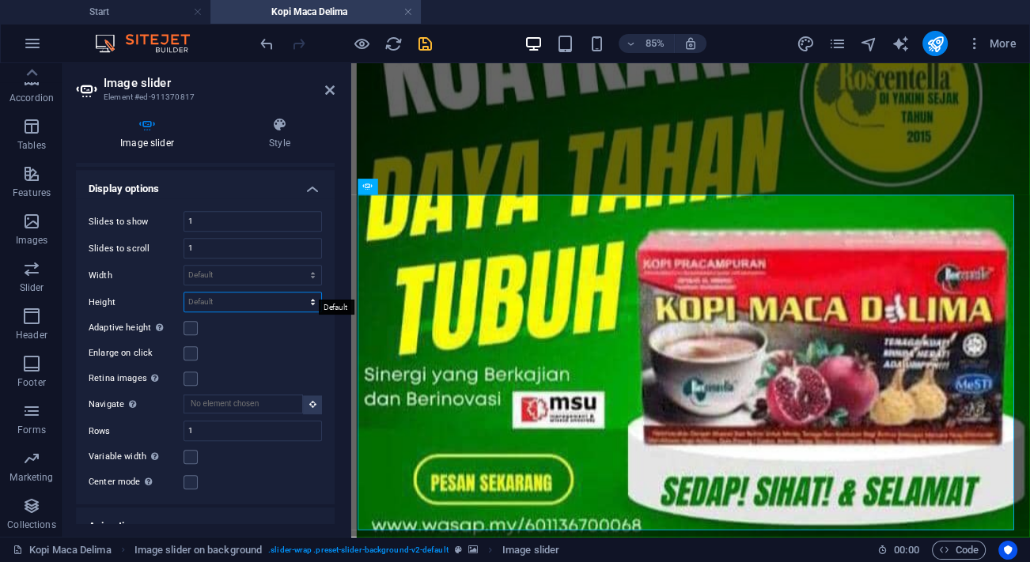
click at [287, 293] on select "Default px rem em vw vh" at bounding box center [252, 302] width 137 height 19
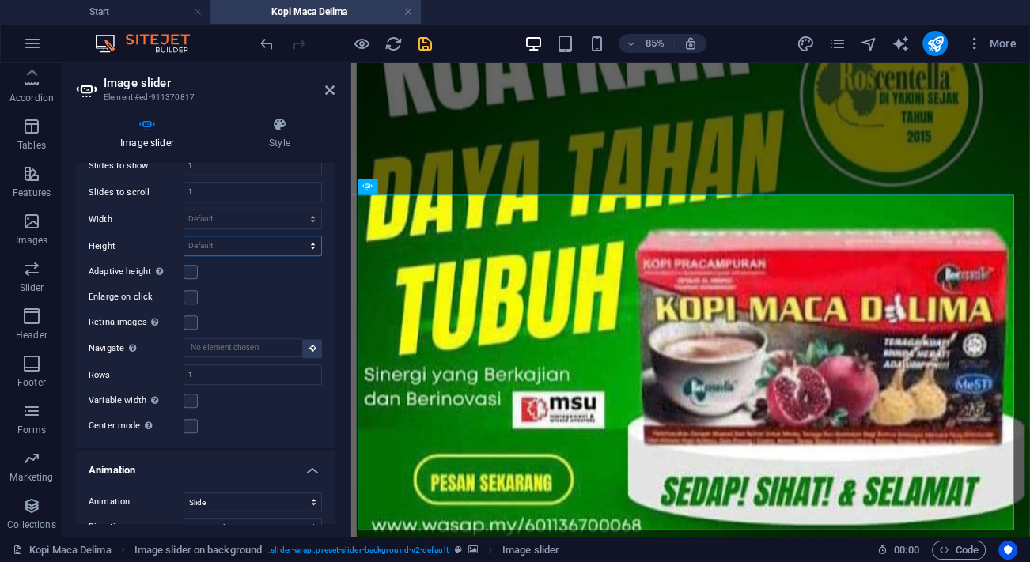
scroll to position [1150, 0]
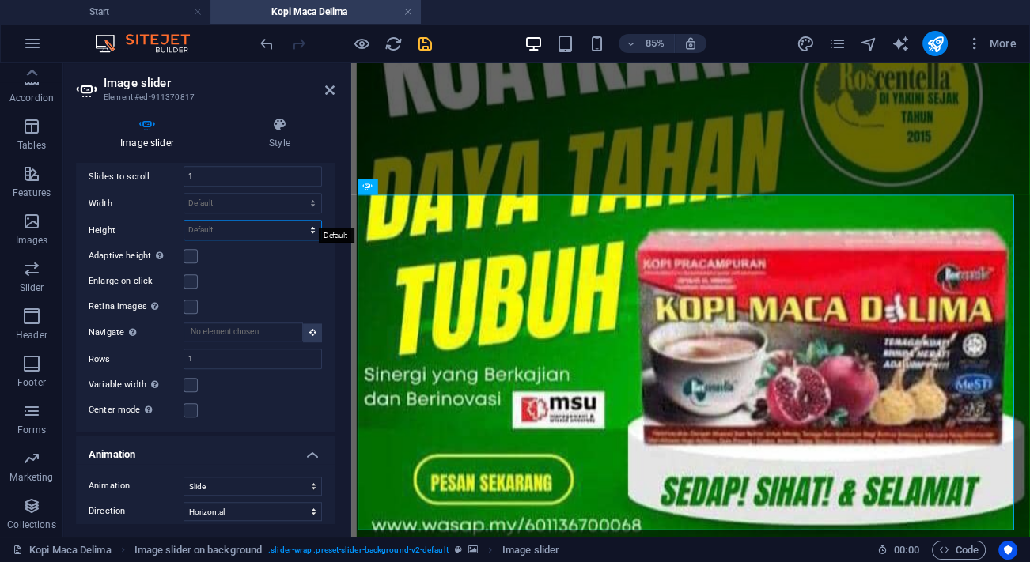
click at [277, 221] on select "Default px rem em vw vh" at bounding box center [252, 230] width 137 height 19
click at [255, 194] on select "Default px % rem em vw vh" at bounding box center [252, 203] width 137 height 19
click at [143, 226] on label "Height" at bounding box center [136, 230] width 95 height 9
click at [229, 221] on select "Default px rem em vw vh" at bounding box center [252, 230] width 137 height 19
select select "px"
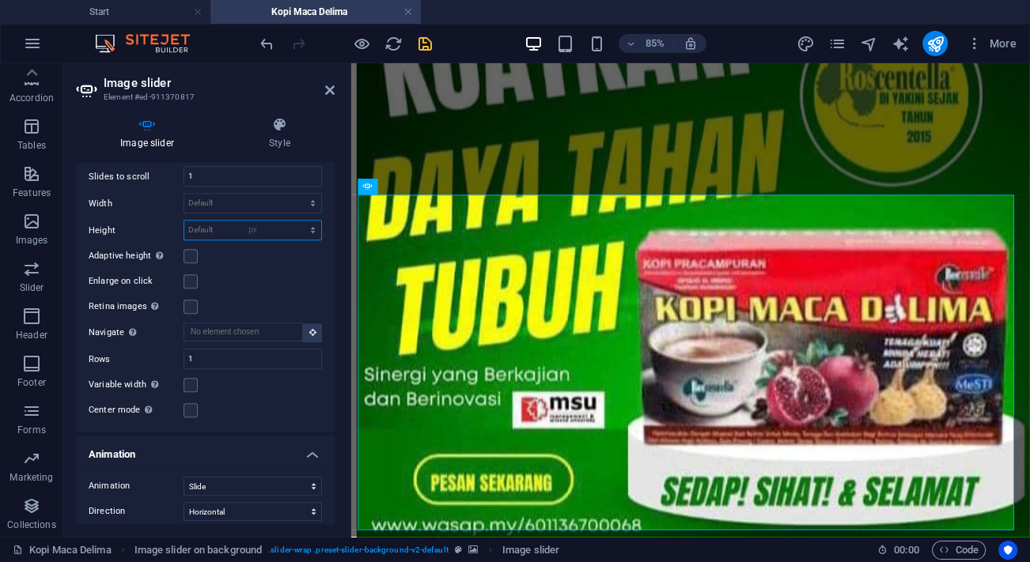
click at [296, 221] on select "Default px rem em vw vh" at bounding box center [252, 230] width 137 height 19
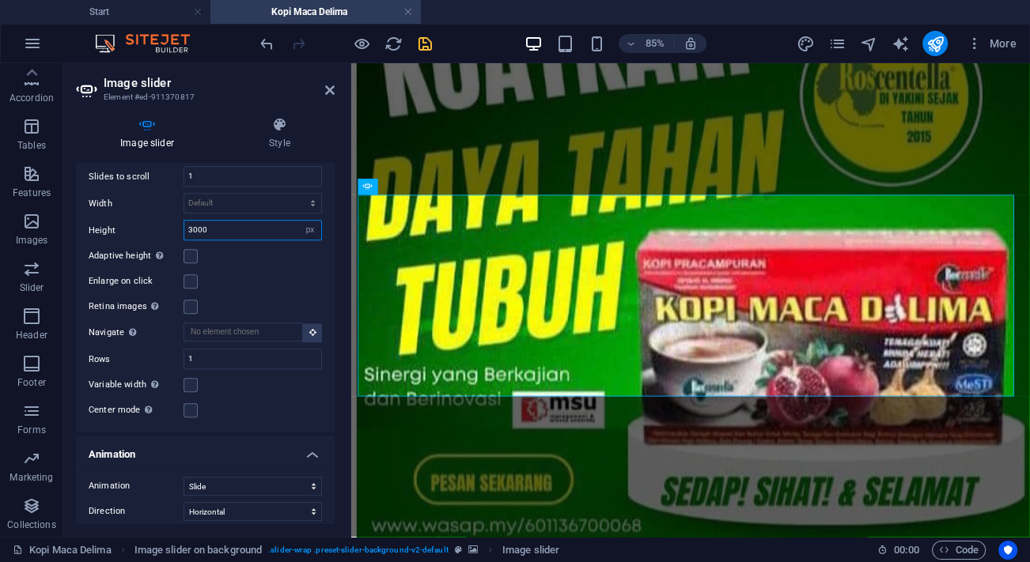
click at [234, 223] on input "3000" at bounding box center [252, 230] width 137 height 19
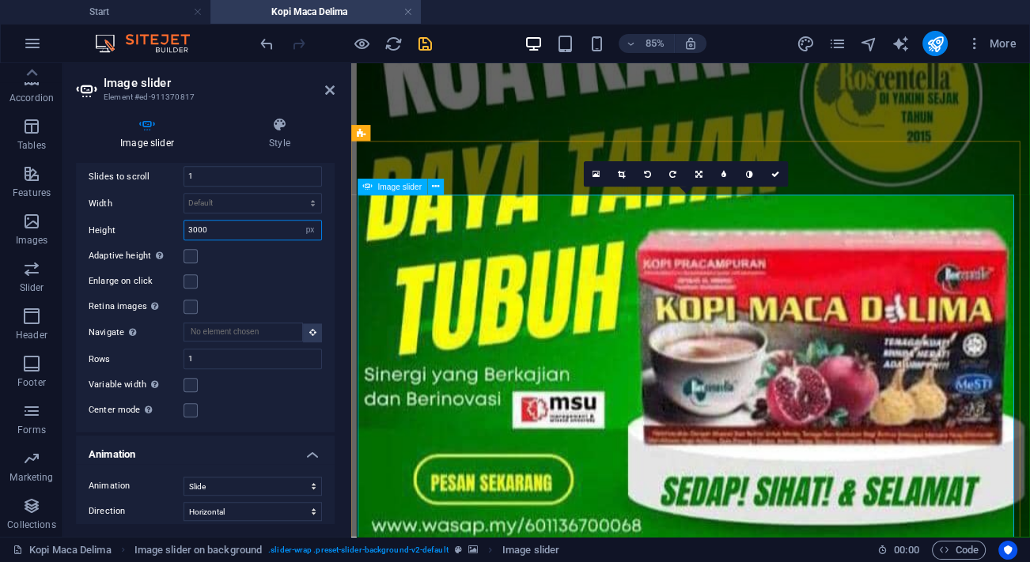
type input "3000"
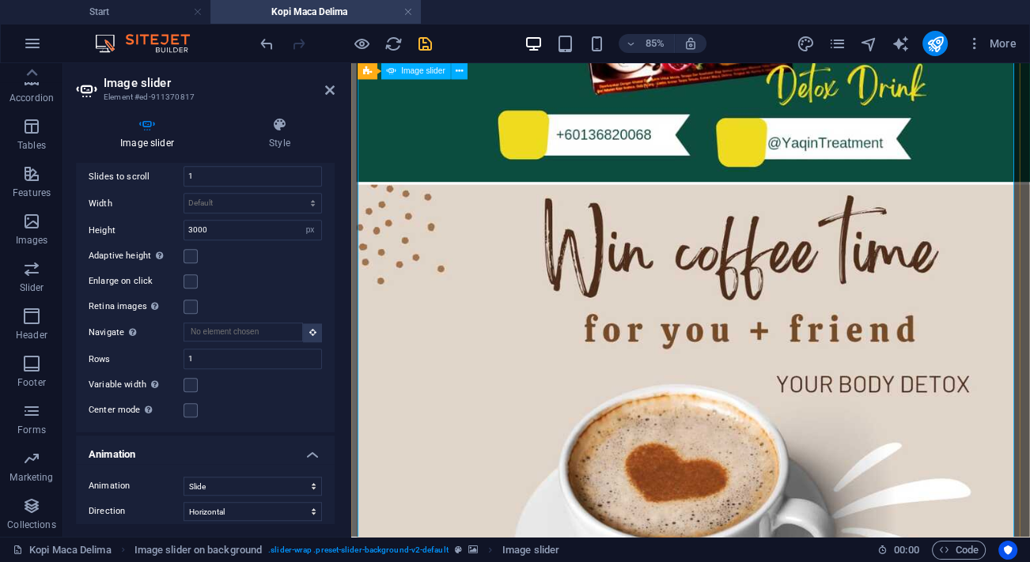
scroll to position [8001, 0]
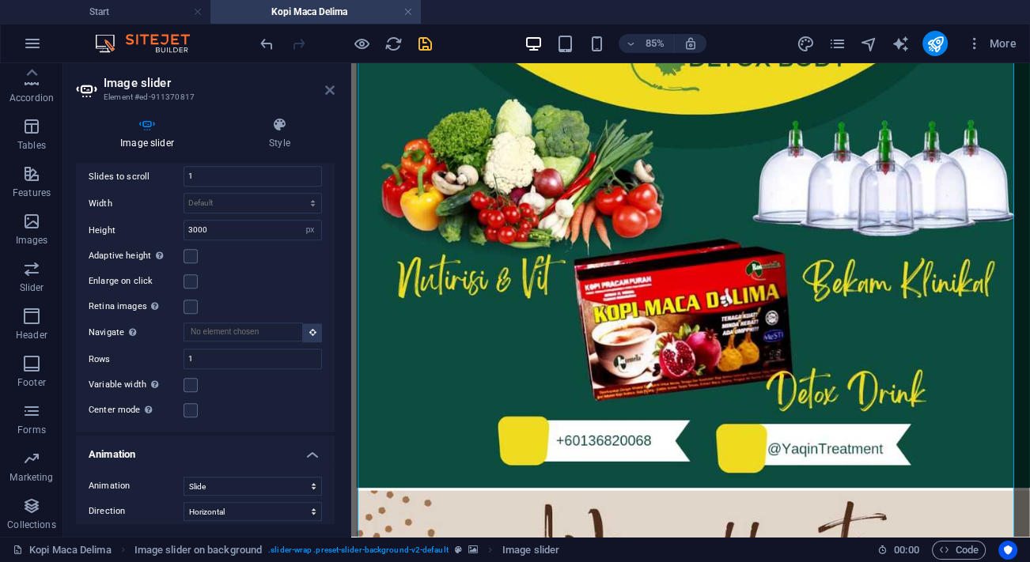
click at [327, 86] on icon at bounding box center [329, 90] width 9 height 13
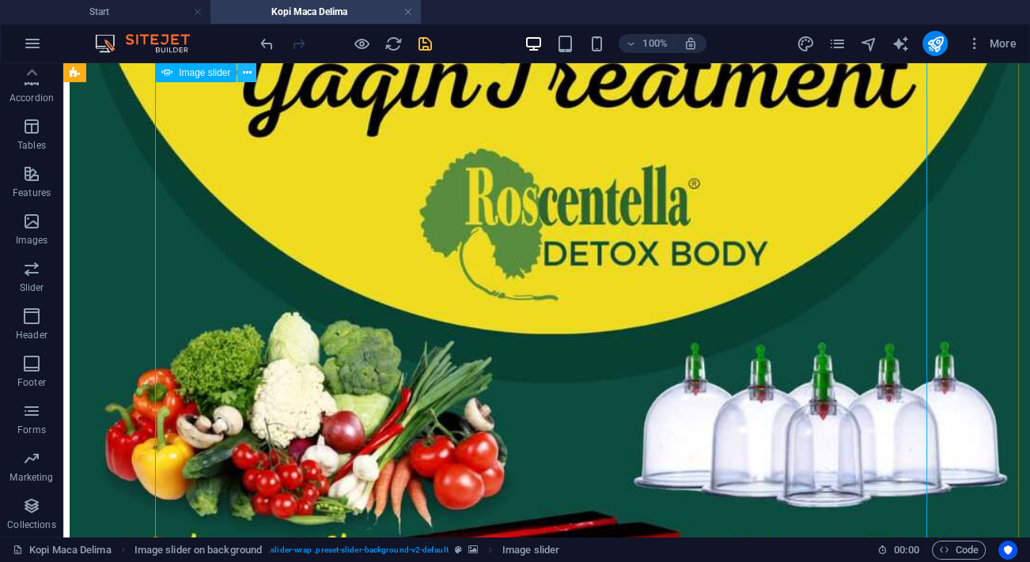
click at [251, 71] on icon at bounding box center [247, 73] width 9 height 17
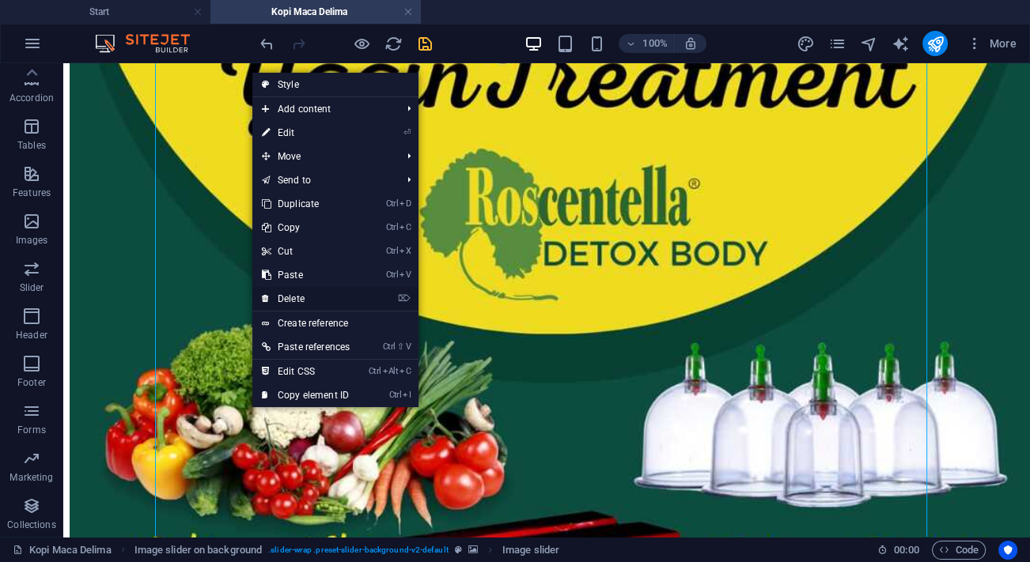
click at [293, 295] on link "⌦ Delete" at bounding box center [305, 299] width 107 height 24
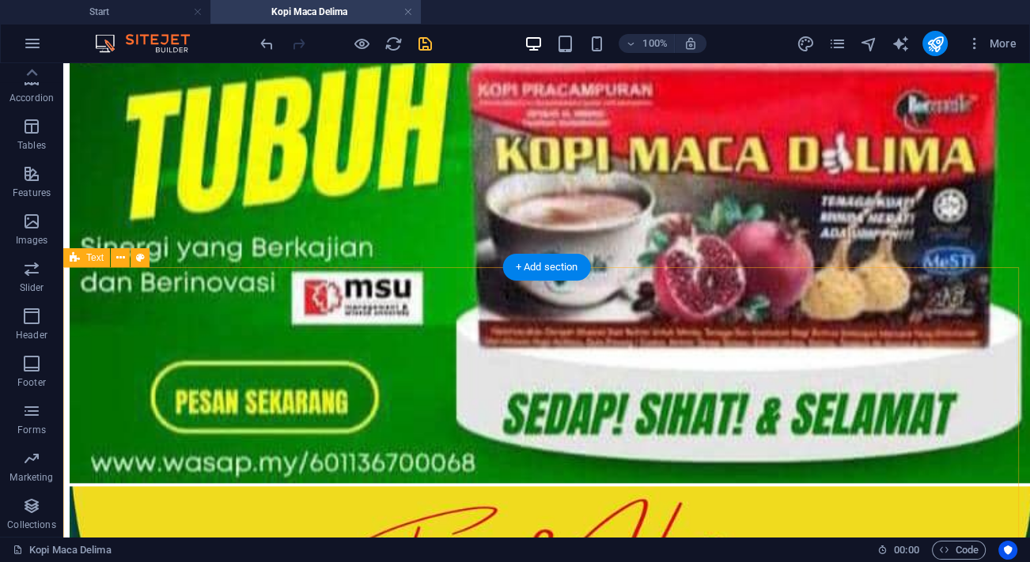
scroll to position [7293, 0]
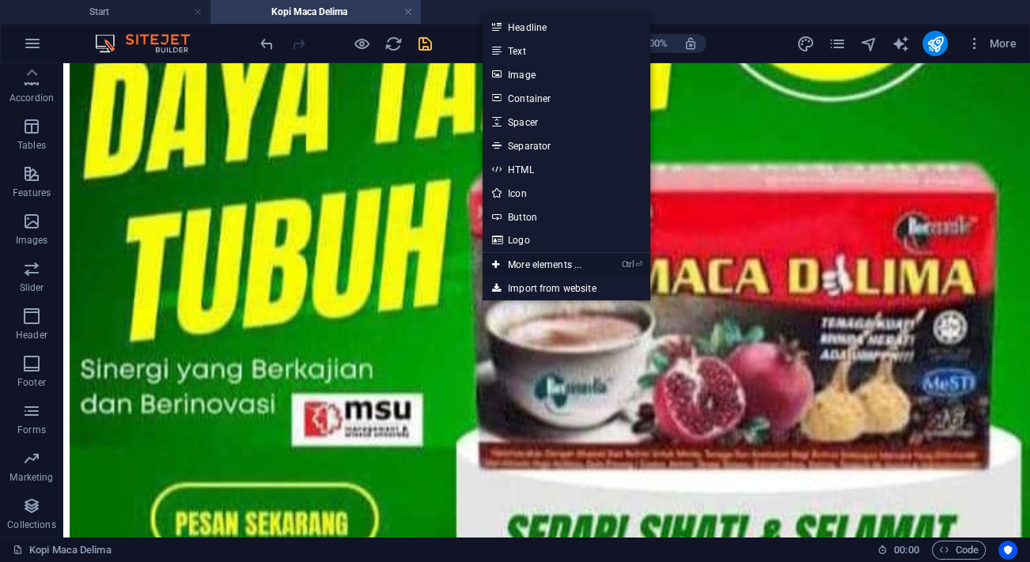
click at [541, 258] on link "Ctrl ⏎ More elements ..." at bounding box center [537, 265] width 108 height 24
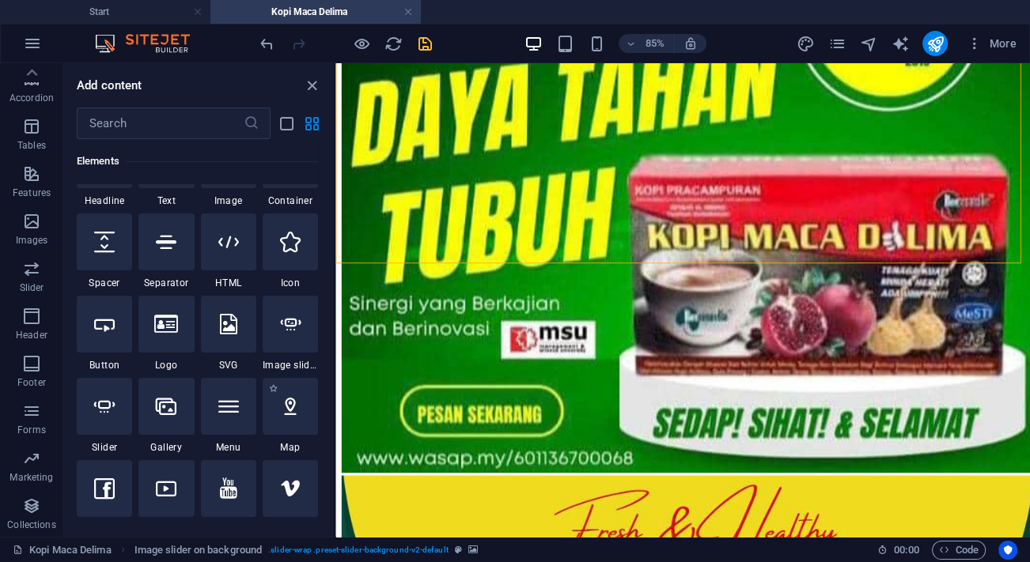
scroll to position [240, 0]
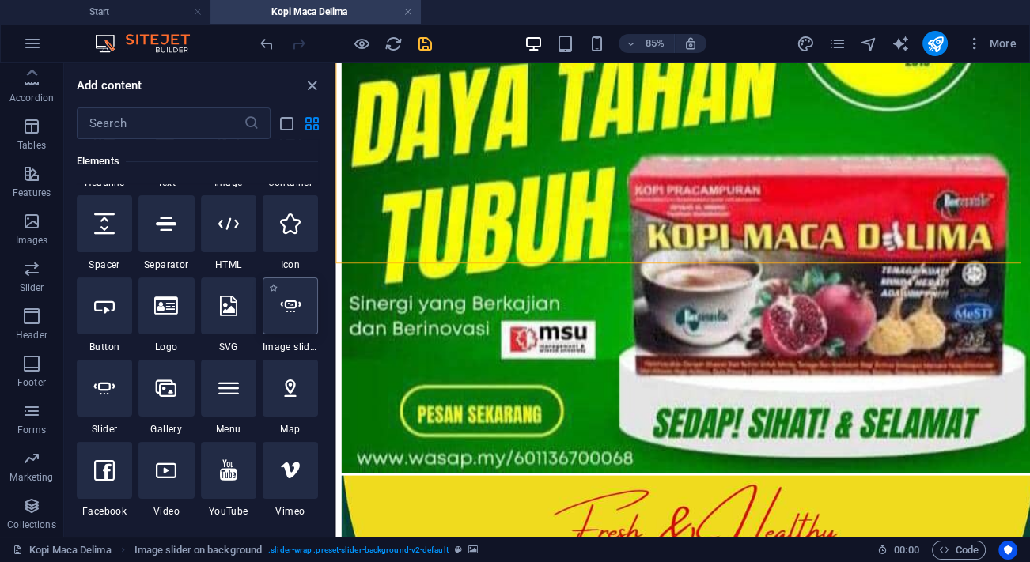
click at [299, 318] on div at bounding box center [290, 306] width 55 height 57
select select "ms"
select select "s"
select select "progressive"
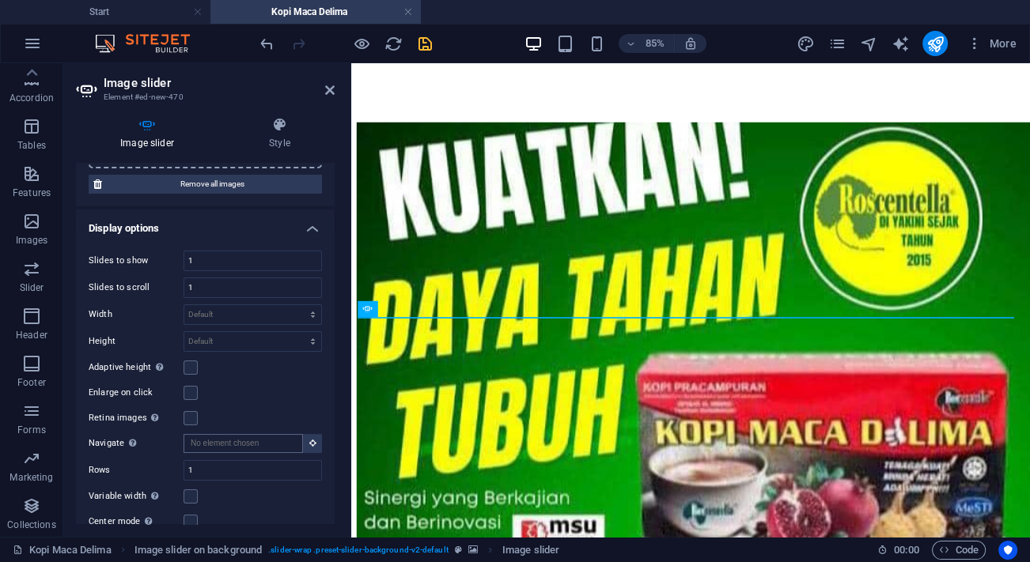
scroll to position [0, 0]
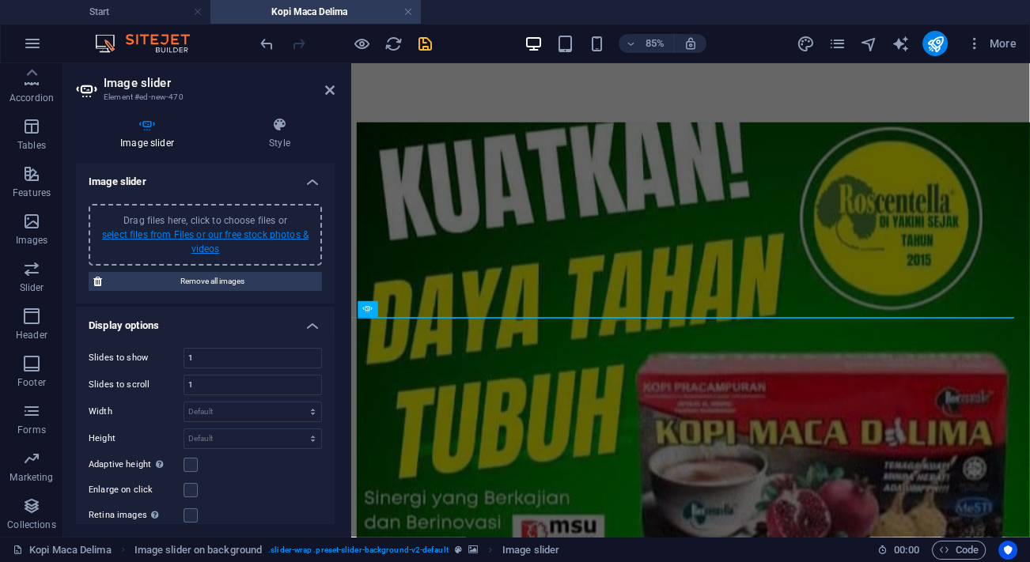
click at [241, 239] on link "select files from Files or our free stock photos & videos" at bounding box center [205, 241] width 206 height 25
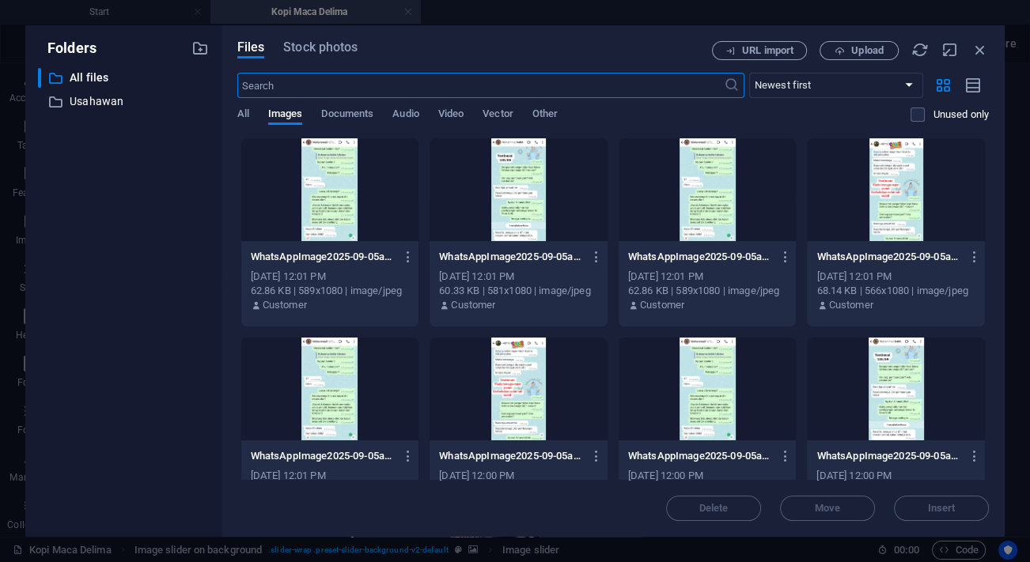
scroll to position [6661, 0]
click at [346, 199] on div at bounding box center [330, 189] width 178 height 103
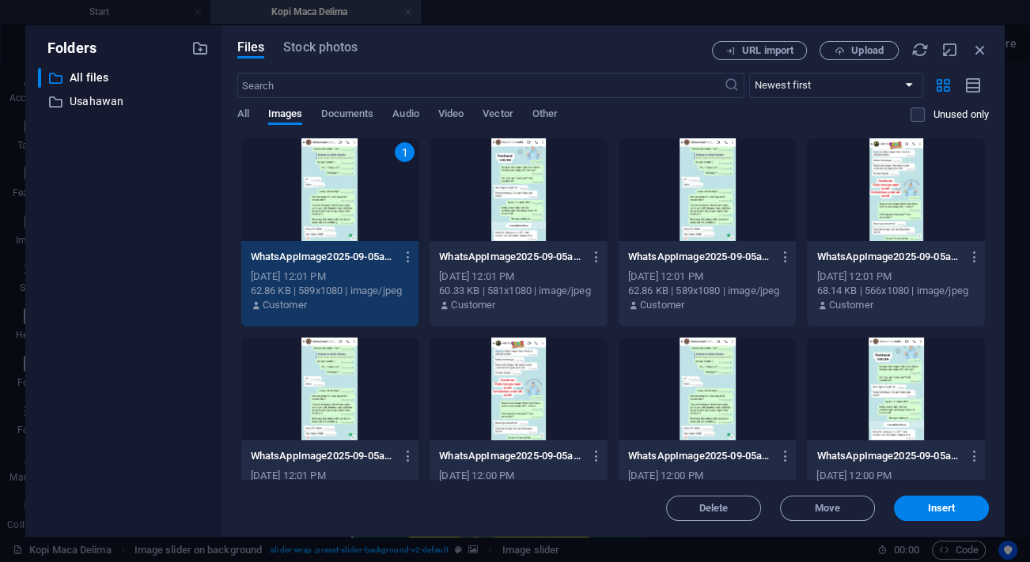
click at [898, 383] on div at bounding box center [896, 389] width 178 height 103
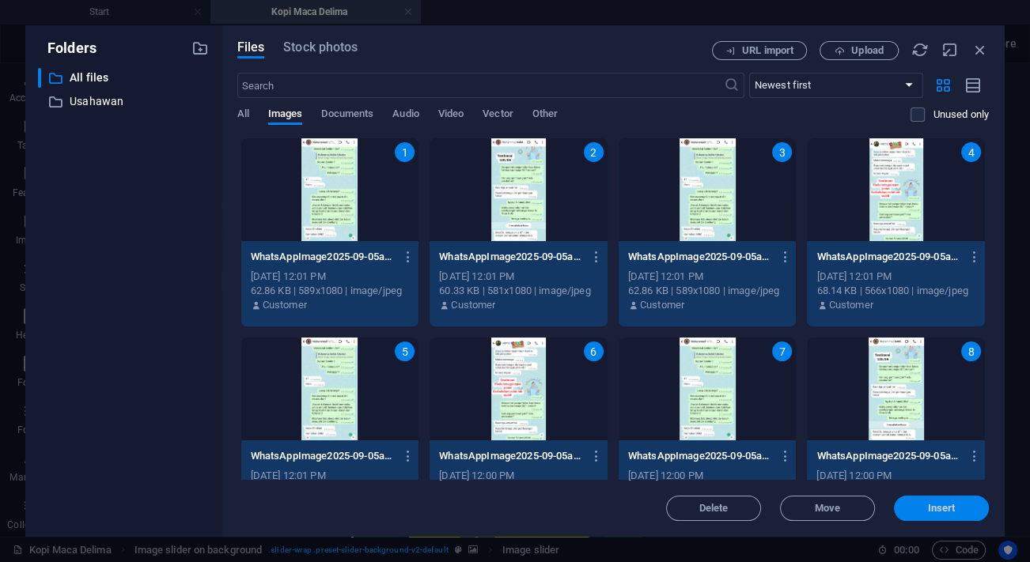
drag, startPoint x: 926, startPoint y: 501, endPoint x: 672, endPoint y: 517, distance: 255.2
click at [926, 501] on button "Insert" at bounding box center [941, 508] width 95 height 25
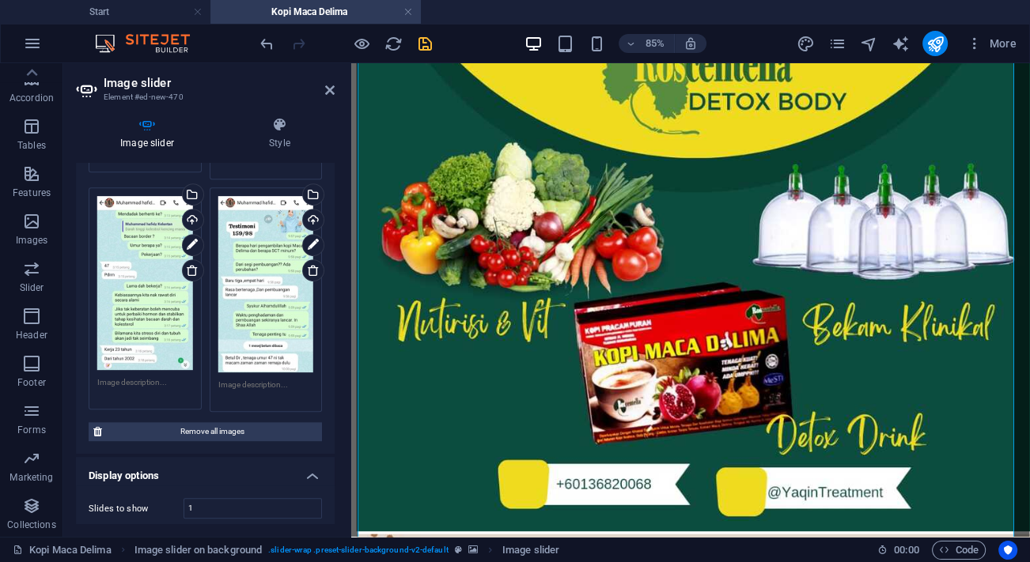
scroll to position [1006, 0]
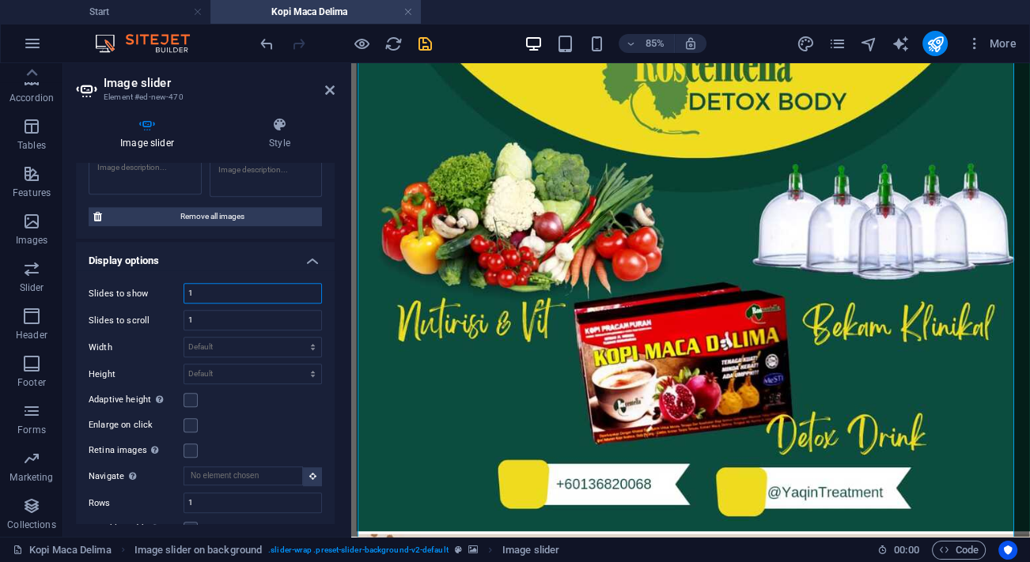
drag, startPoint x: 221, startPoint y: 281, endPoint x: 185, endPoint y: 280, distance: 35.6
click at [185, 284] on input "1" at bounding box center [252, 293] width 137 height 19
type input "2"
click at [335, 289] on div "Image slider Style Image slider Drag files here, click to choose files or selec…" at bounding box center [205, 320] width 284 height 433
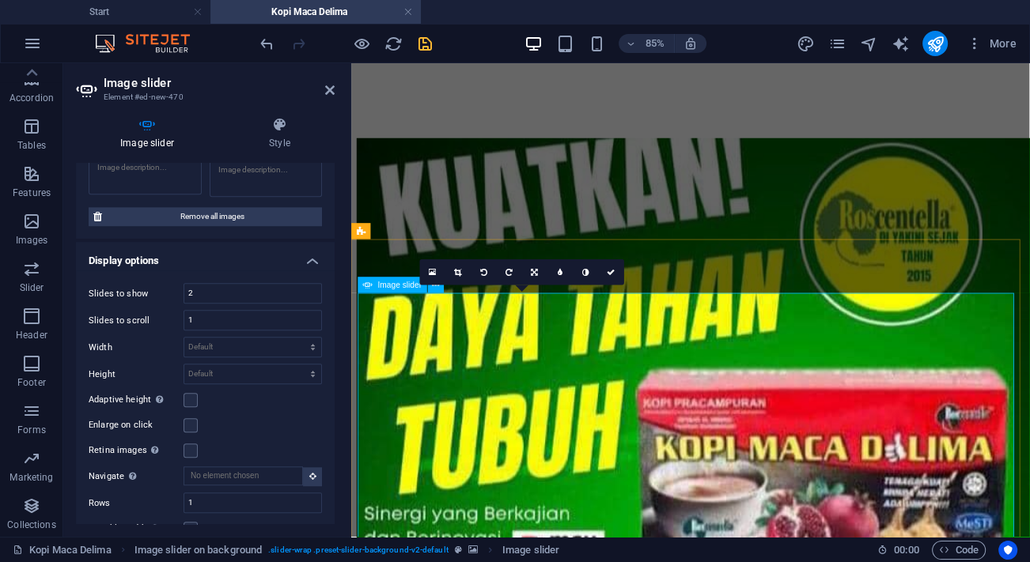
scroll to position [7023, 0]
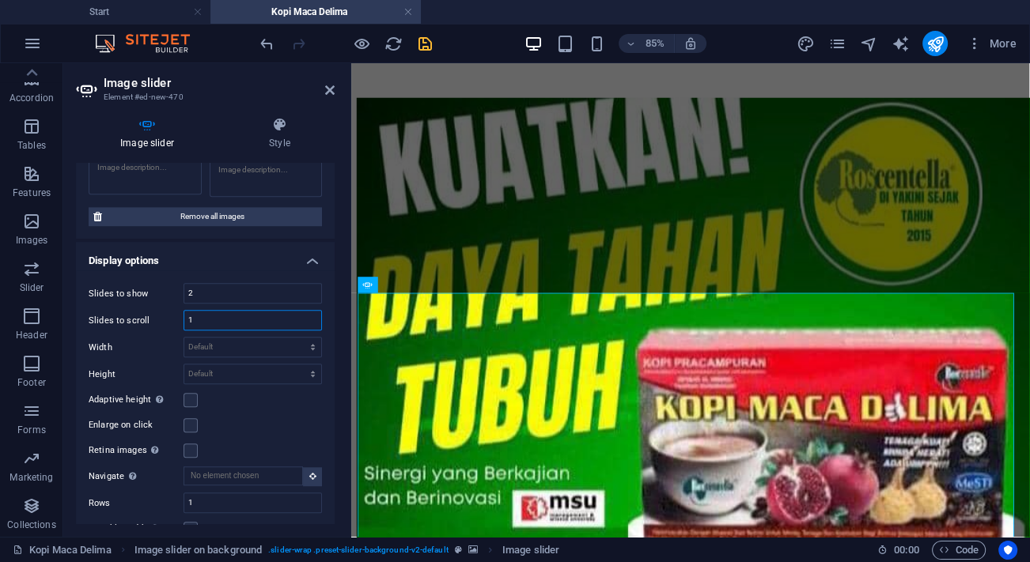
drag, startPoint x: 240, startPoint y: 311, endPoint x: 183, endPoint y: 300, distance: 58.0
click at [184, 310] on div "1" at bounding box center [253, 320] width 138 height 21
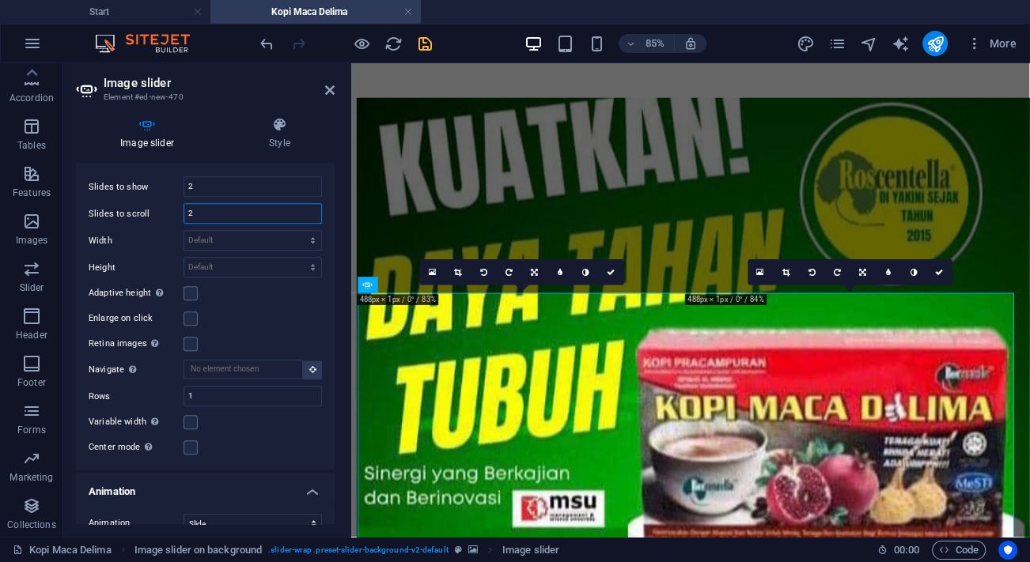
scroll to position [1150, 0]
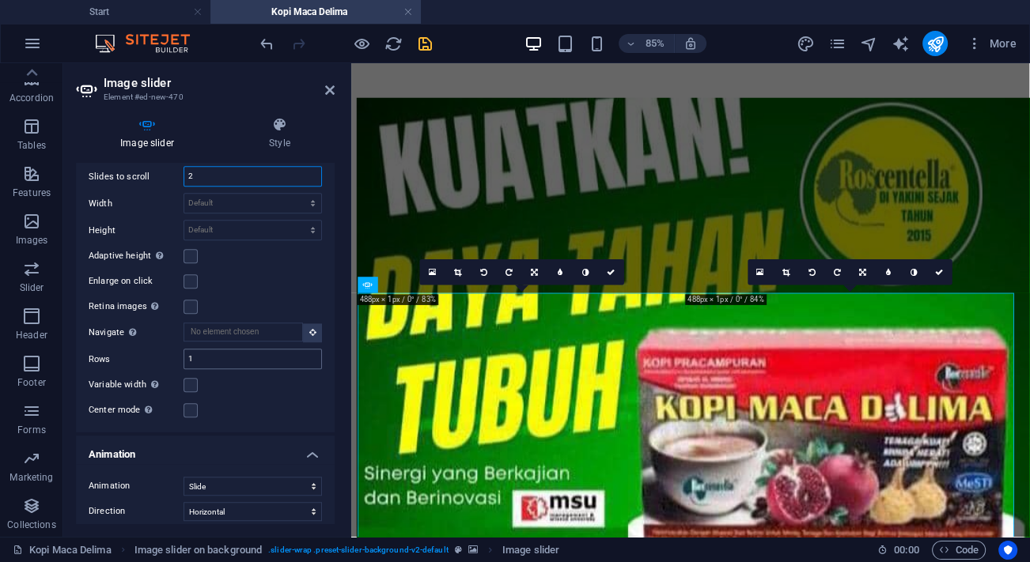
type input "2"
drag, startPoint x: 205, startPoint y: 347, endPoint x: 174, endPoint y: 347, distance: 30.9
click at [174, 349] on div "Rows 1" at bounding box center [205, 359] width 233 height 21
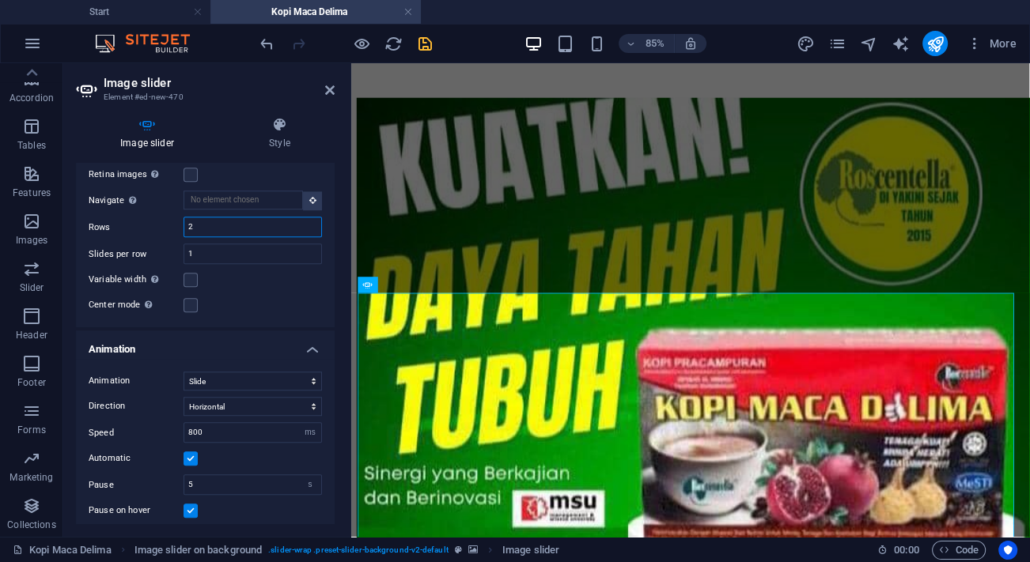
scroll to position [1294, 0]
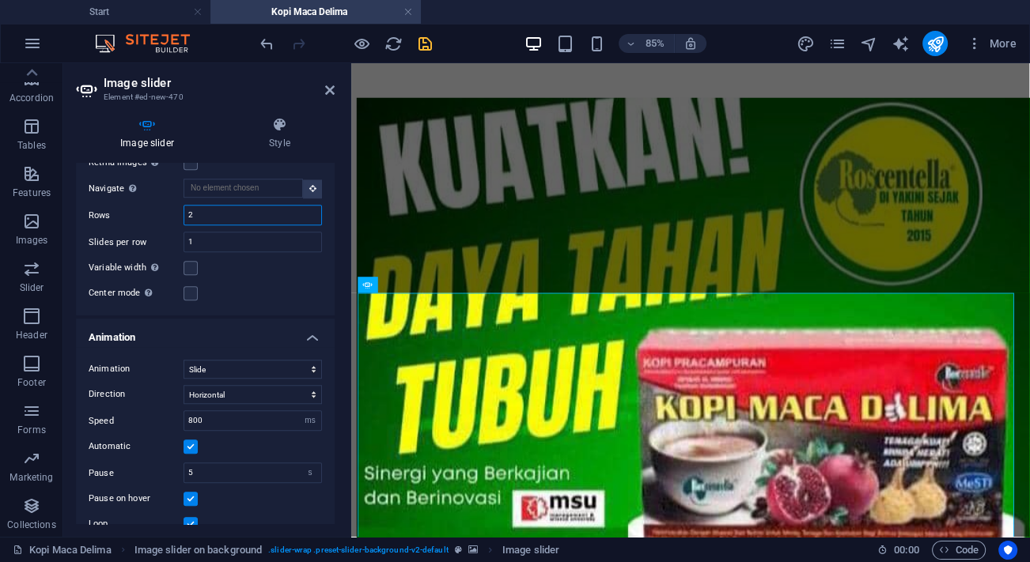
type input "2"
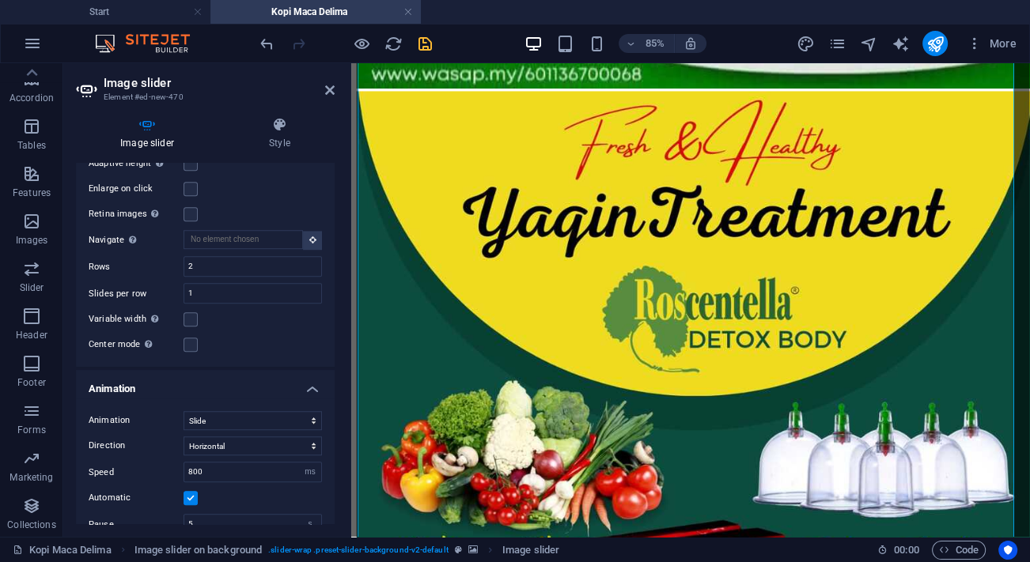
scroll to position [1222, 0]
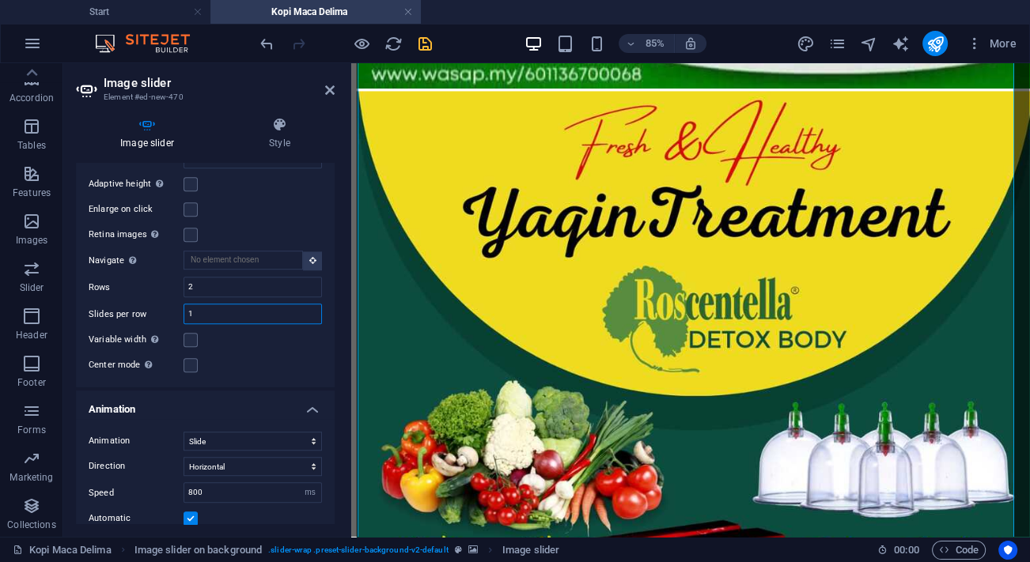
click at [221, 307] on input "1" at bounding box center [252, 314] width 137 height 19
drag, startPoint x: 220, startPoint y: 307, endPoint x: 188, endPoint y: 308, distance: 31.7
click at [188, 308] on input "1" at bounding box center [252, 314] width 137 height 19
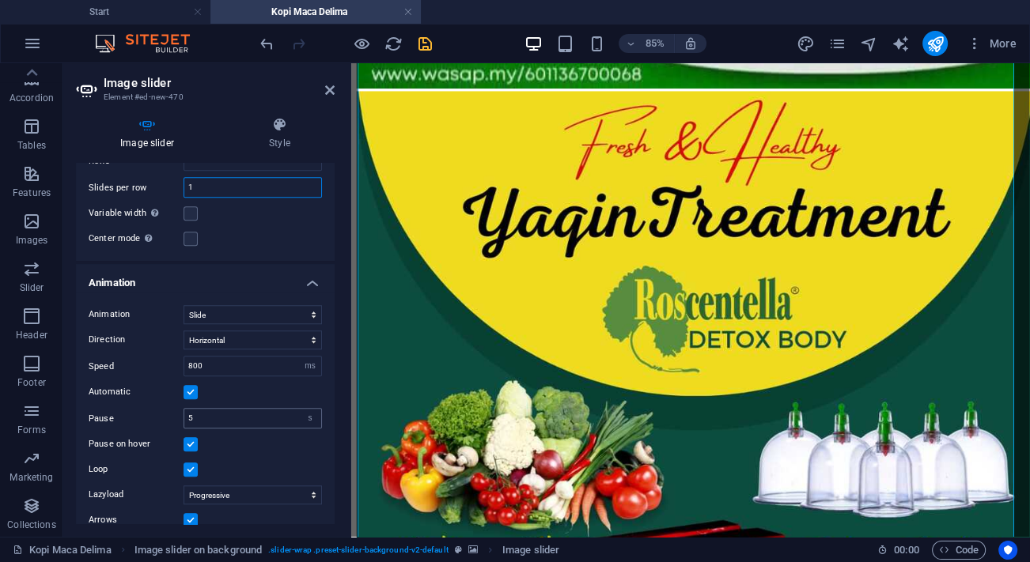
scroll to position [1366, 0]
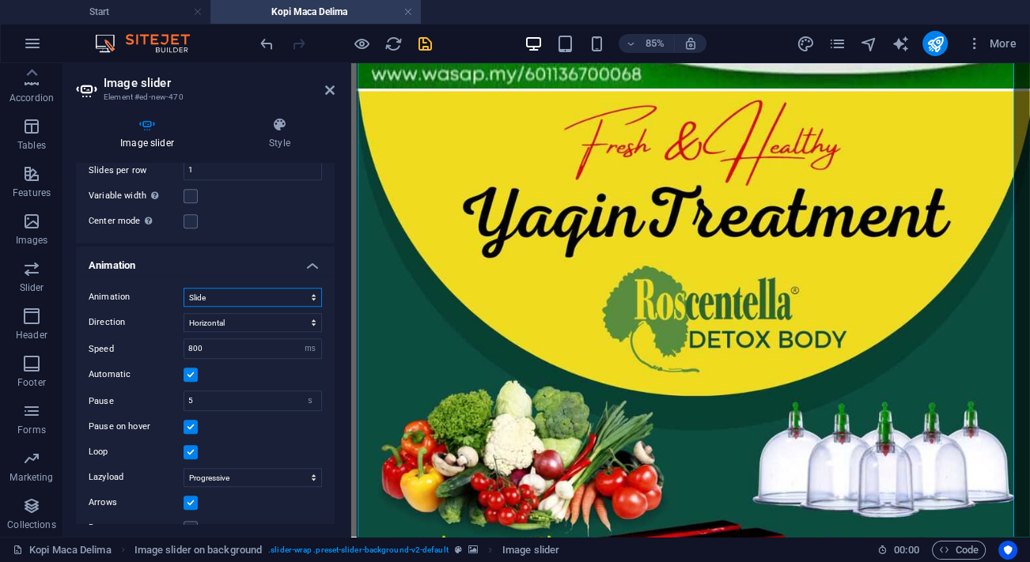
click at [248, 291] on select "Slide Fade" at bounding box center [253, 297] width 138 height 19
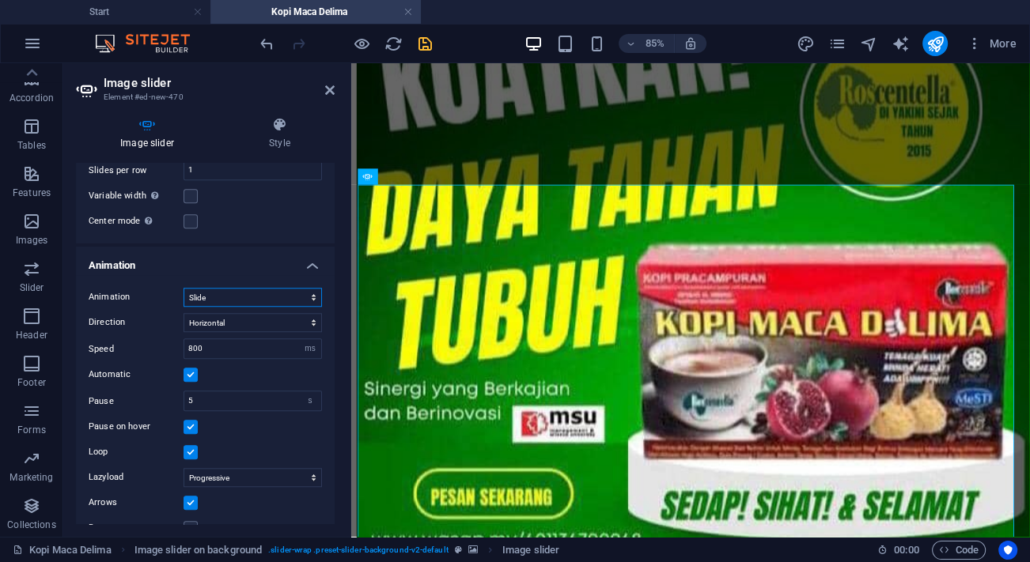
scroll to position [7744, 0]
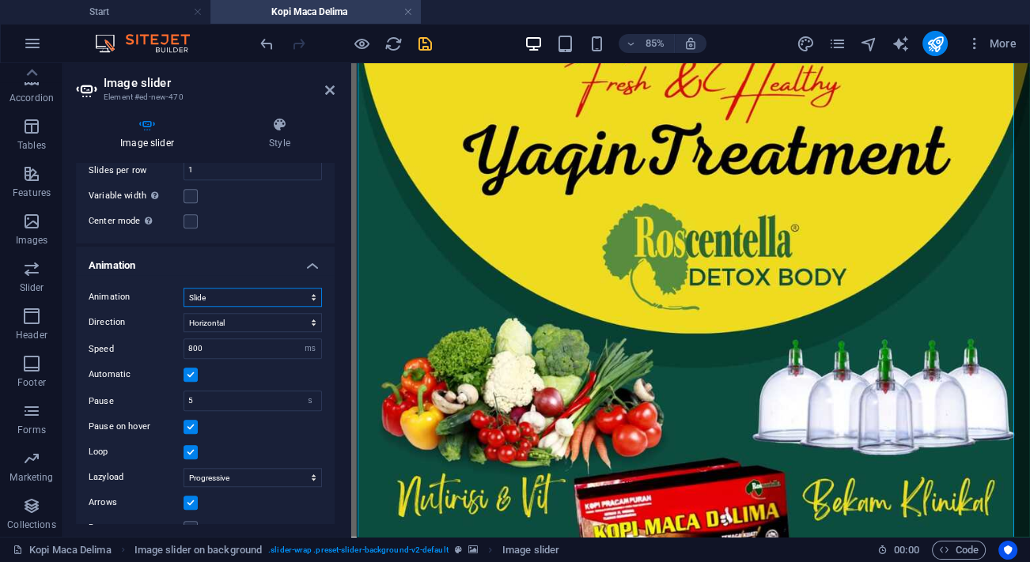
click at [248, 291] on select "Slide Fade" at bounding box center [253, 297] width 138 height 19
click at [184, 288] on select "Slide Fade" at bounding box center [253, 297] width 138 height 19
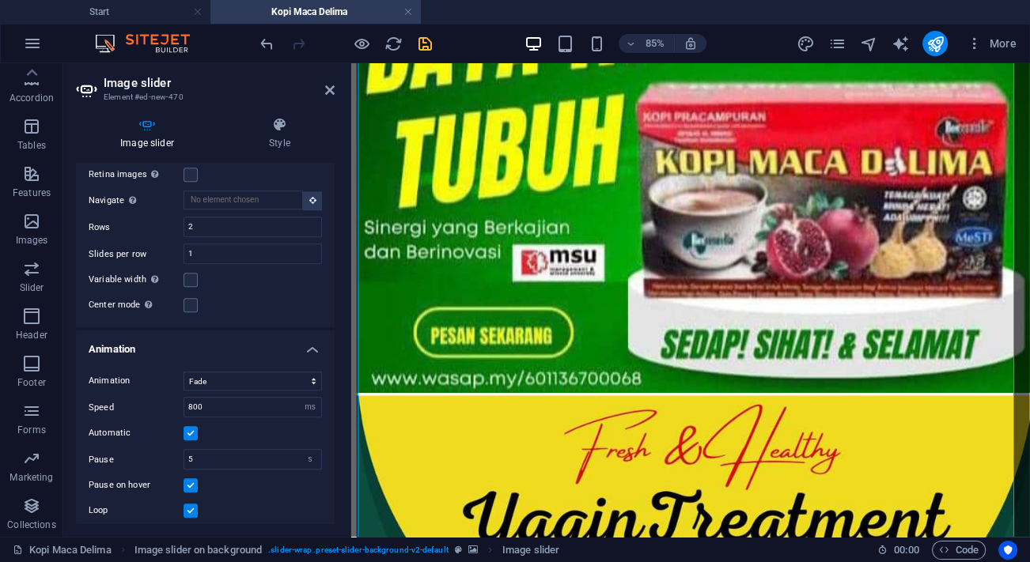
scroll to position [1283, 0]
click at [300, 371] on select "Slide Fade" at bounding box center [253, 380] width 138 height 19
select select "slide"
click at [184, 371] on select "Slide Fade" at bounding box center [253, 380] width 138 height 19
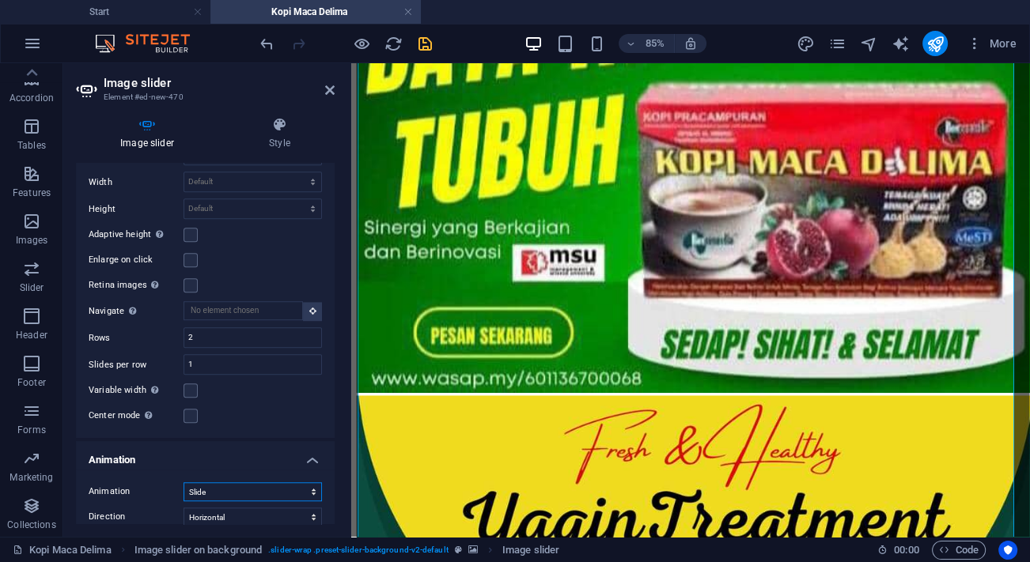
scroll to position [1164, 0]
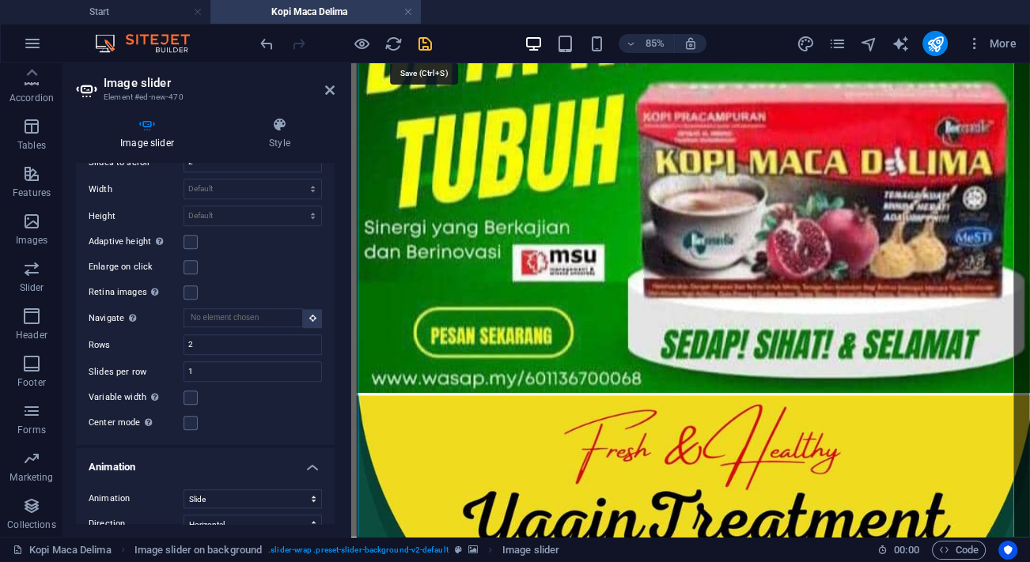
click at [429, 49] on icon "save" at bounding box center [425, 44] width 18 height 18
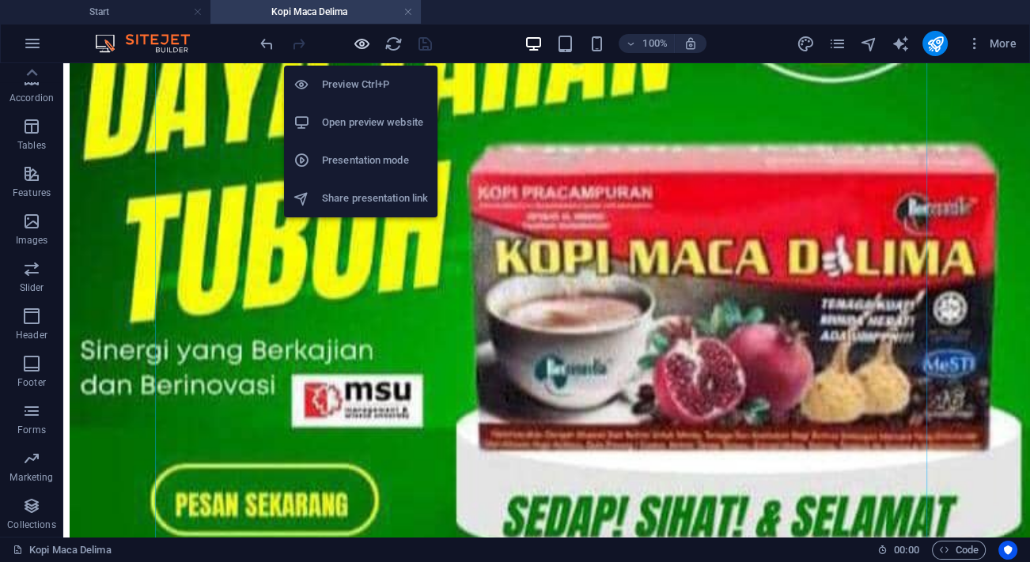
click at [354, 40] on icon "button" at bounding box center [362, 44] width 18 height 18
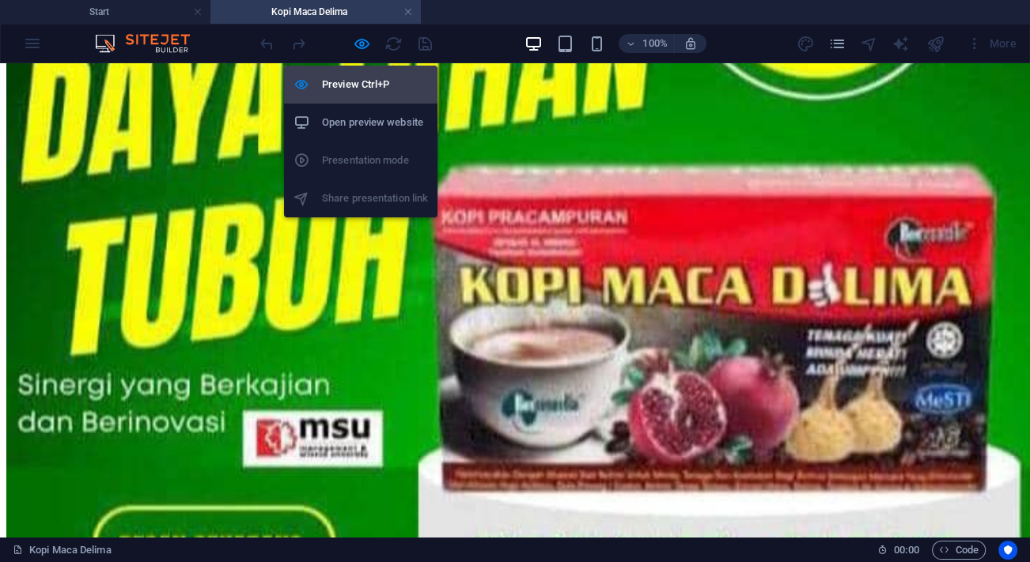
click at [361, 78] on h6 "Preview Ctrl+P" at bounding box center [375, 84] width 106 height 19
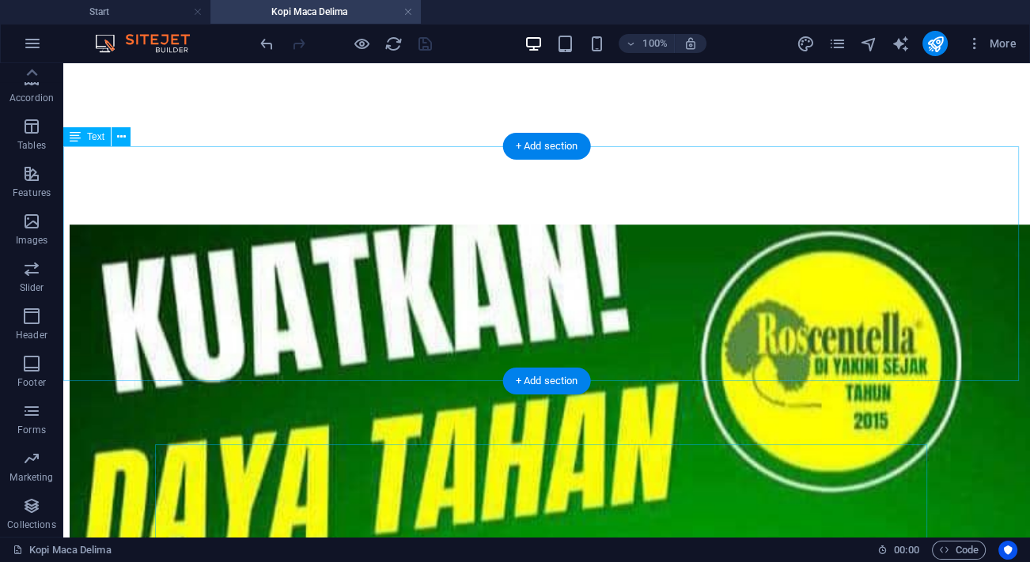
scroll to position [6881, 0]
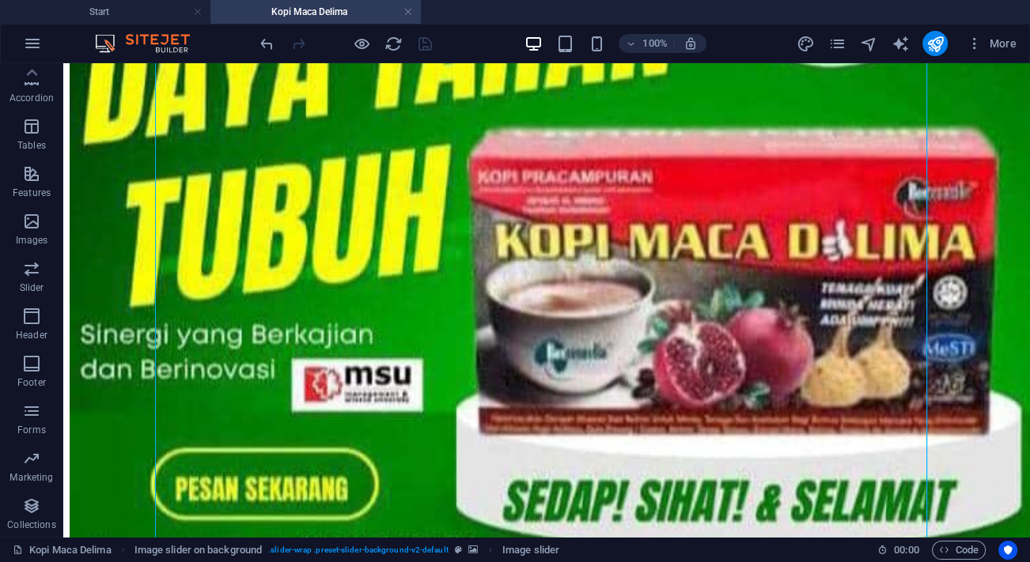
scroll to position [7452, 0]
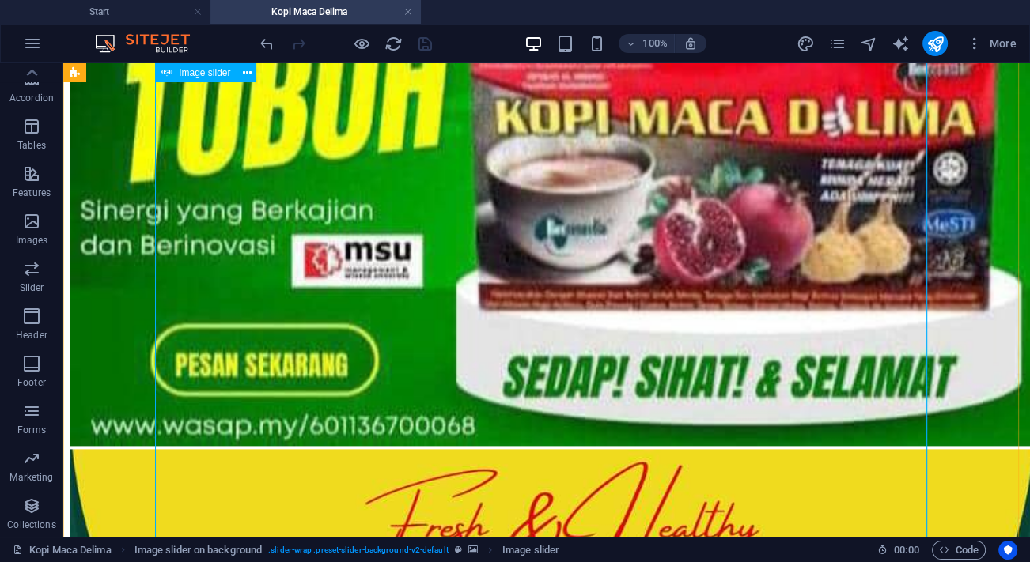
select select "ms"
select select "s"
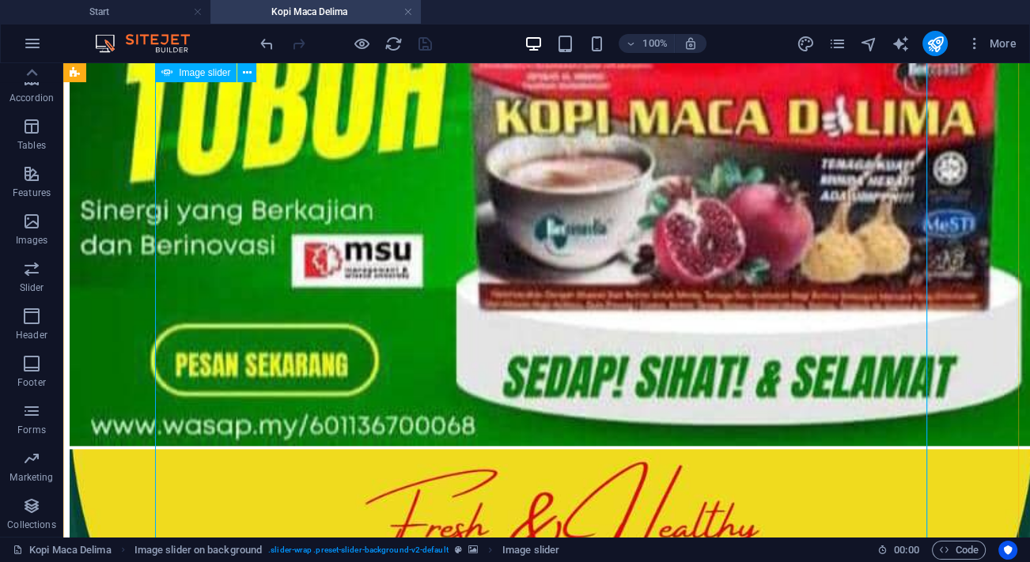
select select "progressive"
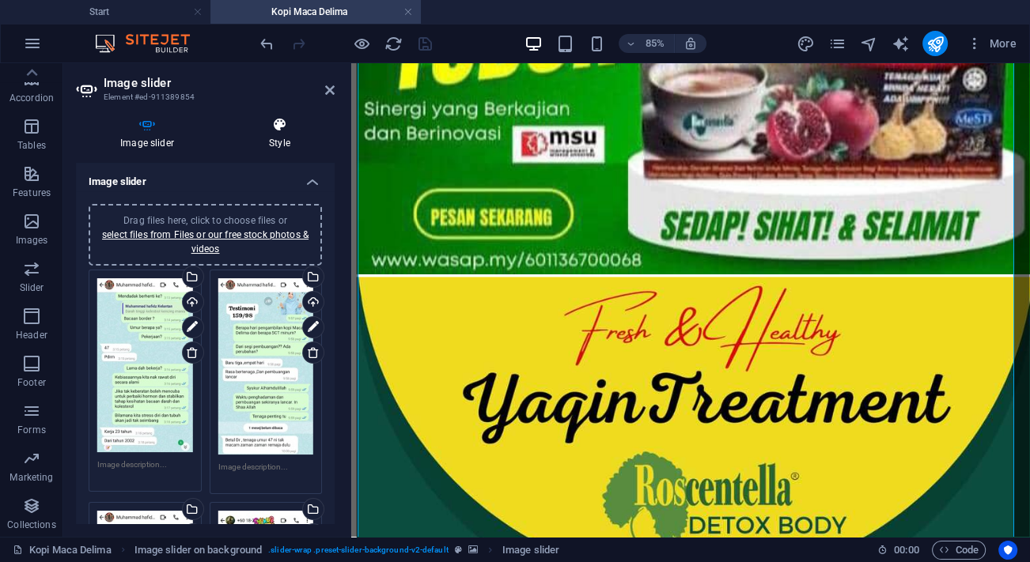
click at [281, 118] on icon at bounding box center [280, 125] width 110 height 16
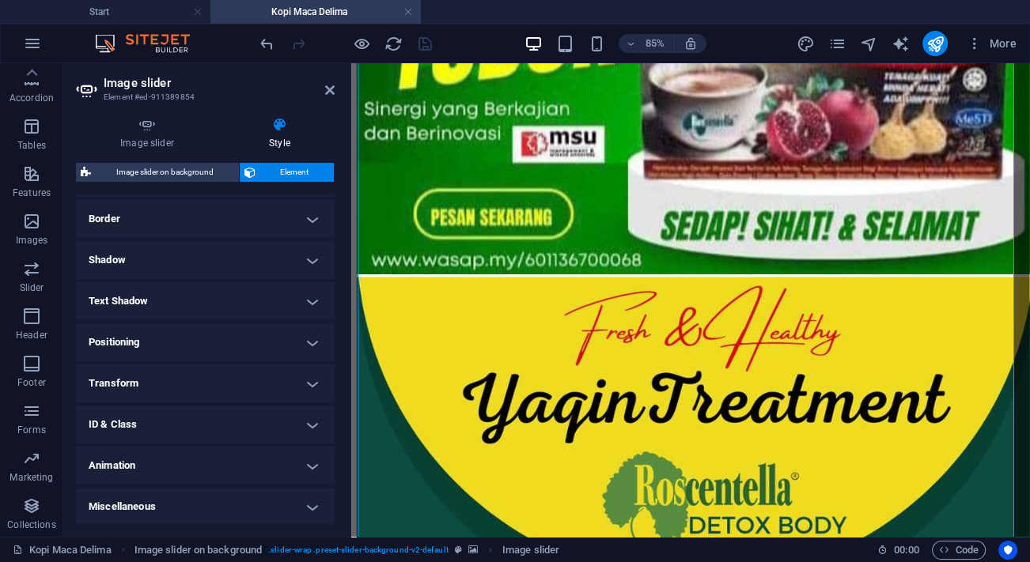
scroll to position [339, 0]
click at [200, 457] on h4 "Animation" at bounding box center [205, 464] width 259 height 38
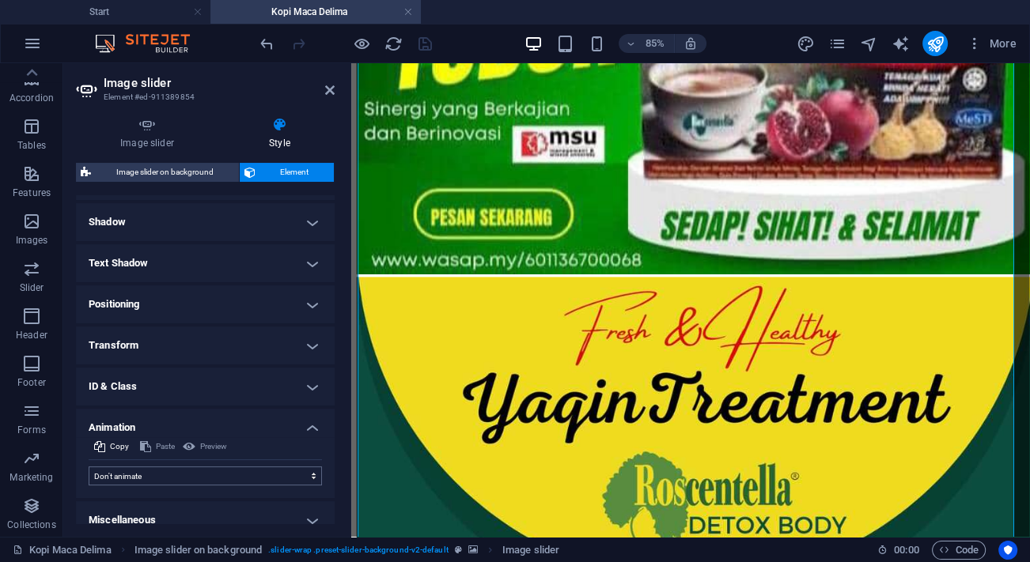
scroll to position [390, 0]
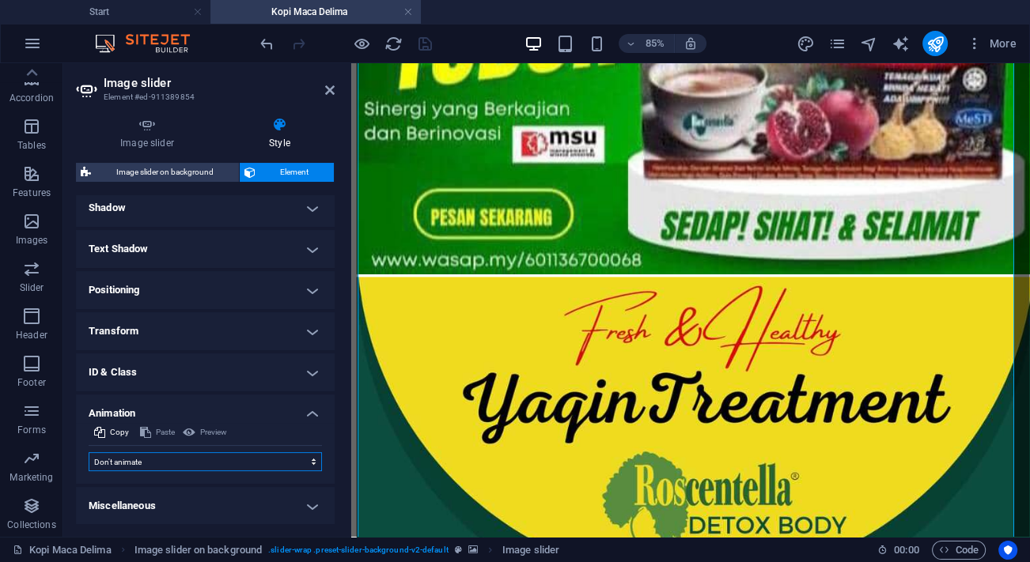
click at [199, 459] on select "Don't animate Show / Hide Slide up/down Zoom in/out Slide left to right Slide r…" at bounding box center [205, 461] width 233 height 19
select select "shrink"
click at [89, 452] on select "Don't animate Show / Hide Slide up/down Zoom in/out Slide left to right Slide r…" at bounding box center [205, 461] width 233 height 19
select select "scroll"
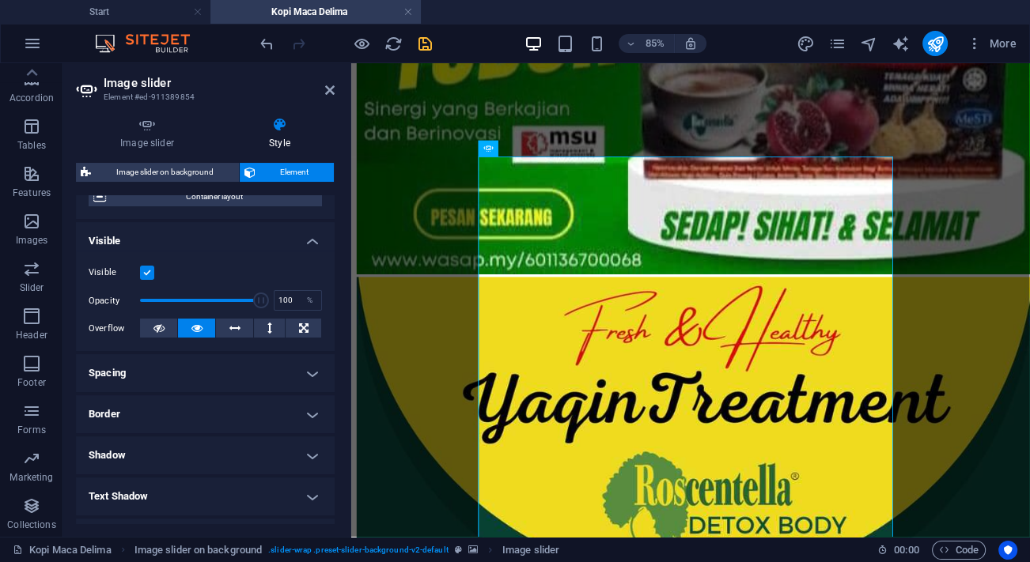
scroll to position [143, 0]
click at [433, 47] on icon "save" at bounding box center [425, 44] width 18 height 18
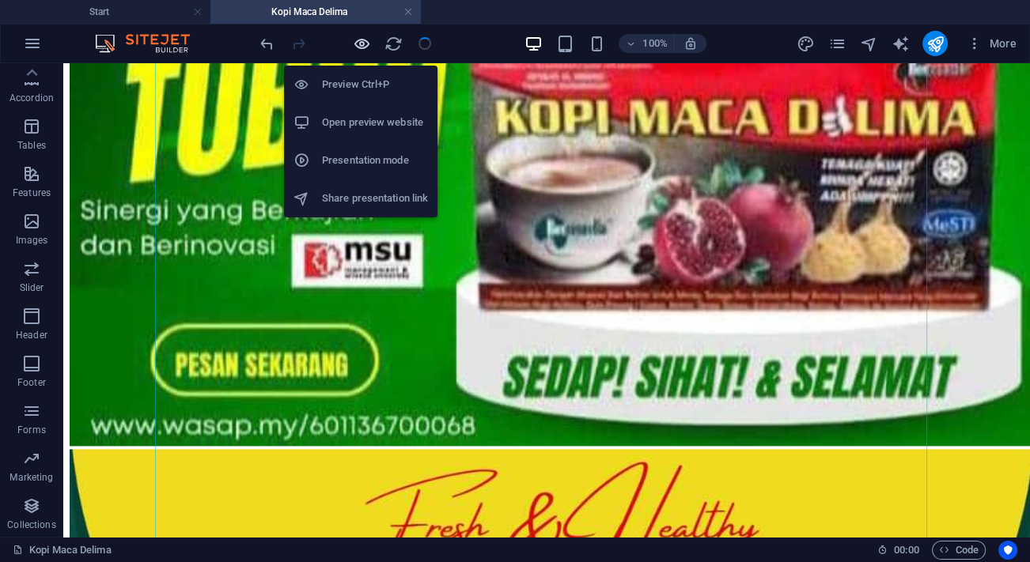
click at [369, 37] on icon "button" at bounding box center [362, 44] width 18 height 18
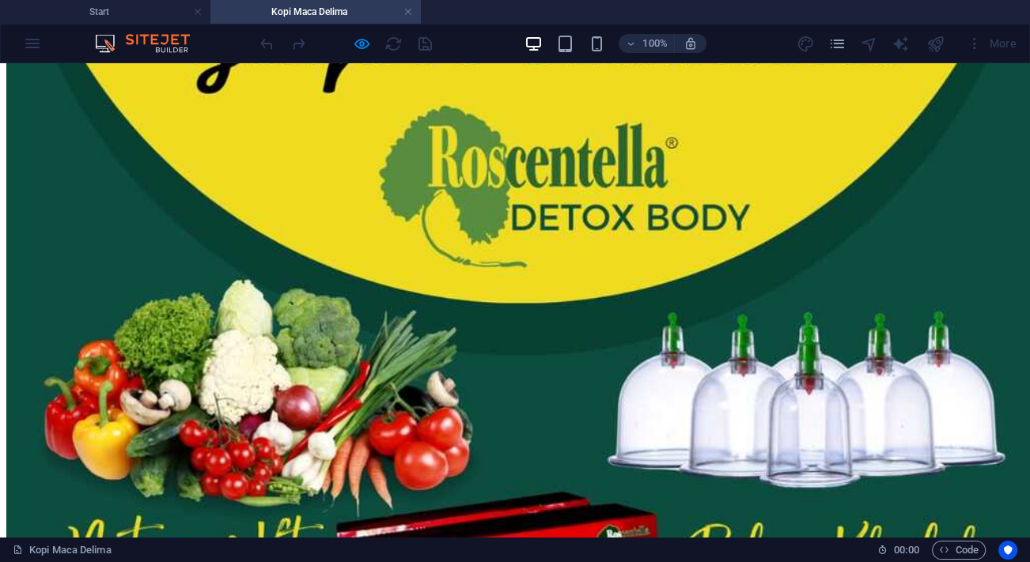
scroll to position [8099, 0]
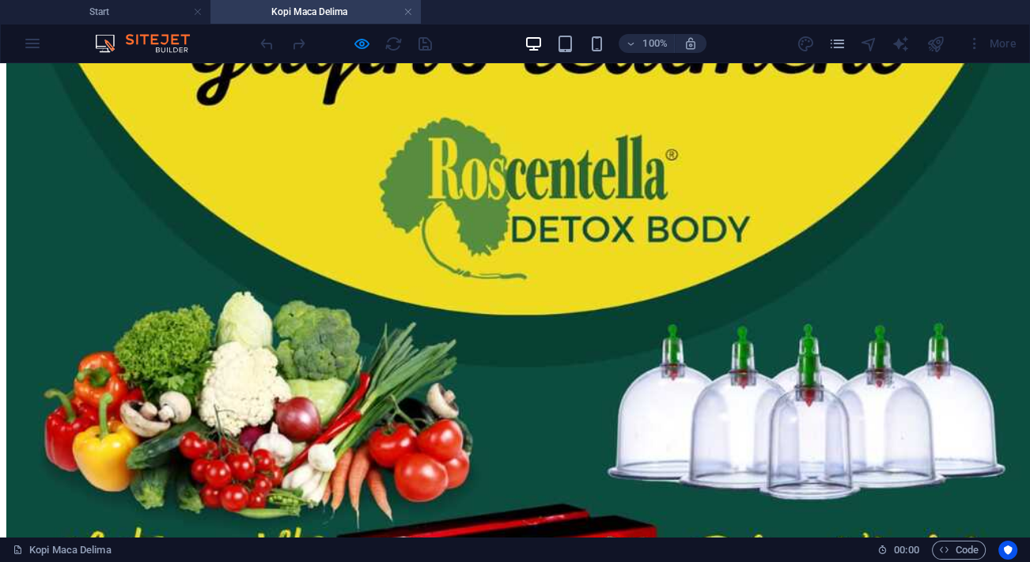
drag, startPoint x: 760, startPoint y: 261, endPoint x: 448, endPoint y: 254, distance: 312.5
drag, startPoint x: 449, startPoint y: 252, endPoint x: 835, endPoint y: 274, distance: 386.7
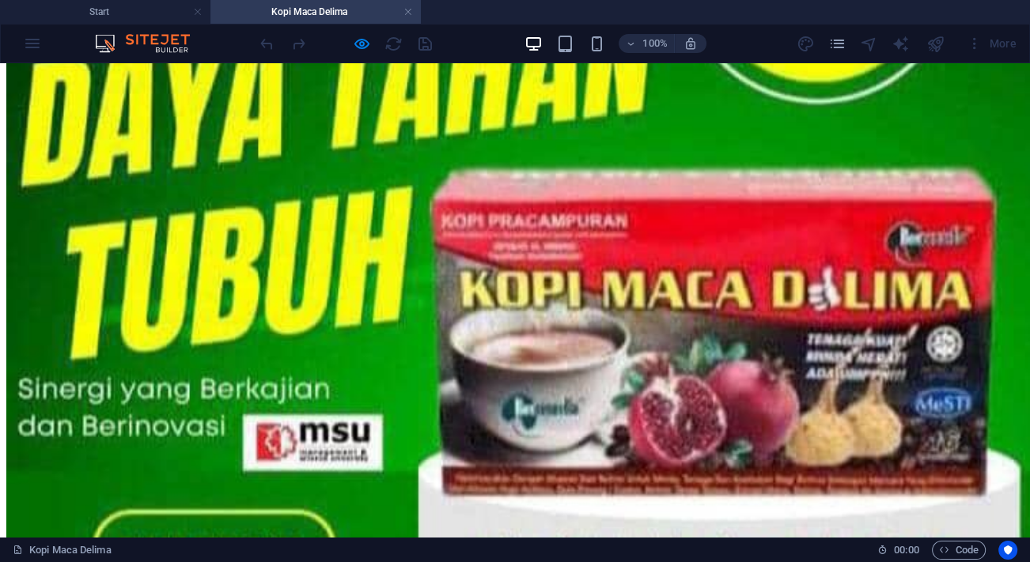
scroll to position [7164, 0]
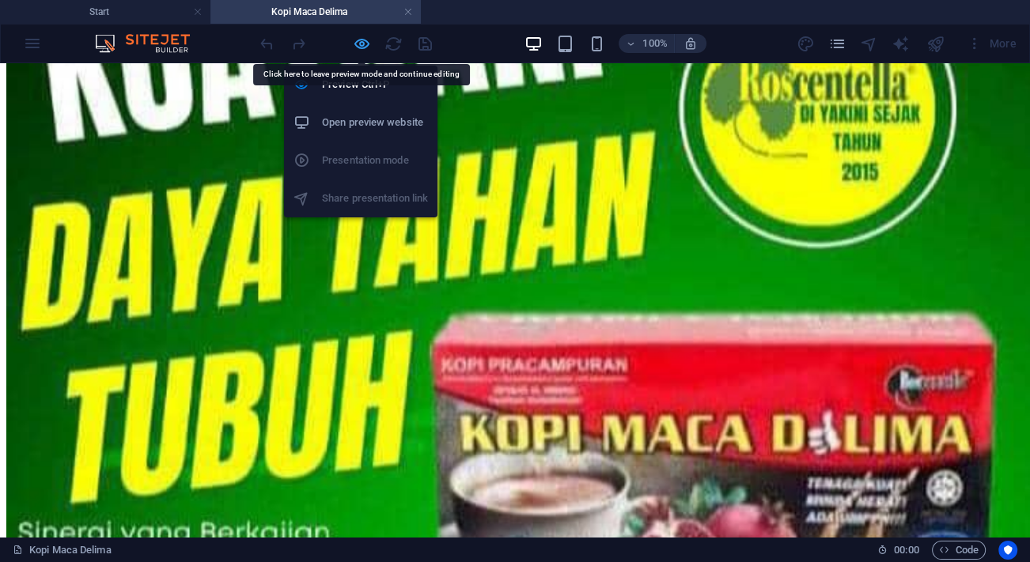
click at [366, 44] on icon "button" at bounding box center [362, 44] width 18 height 18
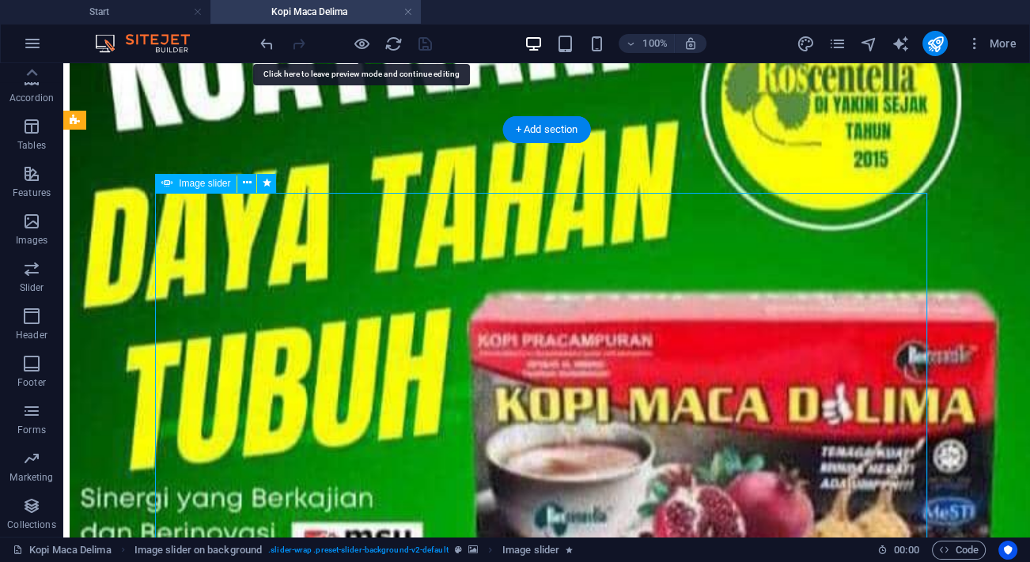
select select "shrink"
select select "s"
select select "scroll"
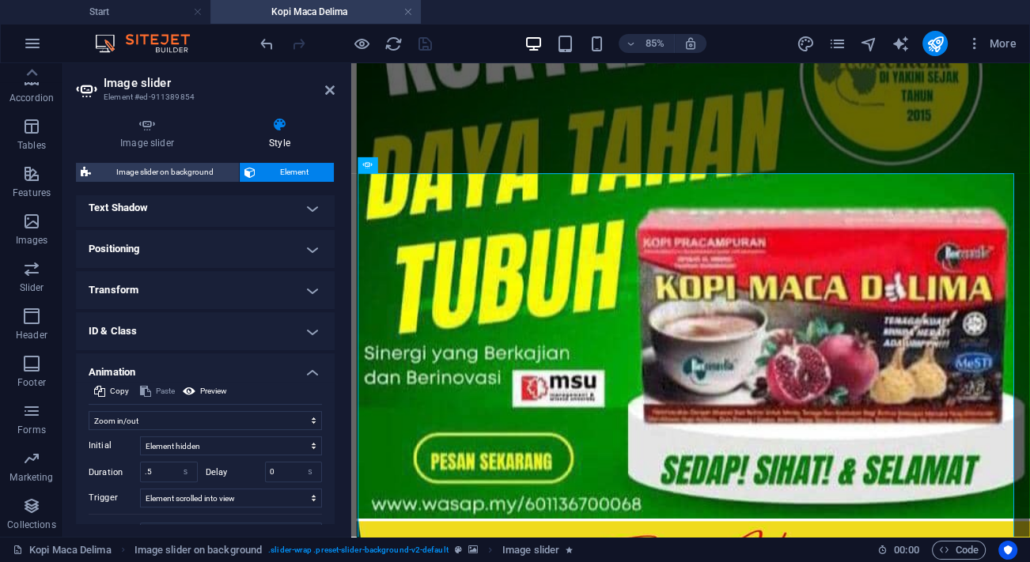
scroll to position [0, 0]
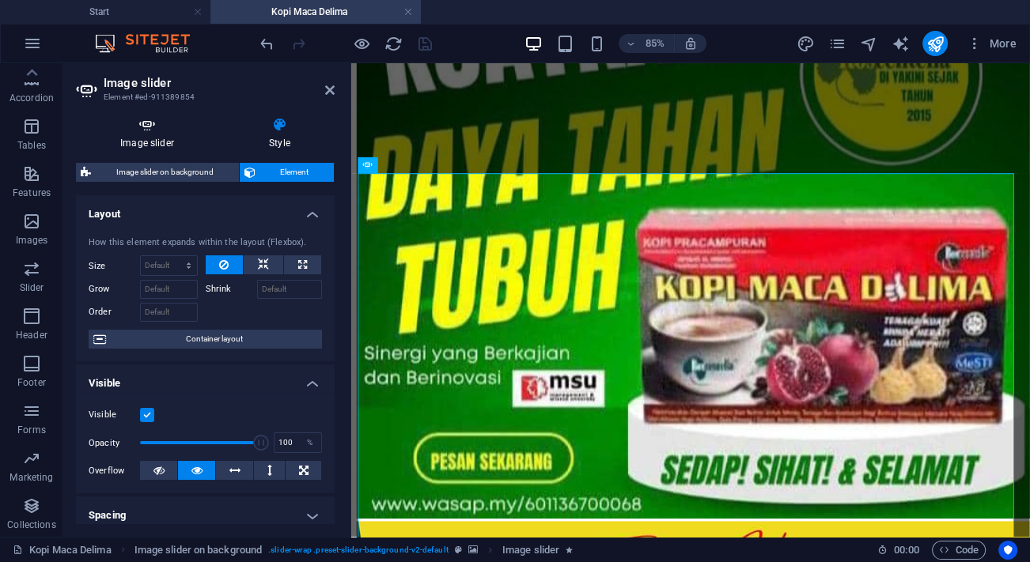
click at [157, 123] on icon at bounding box center [147, 125] width 142 height 16
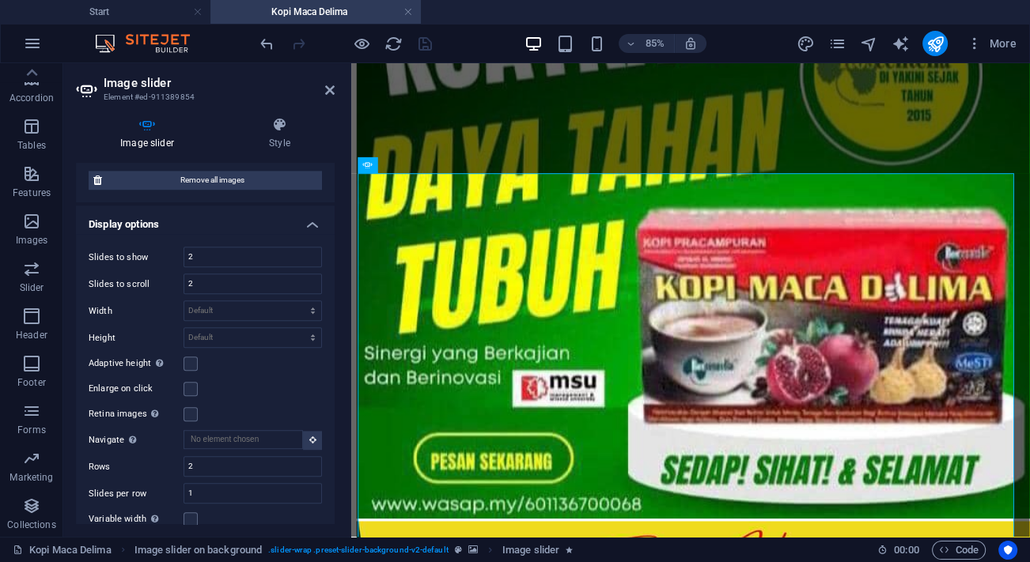
scroll to position [1078, 0]
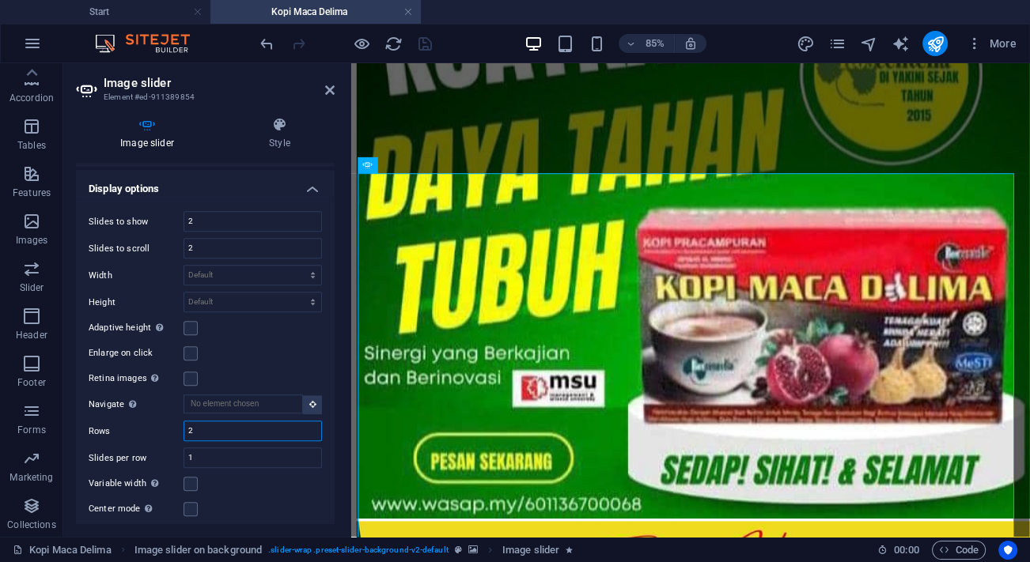
drag, startPoint x: 207, startPoint y: 418, endPoint x: 177, endPoint y: 413, distance: 30.6
click at [177, 421] on div "Rows 2" at bounding box center [205, 431] width 233 height 21
type input "4"
drag, startPoint x: 214, startPoint y: 449, endPoint x: 179, endPoint y: 448, distance: 34.8
click at [179, 448] on div "Slides per row 1" at bounding box center [205, 458] width 233 height 21
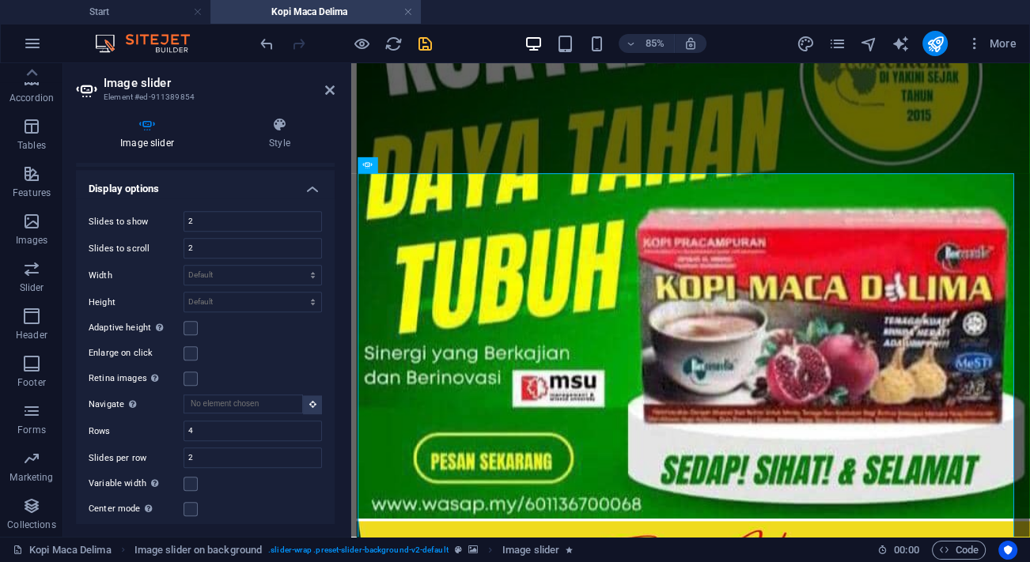
click at [269, 481] on div "Variable width Automatically adjust the width of the visible slide." at bounding box center [205, 484] width 233 height 19
drag, startPoint x: 222, startPoint y: 441, endPoint x: 182, endPoint y: 441, distance: 40.3
click at [182, 448] on div "Slides per row 2" at bounding box center [205, 458] width 233 height 21
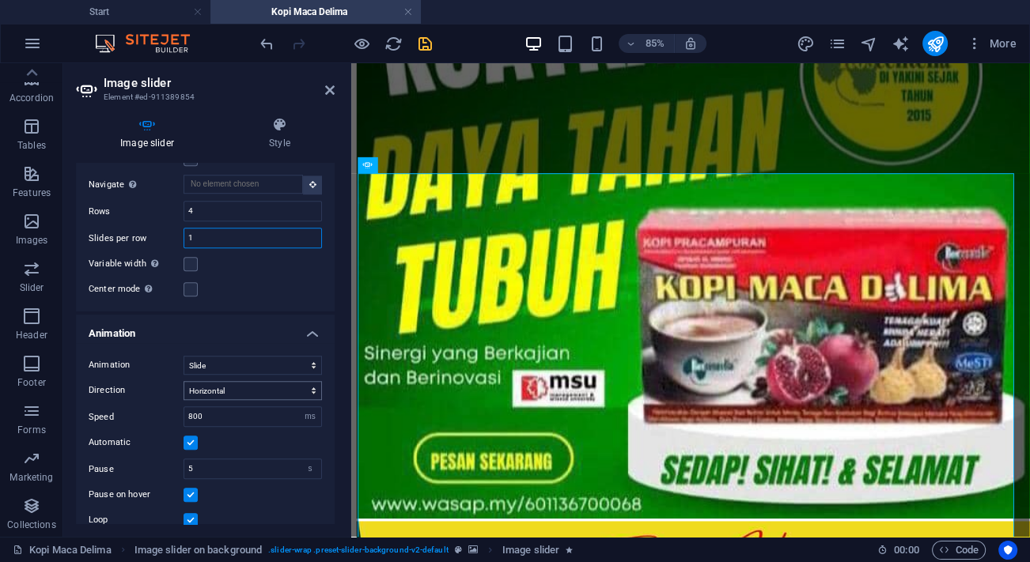
scroll to position [1366, 0]
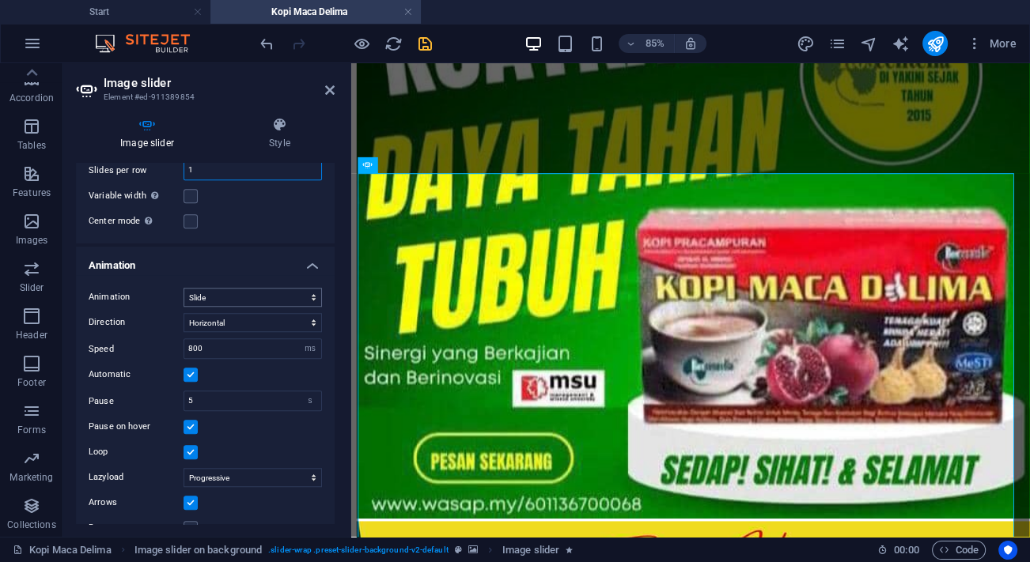
type input "1"
click at [308, 289] on select "Slide Fade" at bounding box center [253, 297] width 138 height 19
click at [295, 313] on select "Horizontal Vertical" at bounding box center [253, 322] width 138 height 19
click at [184, 313] on select "Horizontal Vertical" at bounding box center [253, 322] width 138 height 19
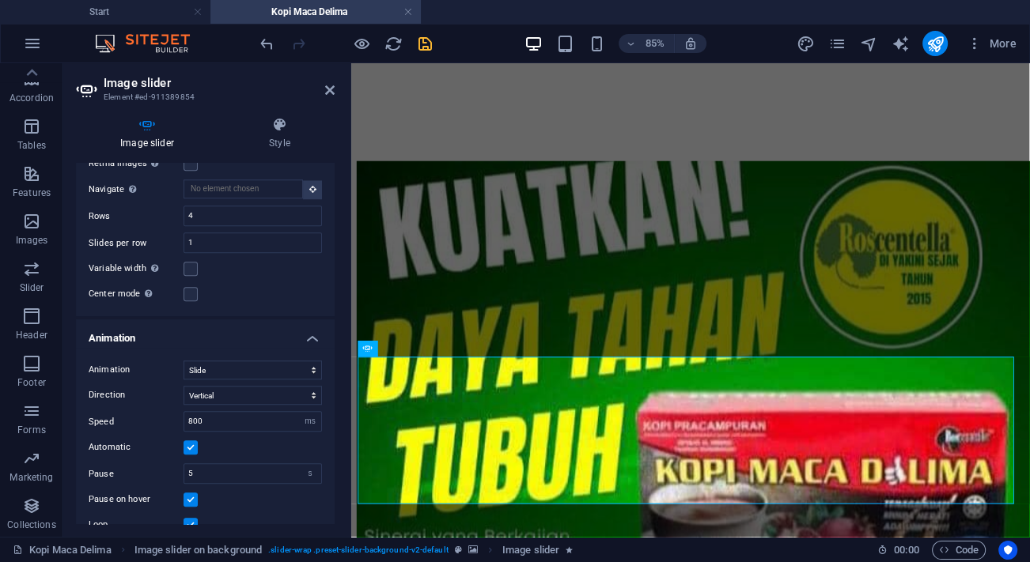
scroll to position [1294, 0]
click at [226, 385] on select "Horizontal Vertical" at bounding box center [253, 394] width 138 height 19
select select "horizontal"
click at [184, 385] on select "Horizontal Vertical" at bounding box center [253, 394] width 138 height 19
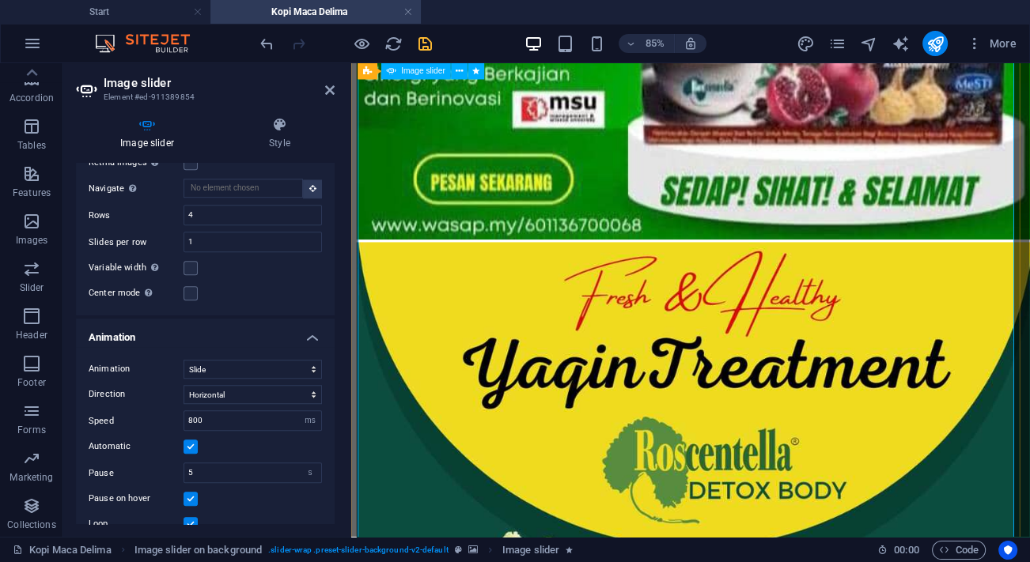
scroll to position [7523, 0]
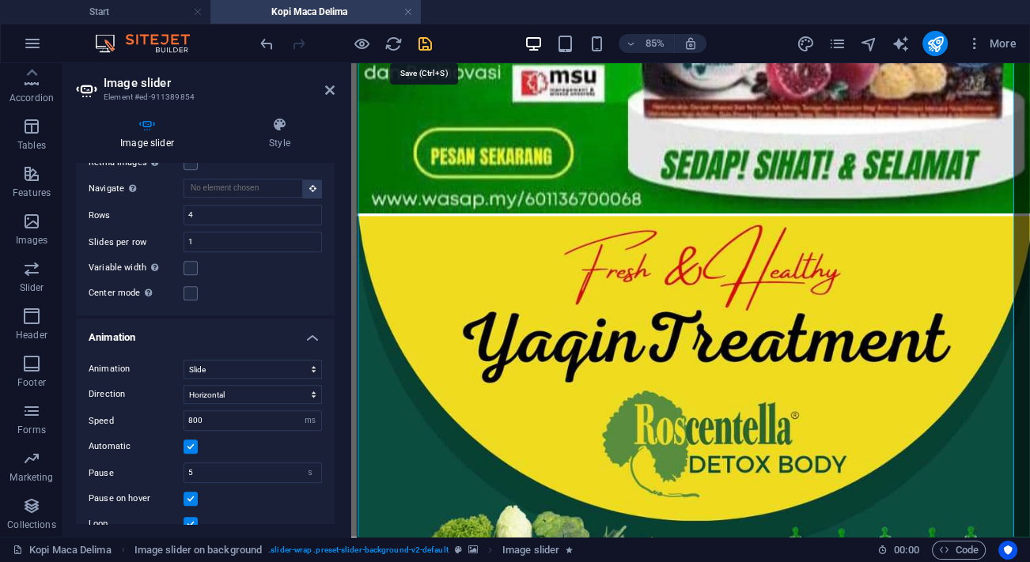
click at [429, 40] on icon "save" at bounding box center [425, 44] width 18 height 18
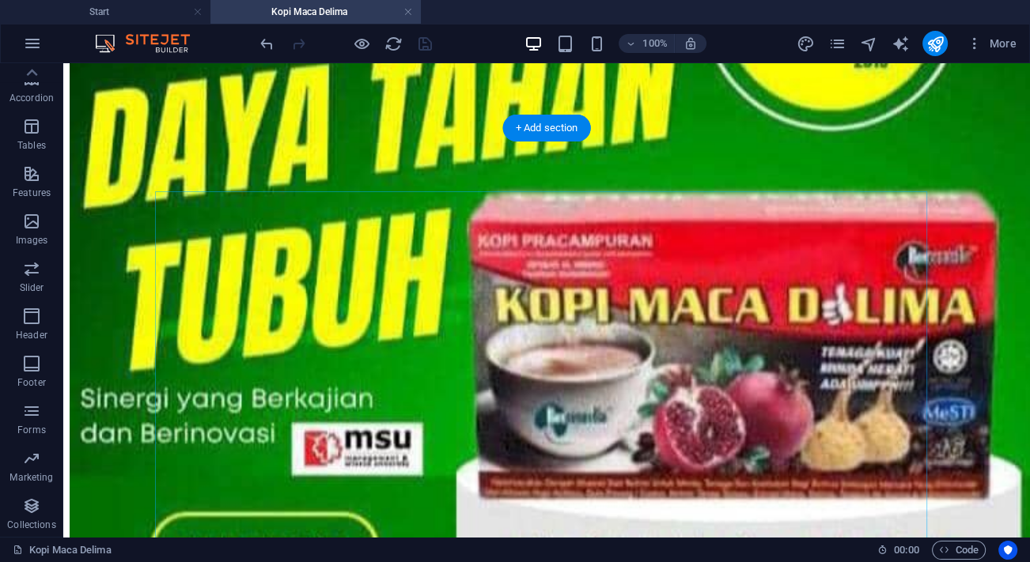
scroll to position [7164, 0]
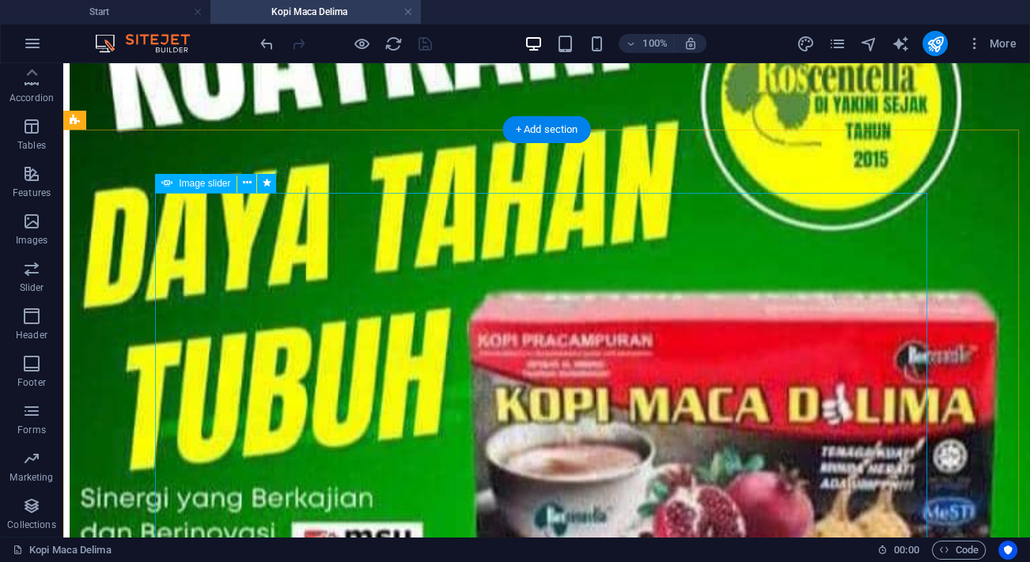
select select "ms"
select select "s"
select select "progressive"
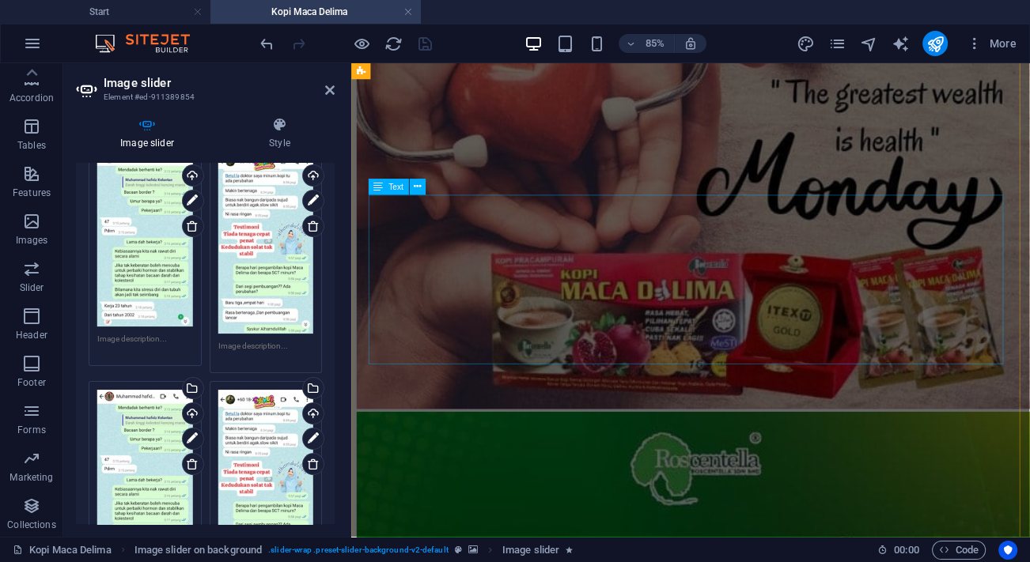
scroll to position [10208, 0]
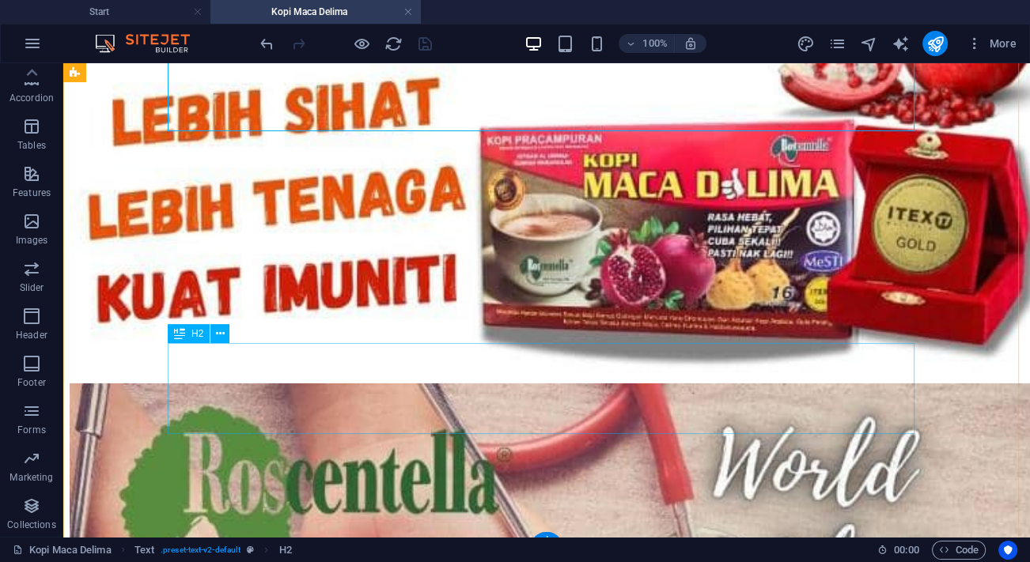
scroll to position [10435, 0]
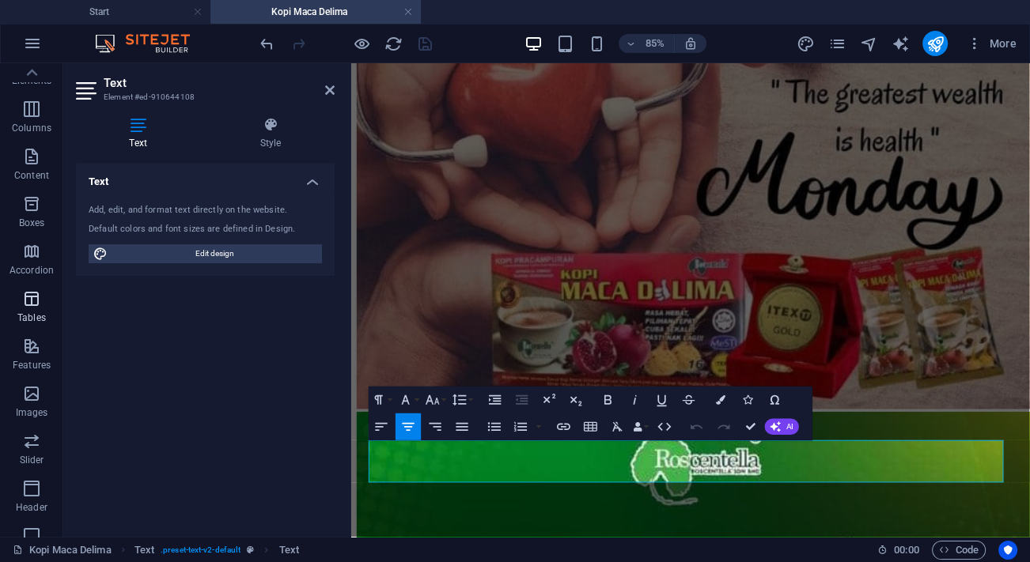
scroll to position [0, 0]
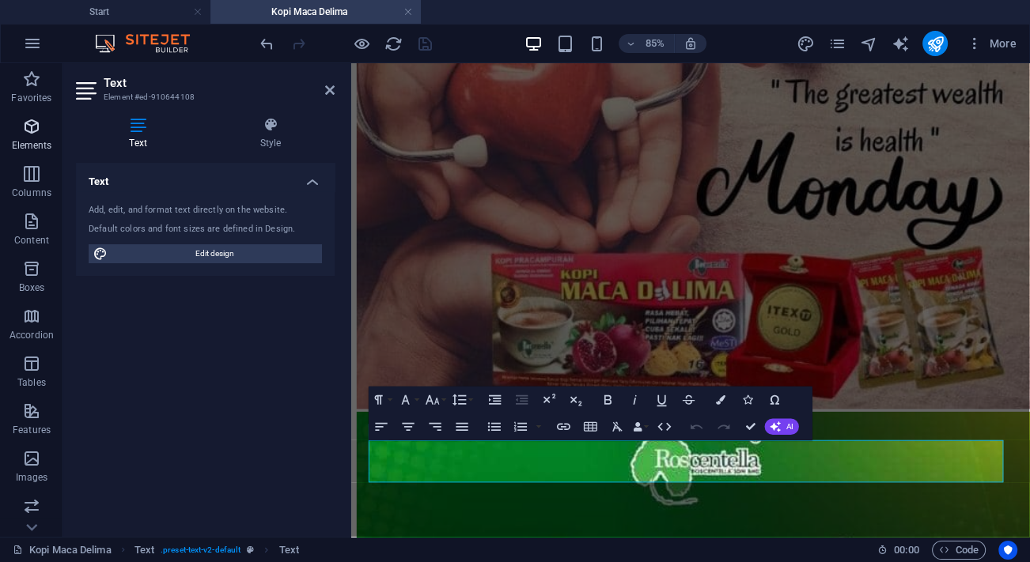
click at [34, 119] on icon "button" at bounding box center [31, 126] width 19 height 19
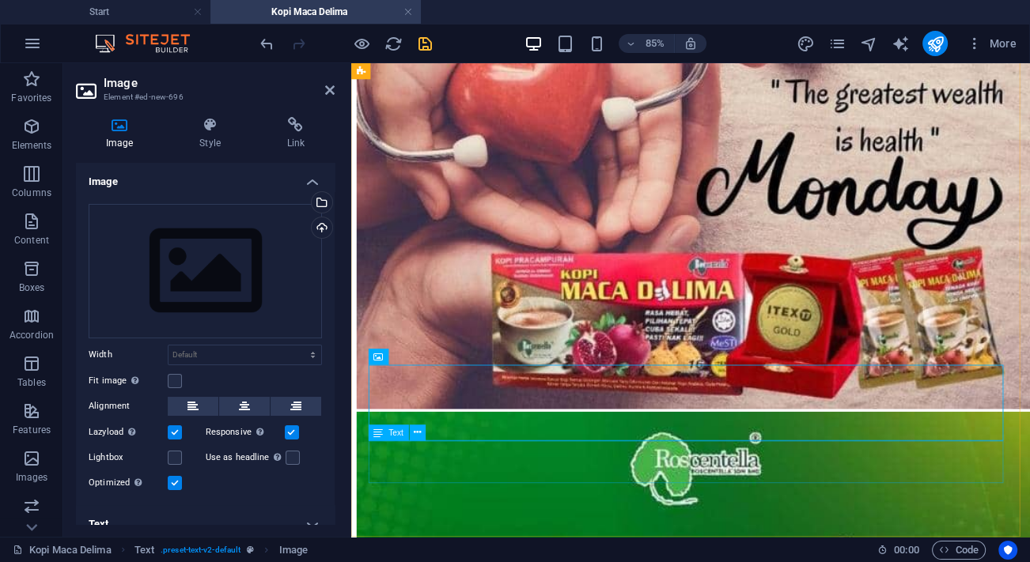
scroll to position [10440, 0]
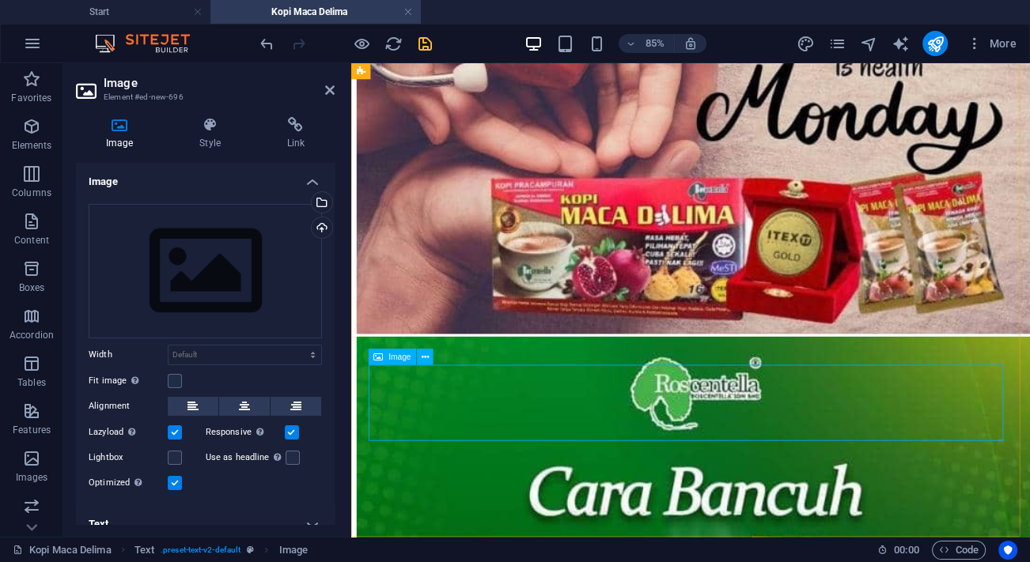
click at [189, 259] on div "Drag files here, click to choose files or select files from Files or our free s…" at bounding box center [205, 271] width 233 height 134
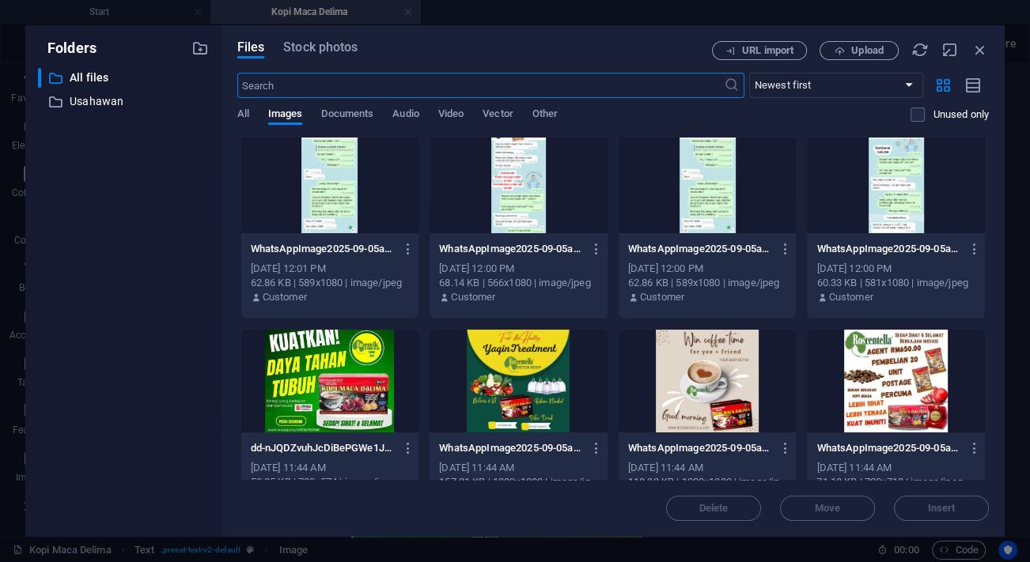
scroll to position [0, 0]
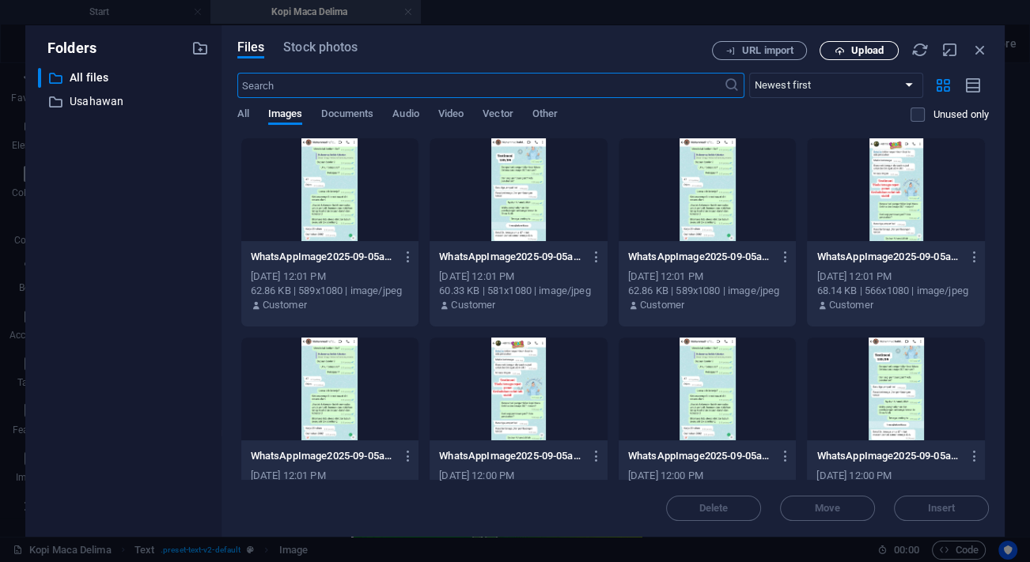
click at [856, 47] on span "Upload" at bounding box center [867, 50] width 32 height 9
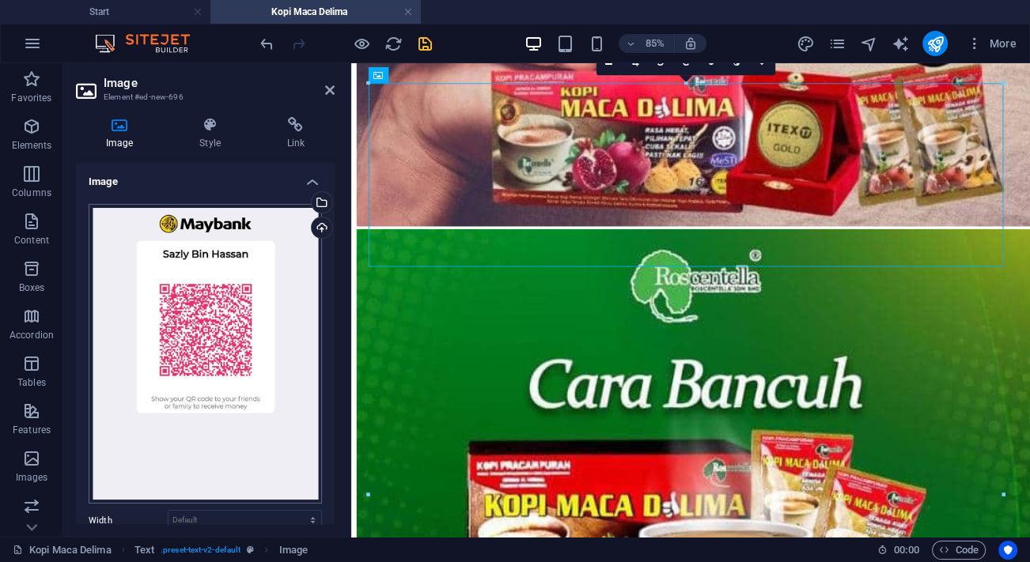
scroll to position [10772, 0]
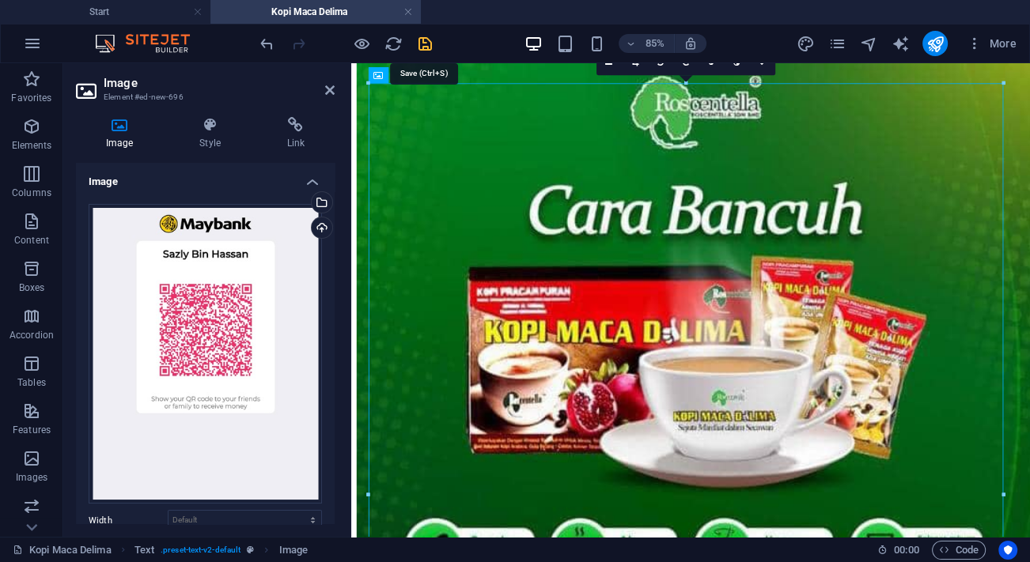
click at [427, 43] on icon "save" at bounding box center [425, 44] width 18 height 18
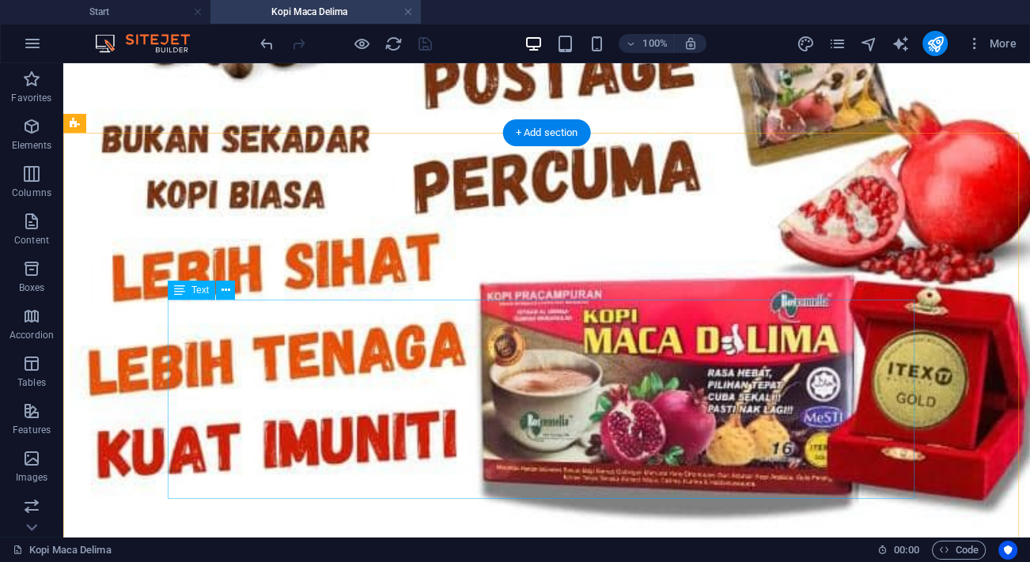
scroll to position [9909, 0]
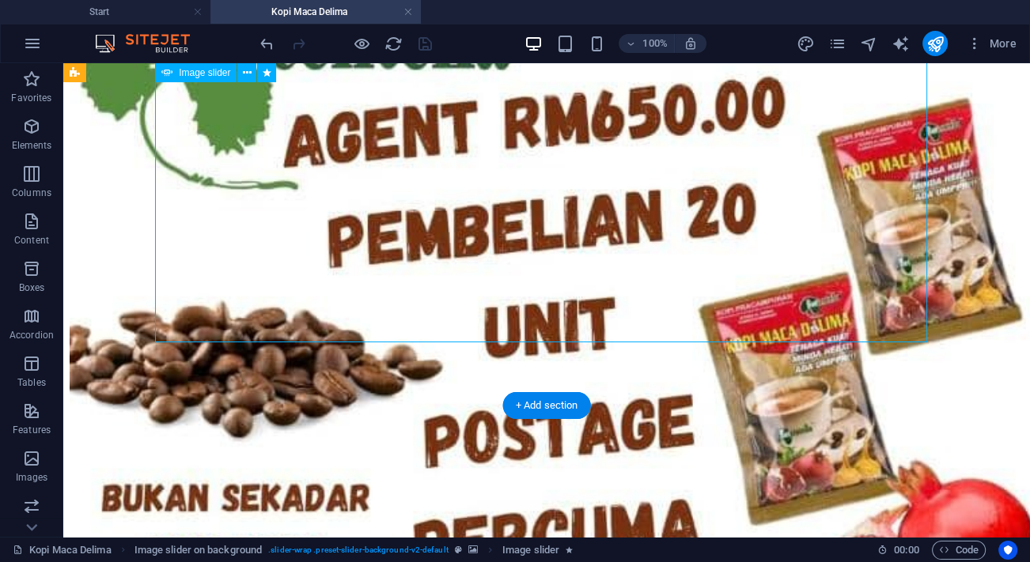
select select "ms"
select select "s"
select select "progressive"
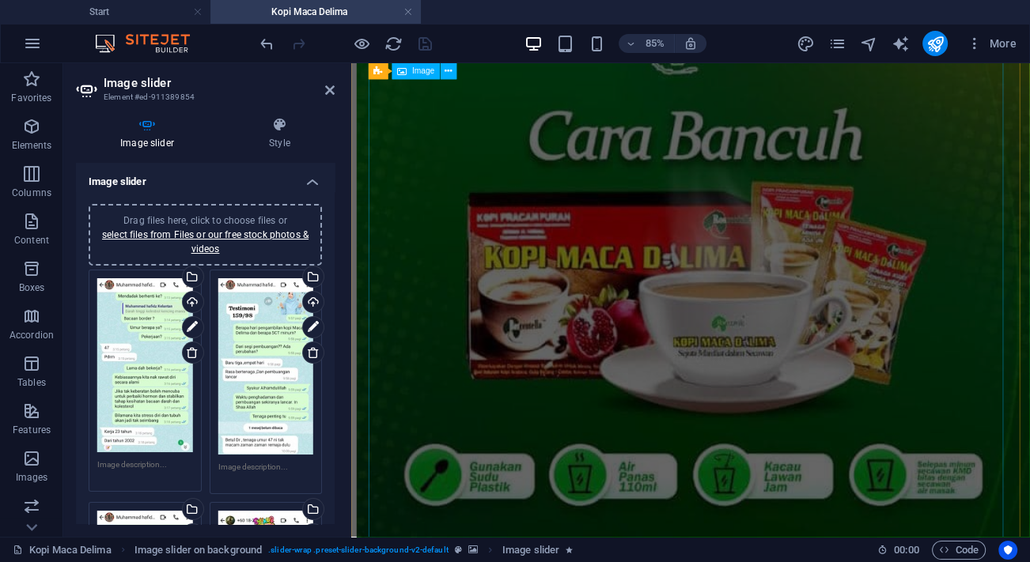
scroll to position [10700, 0]
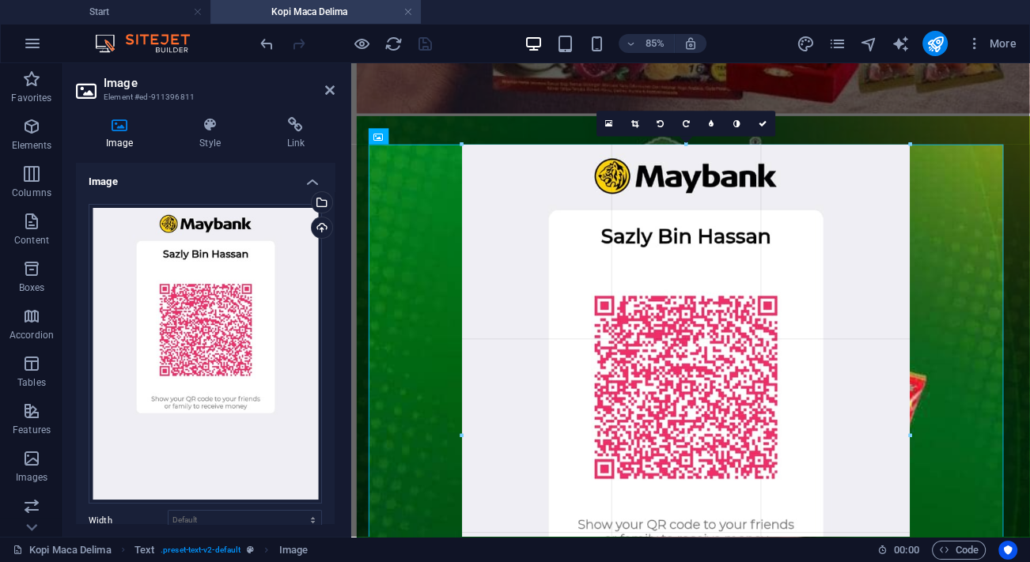
drag, startPoint x: 1005, startPoint y: 142, endPoint x: 486, endPoint y: 369, distance: 566.1
type input "666"
select select "px"
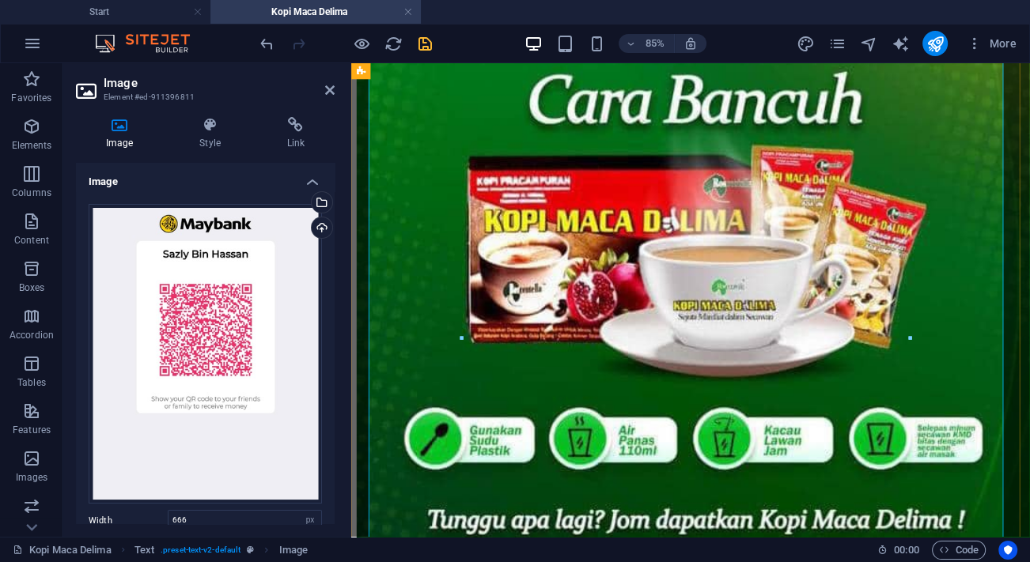
scroll to position [10988, 0]
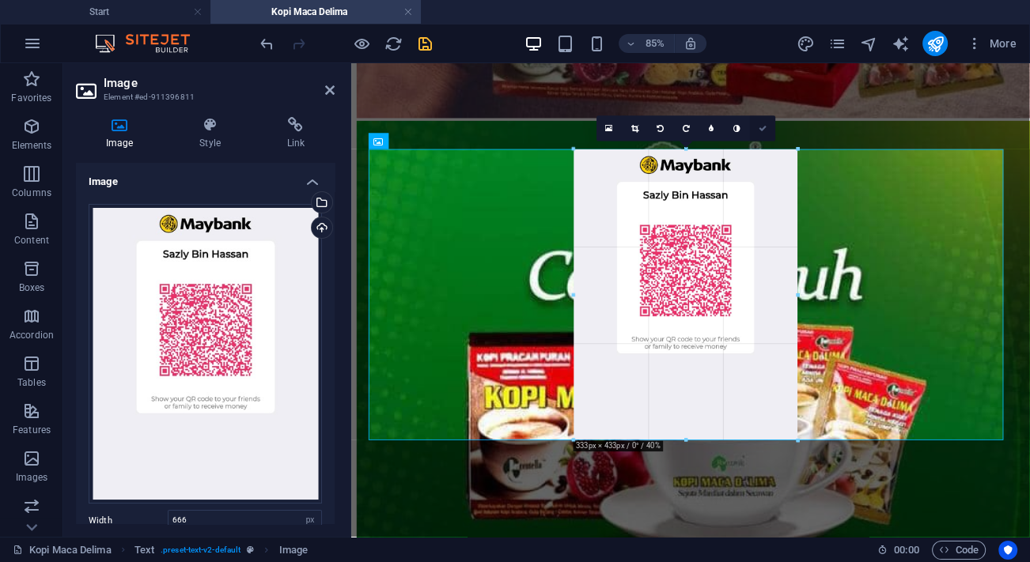
drag, startPoint x: 460, startPoint y: 479, endPoint x: 772, endPoint y: 137, distance: 463.6
type input "333"
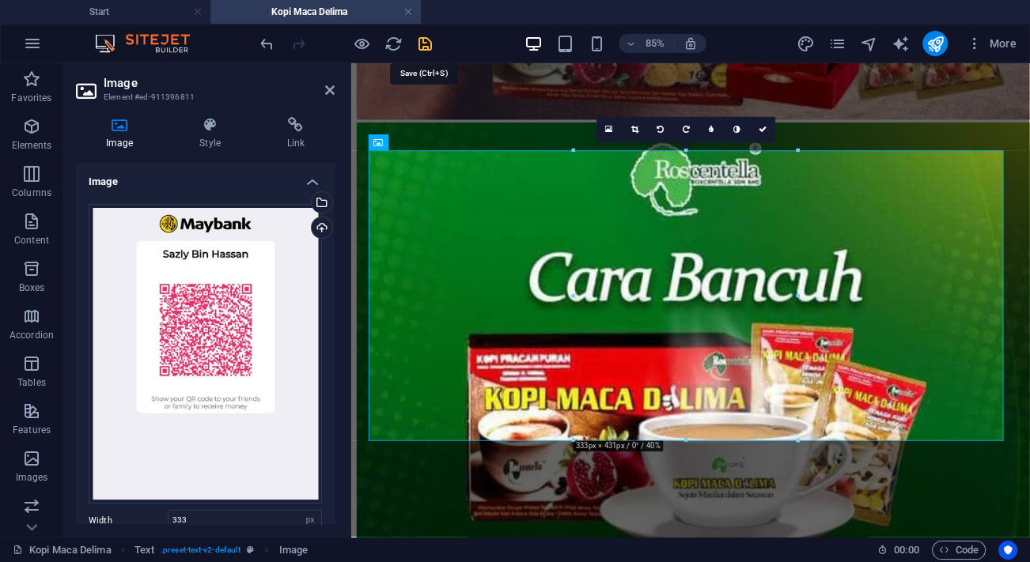
click at [423, 48] on icon "save" at bounding box center [425, 44] width 18 height 18
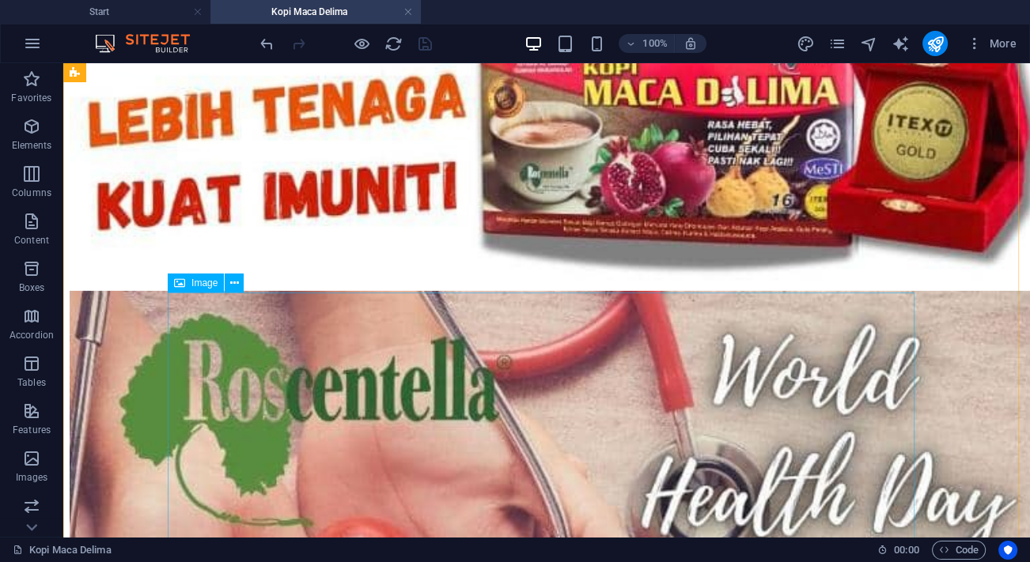
scroll to position [10417, 0]
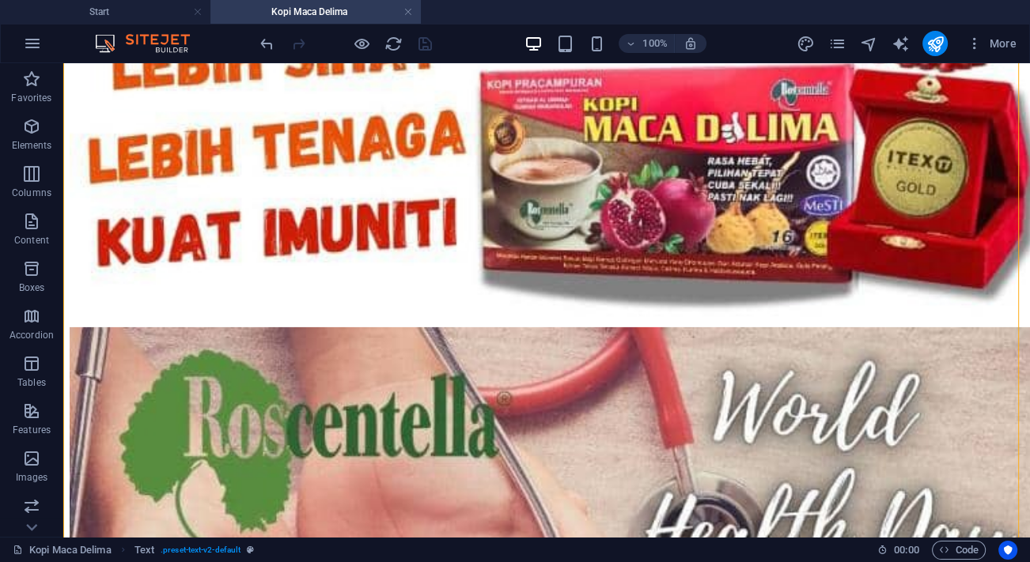
drag, startPoint x: 622, startPoint y: 473, endPoint x: 548, endPoint y: 485, distance: 74.5
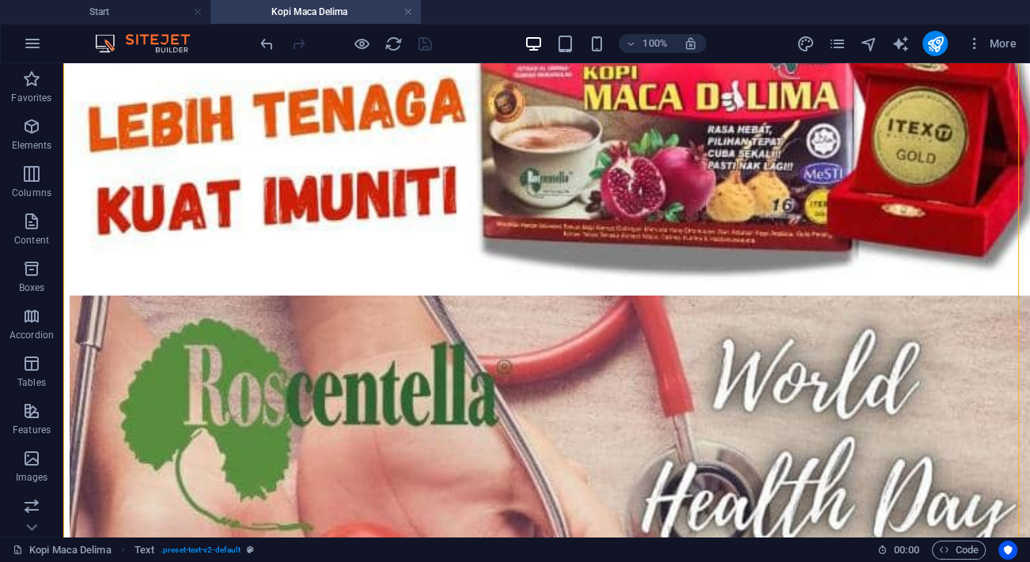
drag, startPoint x: 460, startPoint y: 377, endPoint x: 464, endPoint y: 293, distance: 83.9
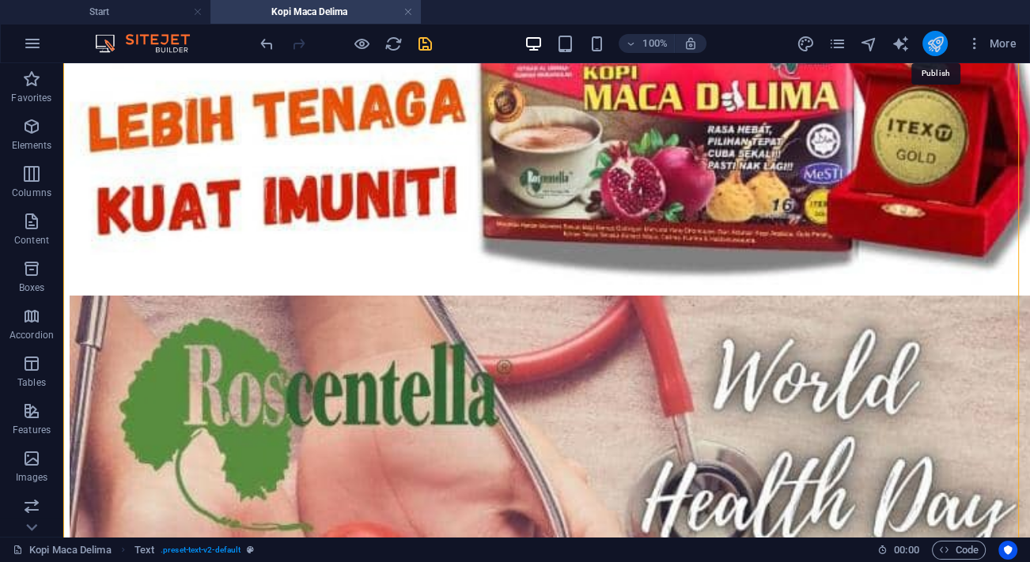
click at [932, 51] on icon "publish" at bounding box center [935, 44] width 18 height 18
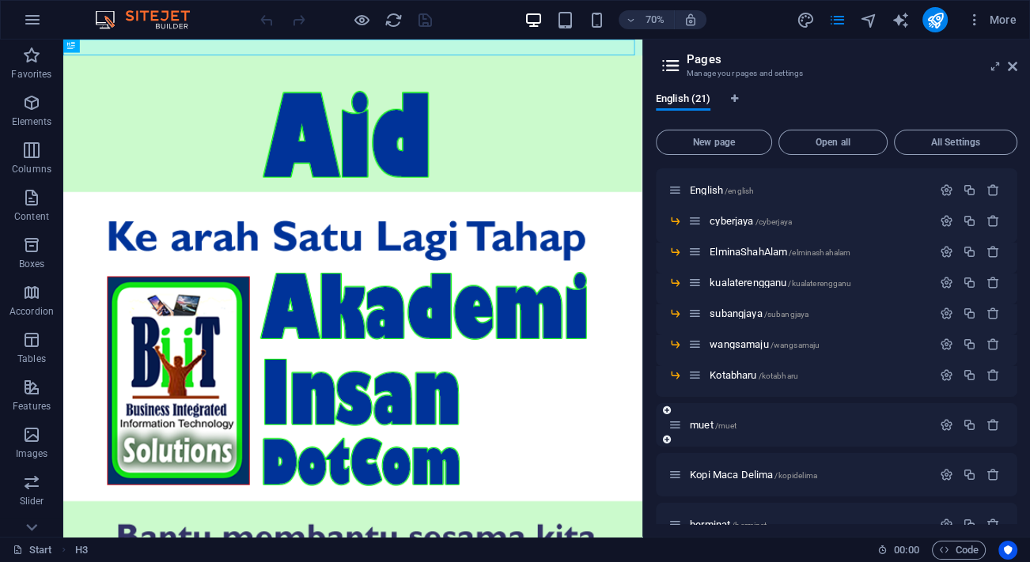
scroll to position [359, 0]
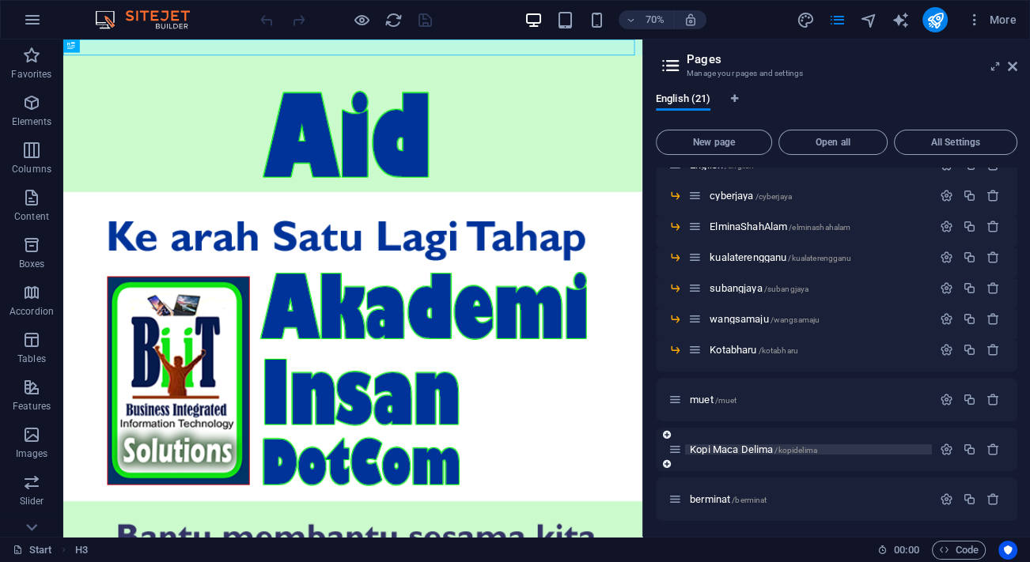
click at [739, 453] on span "Kopi Maca Delima /kopidelima" at bounding box center [753, 450] width 127 height 12
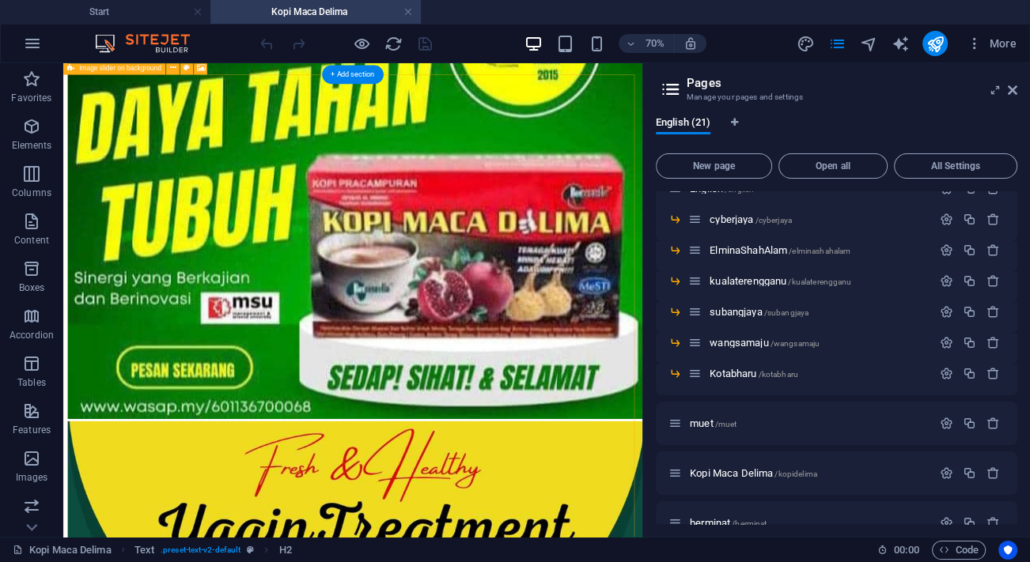
scroll to position [0, 0]
click at [930, 32] on button "publish" at bounding box center [934, 43] width 25 height 25
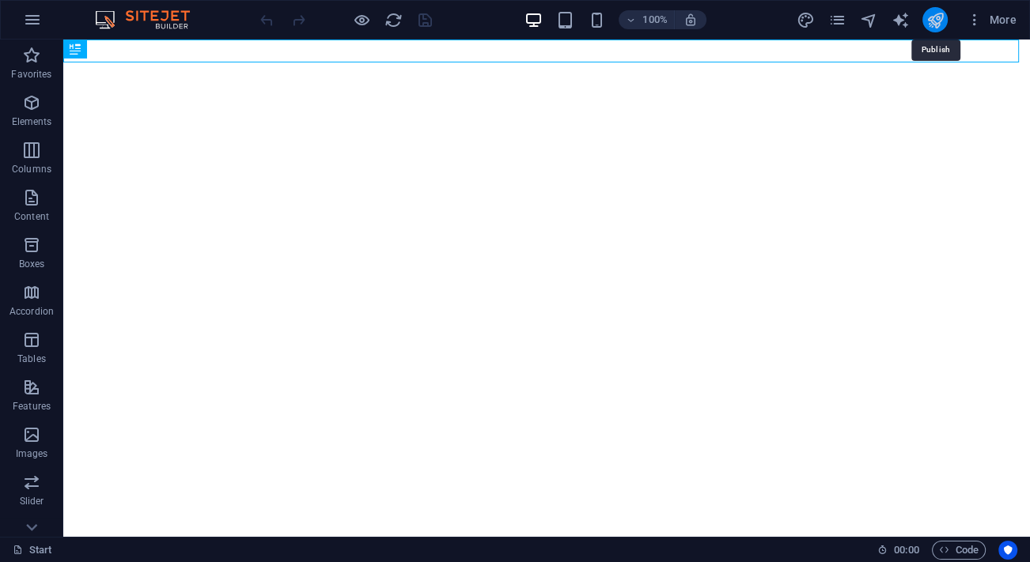
click at [937, 21] on icon "publish" at bounding box center [935, 20] width 18 height 18
